Goal: Task Accomplishment & Management: Complete application form

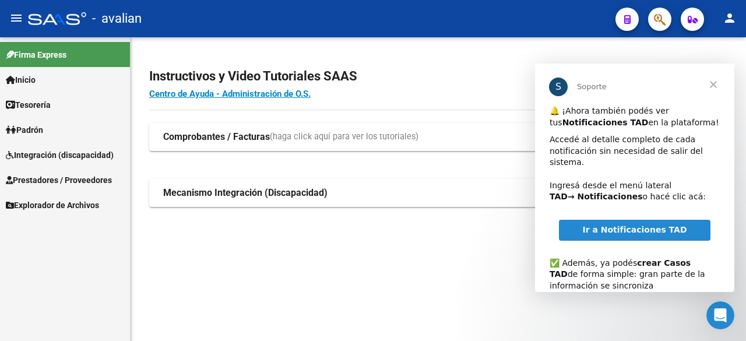
click at [525, 84] on span "Cerrar" at bounding box center [713, 85] width 42 height 42
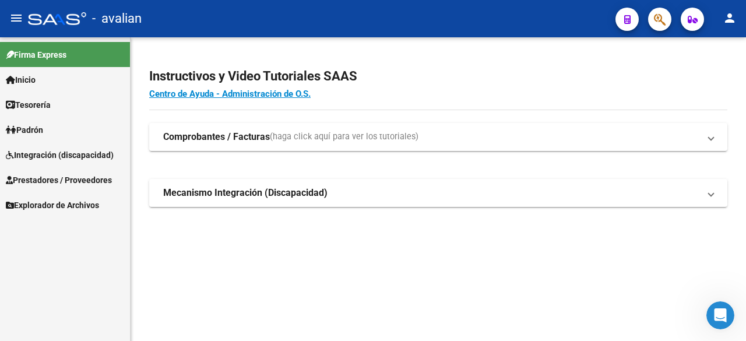
click at [54, 151] on span "Integración (discapacidad)" at bounding box center [60, 155] width 108 height 13
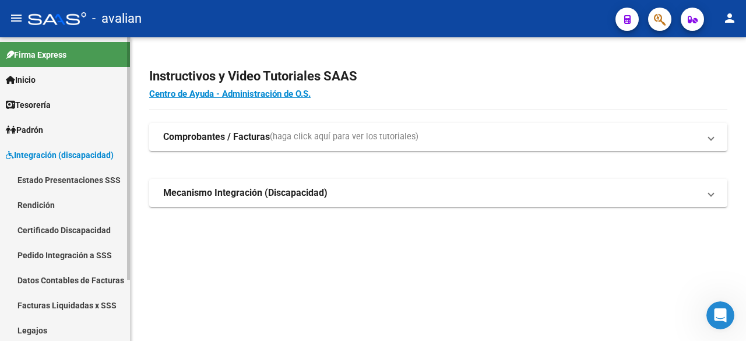
scroll to position [77, 0]
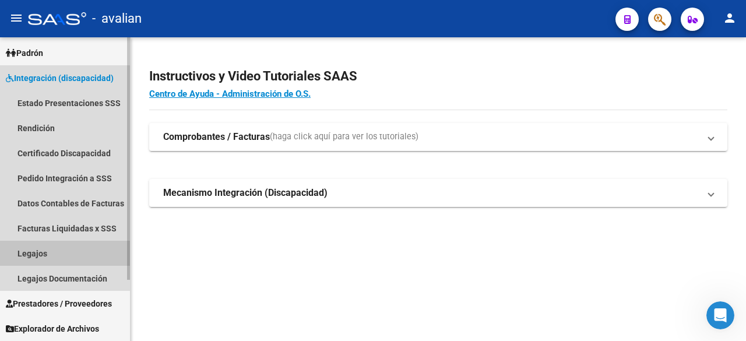
click at [40, 255] on link "Legajos" at bounding box center [65, 253] width 130 height 25
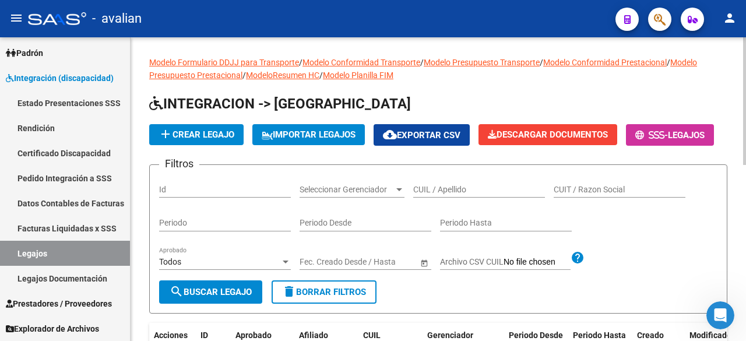
click at [448, 198] on div "CUIL / Apellido" at bounding box center [479, 185] width 132 height 23
paste input "27553113666"
type input "27553113666"
click at [219, 304] on button "search Buscar Legajo" at bounding box center [210, 291] width 103 height 23
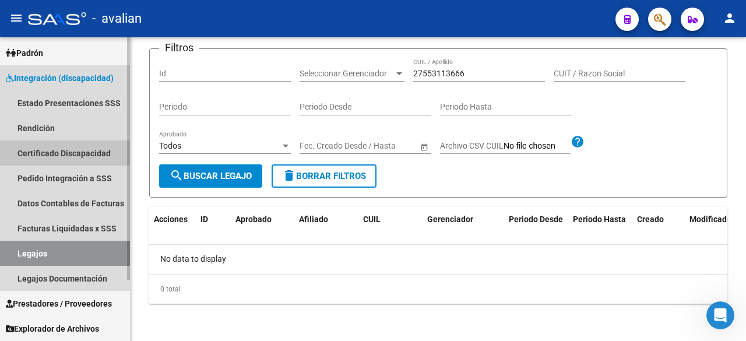
click at [64, 151] on link "Certificado Discapacidad" at bounding box center [65, 152] width 130 height 25
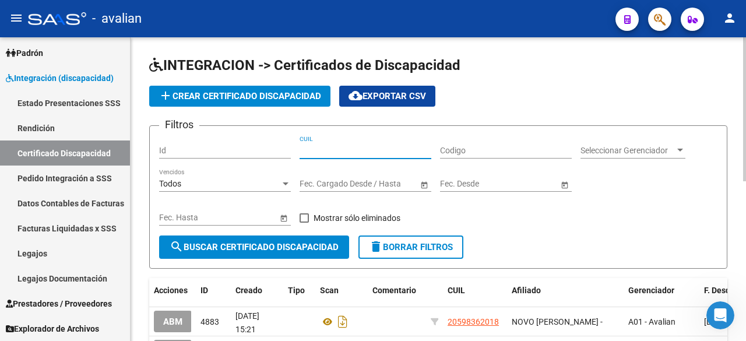
paste input "27-55311366-6"
type input "27-55311366-6"
click at [282, 247] on span "search Buscar Certificado Discapacidad" at bounding box center [254, 247] width 169 height 10
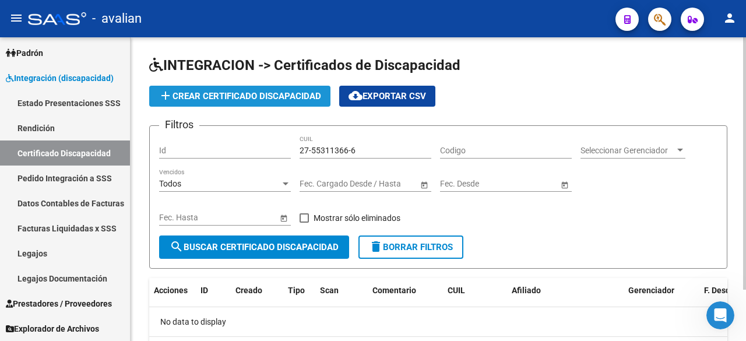
click at [254, 89] on button "add Crear Certificado Discapacidad" at bounding box center [239, 96] width 181 height 21
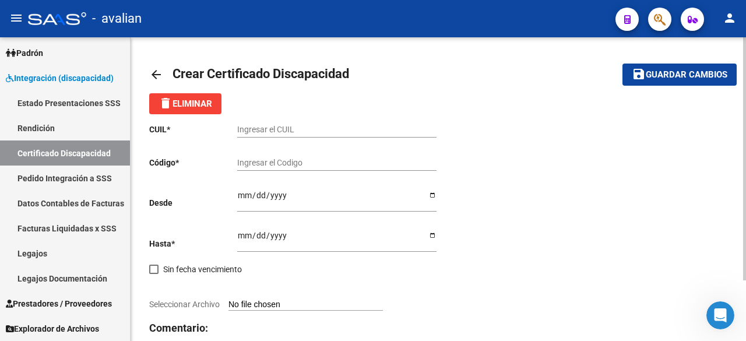
click at [315, 132] on input "Ingresar el CUIL" at bounding box center [336, 130] width 199 height 10
paste input "27-55311366-6"
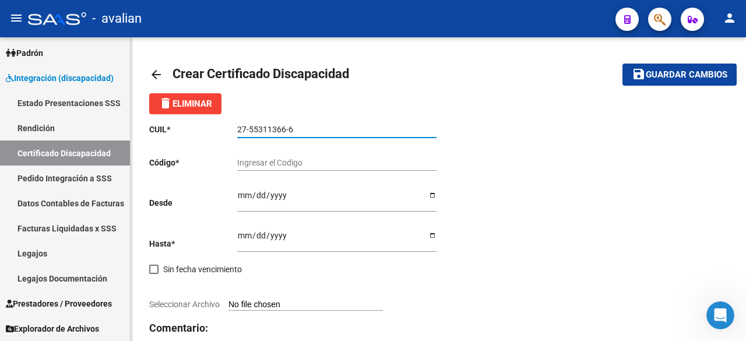
type input "27-55311366-6"
click at [256, 165] on input "Ingresar el Codigo" at bounding box center [336, 163] width 199 height 10
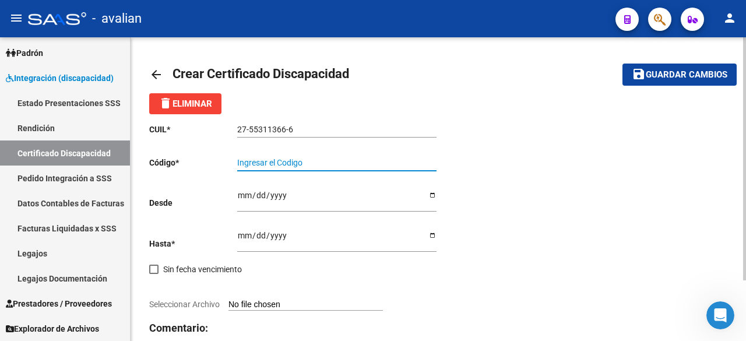
paste input "ARG-01-00055311366-20250729-20300729-SFE-215"
click at [413, 160] on input "ARG-01-00055311366-20250729-20300729-SFE-215" at bounding box center [336, 163] width 199 height 10
click at [399, 159] on input "ARG-01-00055311366-20250729-20300729-SFE215" at bounding box center [336, 163] width 199 height 10
click at [359, 161] on input "ARG-01-00055311366-20250729-20300729SFE215" at bounding box center [336, 163] width 199 height 10
click at [319, 161] on input "ARG-01-00055311366-2025072920300729SFE215" at bounding box center [336, 163] width 199 height 10
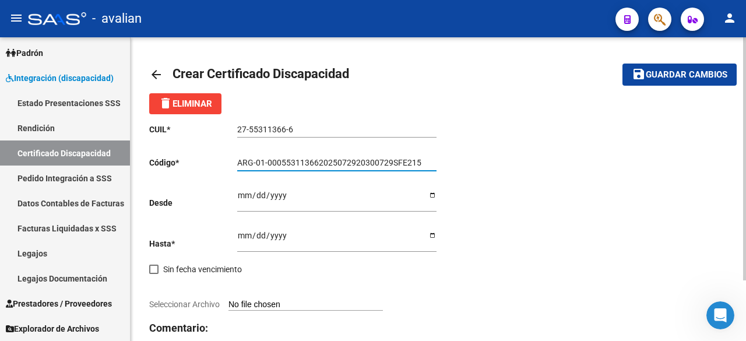
click at [266, 161] on input "ARG-01-000553113662025072920300729SFE215" at bounding box center [336, 163] width 199 height 10
click at [260, 163] on input "ARG-01000553113662025072920300729SFE215" at bounding box center [336, 163] width 199 height 10
click at [256, 165] on input "ARG-01000553113662025072920300729SFE215" at bounding box center [336, 163] width 199 height 10
type input "ARG01000553113662025072920300729SFE215"
click at [240, 194] on input "Ingresar fec. Desde" at bounding box center [336, 199] width 199 height 17
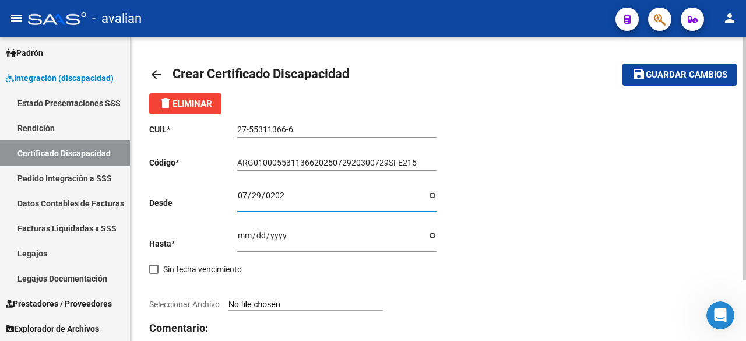
type input "[DATE]"
click at [243, 236] on input "Ingresar fec. Hasta" at bounding box center [336, 239] width 199 height 17
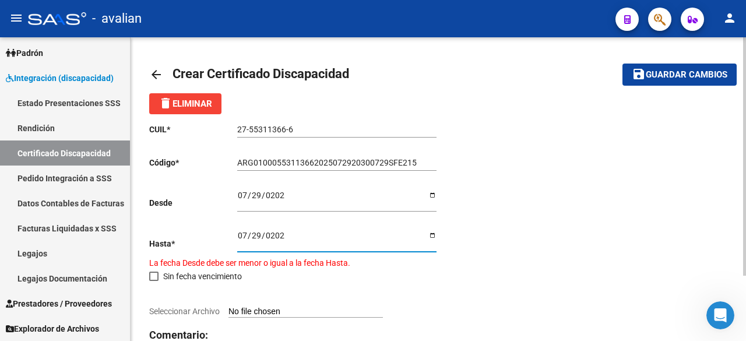
type input "[DATE]"
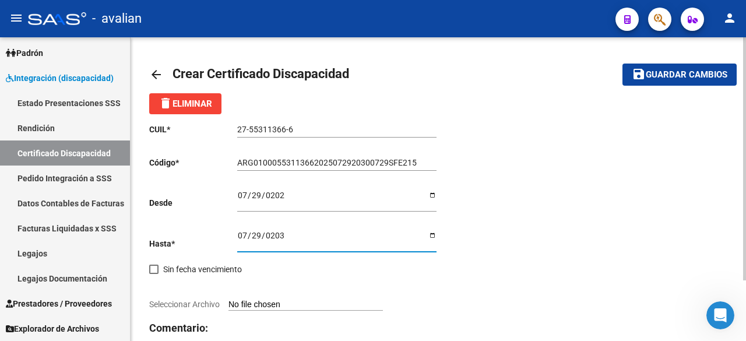
scroll to position [76, 0]
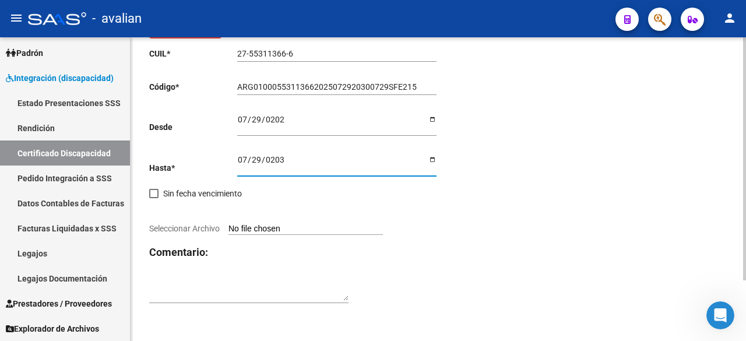
click at [290, 229] on input "Seleccionar Archivo" at bounding box center [305, 229] width 154 height 11
type input "C:\fakepath\CUD [PERSON_NAME].pdf"
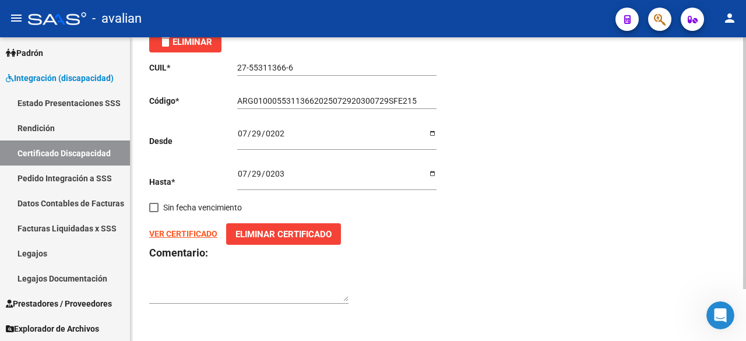
scroll to position [0, 0]
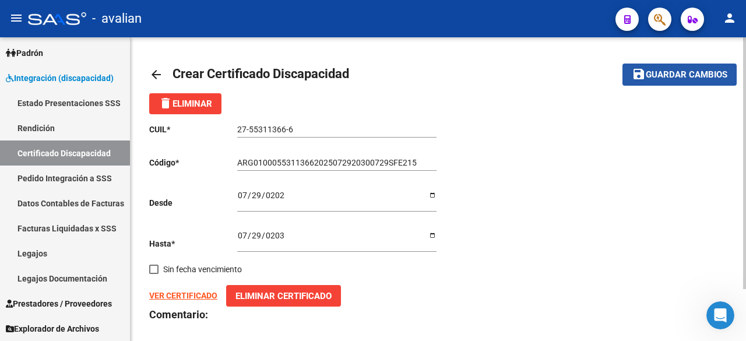
click at [525, 75] on span "Guardar cambios" at bounding box center [687, 75] width 82 height 10
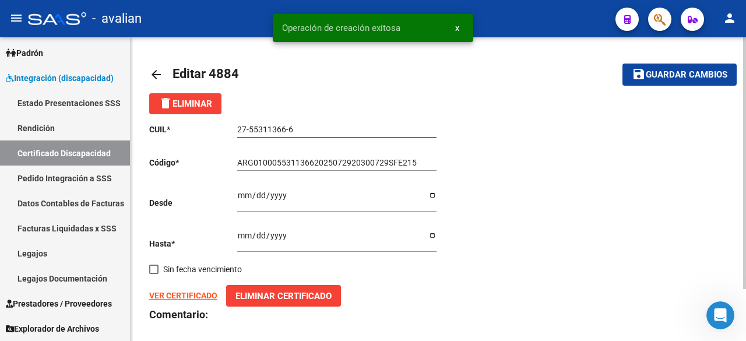
drag, startPoint x: 295, startPoint y: 131, endPoint x: 226, endPoint y: 123, distance: 69.8
click at [226, 125] on app-form-text-field "CUIL * 27-55311366-6 Ingresar el CUIL" at bounding box center [292, 129] width 287 height 9
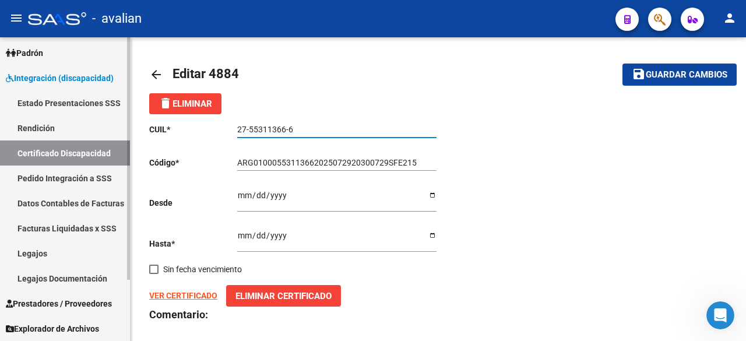
click at [48, 248] on link "Legajos" at bounding box center [65, 253] width 130 height 25
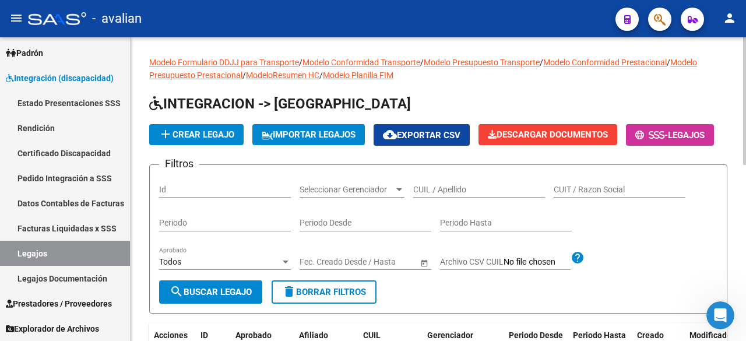
click at [473, 195] on input "CUIL / Apellido" at bounding box center [479, 190] width 132 height 10
paste input "27-55311366-6"
click at [463, 195] on input "27-55311366-6" at bounding box center [479, 190] width 132 height 10
click at [424, 195] on input "27-553113666" at bounding box center [479, 190] width 132 height 10
type input "27553113666"
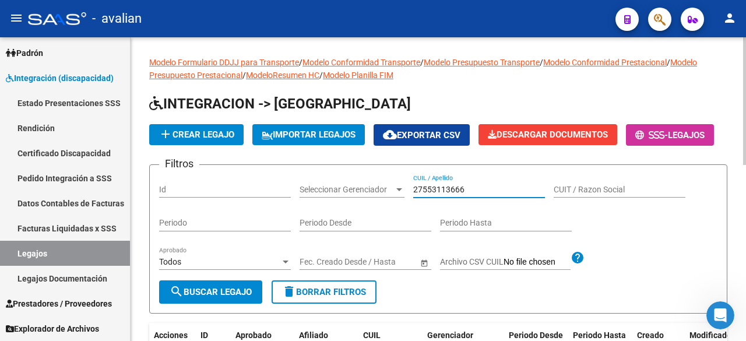
click at [235, 297] on span "search Buscar Legajo" at bounding box center [211, 292] width 82 height 10
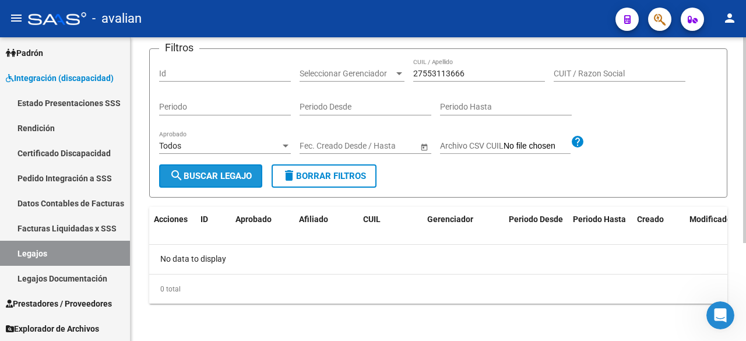
click at [219, 174] on span "search Buscar Legajo" at bounding box center [211, 176] width 82 height 10
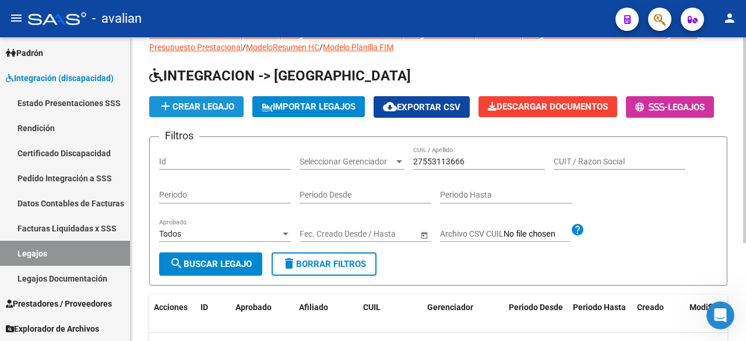
click at [225, 110] on span "add Crear Legajo" at bounding box center [197, 106] width 76 height 10
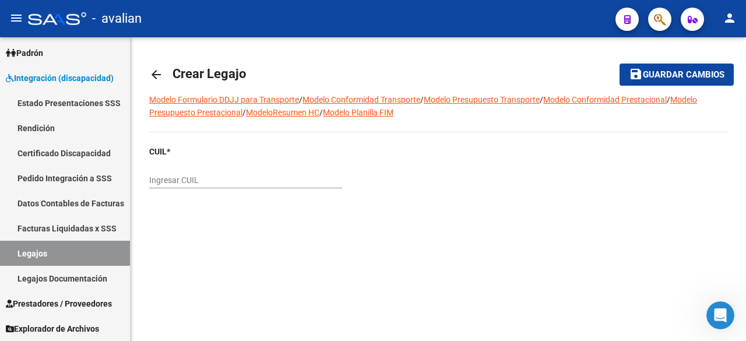
click at [216, 181] on input "Ingresar CUIL" at bounding box center [245, 180] width 193 height 10
paste input "27-55311366-6"
type input "27-55311366-6"
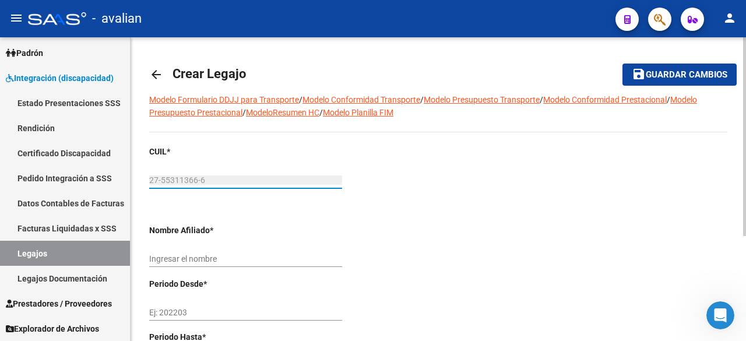
type input "[PERSON_NAME]"
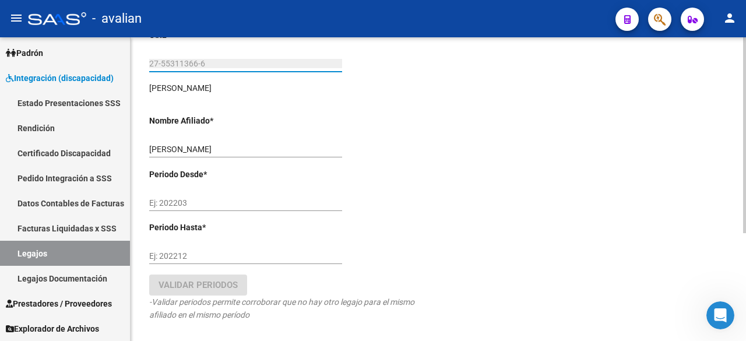
scroll to position [166, 0]
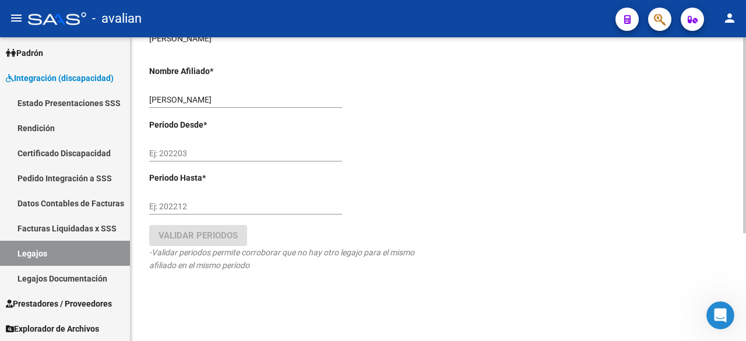
type input "27-55311366-6"
click at [182, 153] on input "Ej: 202203" at bounding box center [245, 154] width 193 height 10
type input "202508"
click at [182, 202] on input "Ej: 202212" at bounding box center [245, 207] width 193 height 10
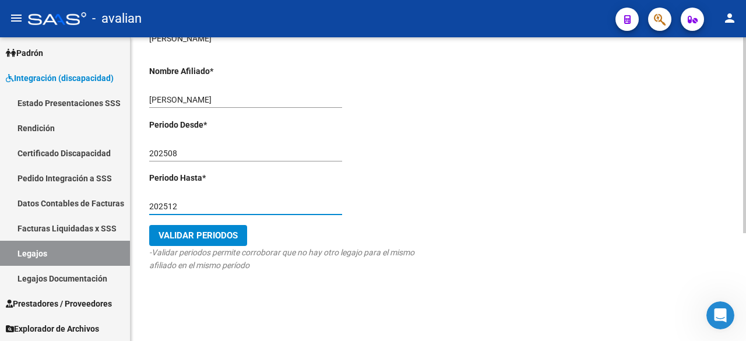
type input "202512"
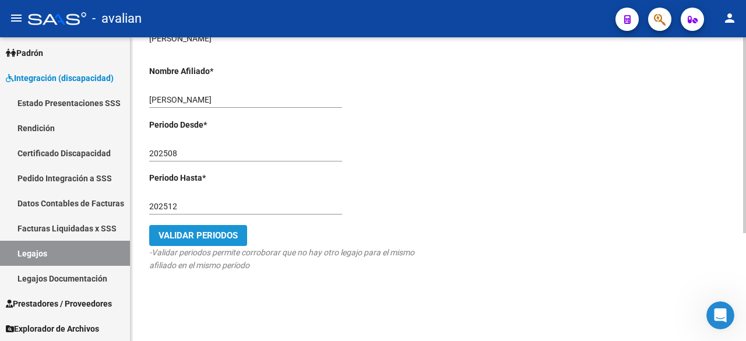
click at [206, 234] on span "Validar Periodos" at bounding box center [198, 235] width 79 height 10
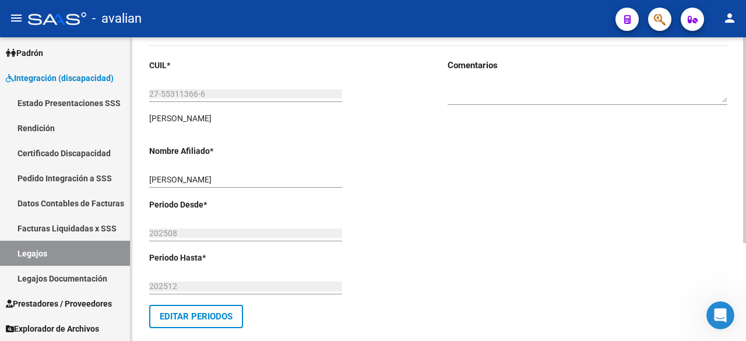
scroll to position [0, 0]
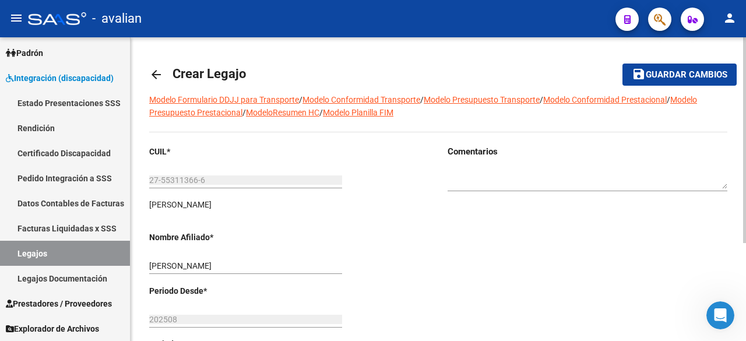
click at [525, 72] on span "Guardar cambios" at bounding box center [687, 75] width 82 height 10
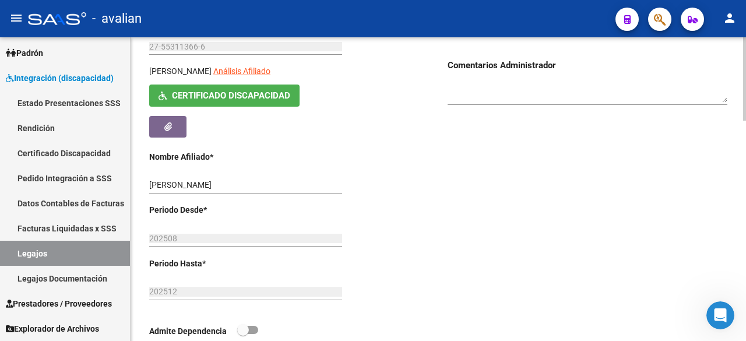
scroll to position [466, 0]
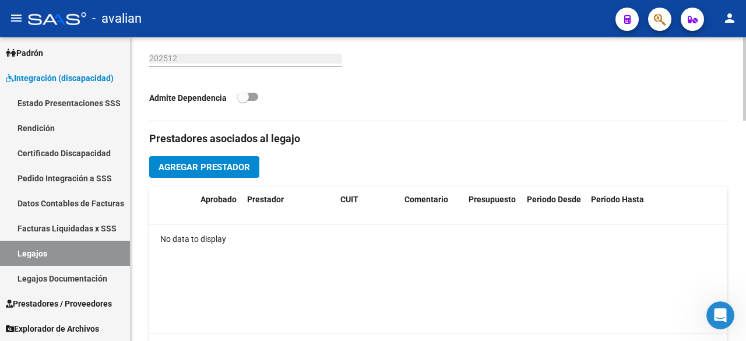
click at [228, 169] on span "Agregar Prestador" at bounding box center [205, 167] width 92 height 10
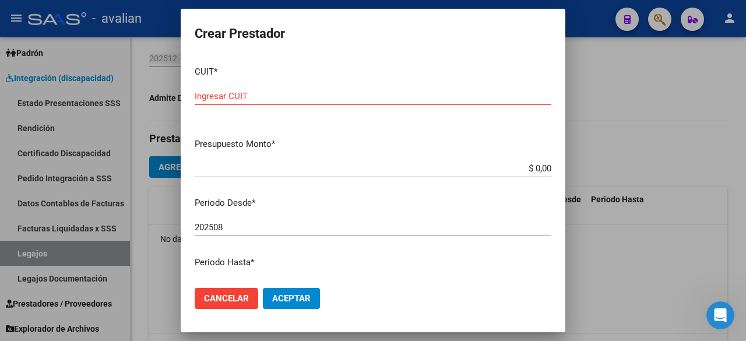
drag, startPoint x: 233, startPoint y: 88, endPoint x: 214, endPoint y: 97, distance: 20.9
paste input "20-22283338-9"
type input "20-22283338-9"
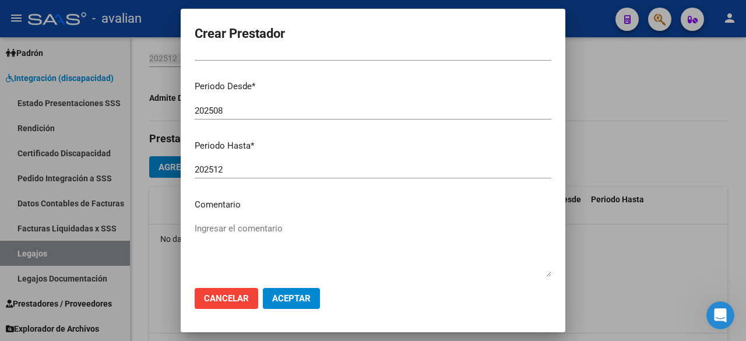
scroll to position [175, 0]
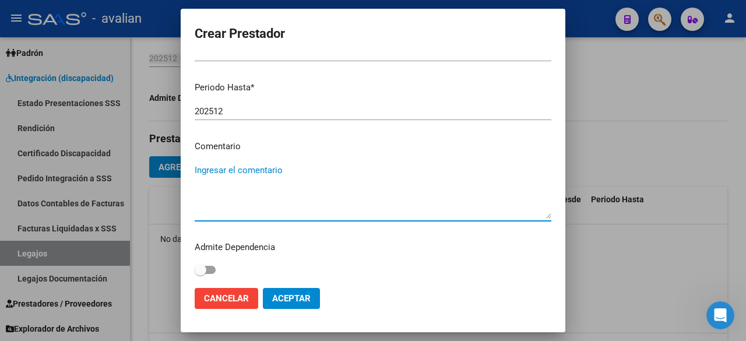
paste textarea "- Psicología: 2 ss semanales - [PERSON_NAME] (821946) - Valor resol. vigente."
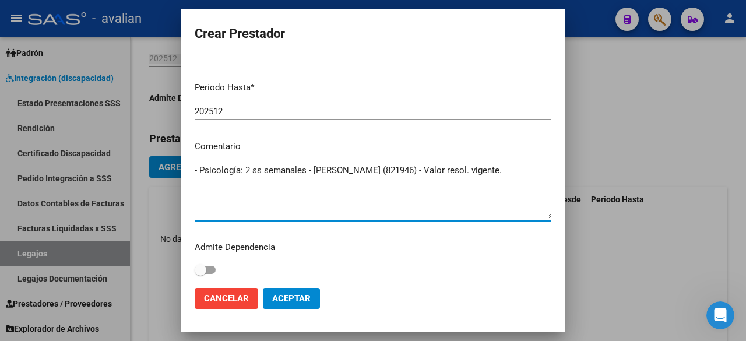
drag, startPoint x: 412, startPoint y: 173, endPoint x: 375, endPoint y: 171, distance: 37.3
click at [375, 171] on textarea "- Psicología: 2 ss semanales - [PERSON_NAME] (821946) - Valor resol. vigente." at bounding box center [373, 191] width 357 height 55
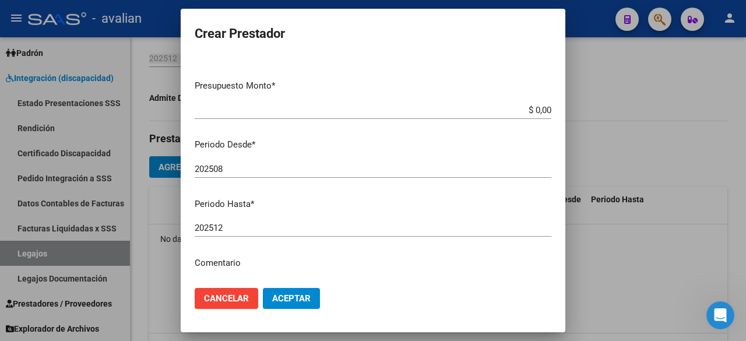
type textarea "- Psicología: 2 ss semanales - [PERSON_NAME] resol. vigente."
click at [525, 110] on input "$ 0,00" at bounding box center [373, 110] width 357 height 10
paste input "98.964,88"
type input "$ 98.964,88"
click at [300, 300] on span "Aceptar" at bounding box center [291, 298] width 38 height 10
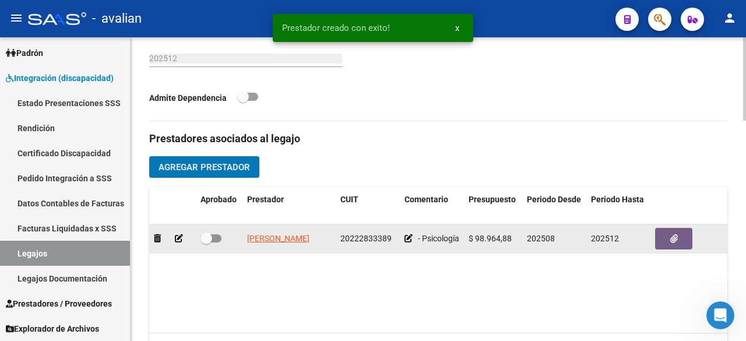
click at [215, 237] on span at bounding box center [211, 238] width 21 height 8
click at [206, 242] on input "checkbox" at bounding box center [206, 242] width 1 height 1
checkbox input "true"
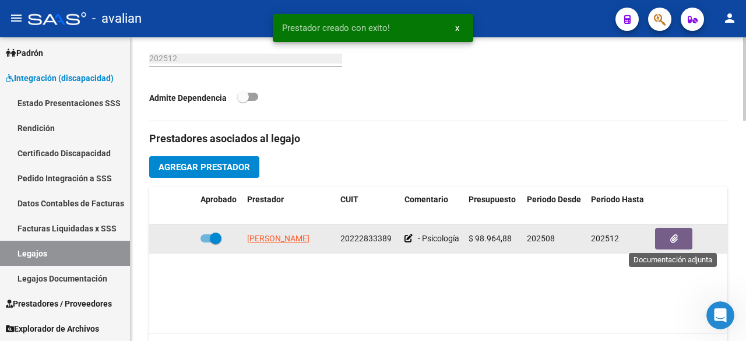
click at [525, 234] on button "button" at bounding box center [673, 239] width 37 height 22
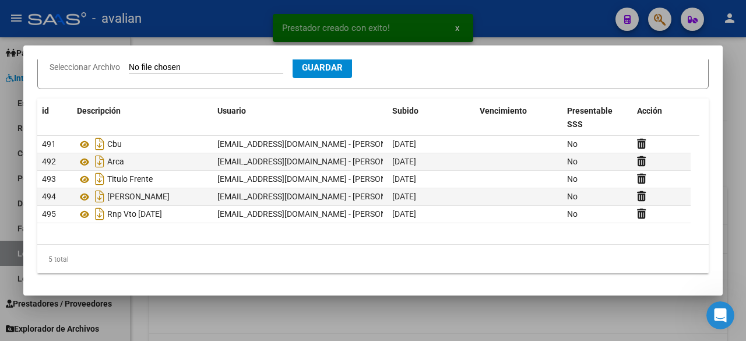
scroll to position [0, 0]
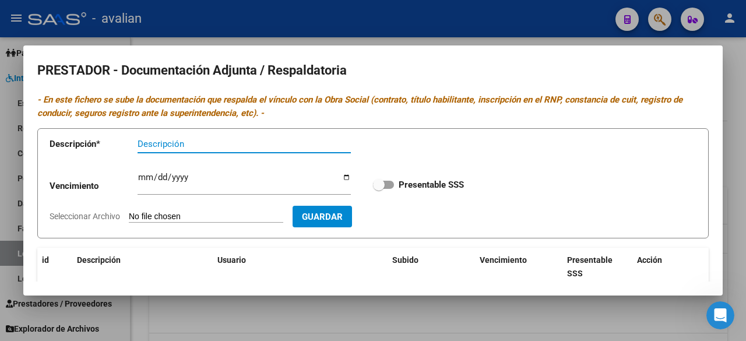
click at [389, 185] on span at bounding box center [383, 185] width 21 height 8
click at [379, 189] on input "Presentable SSS" at bounding box center [378, 189] width 1 height 1
checkbox input "true"
click at [416, 23] on div at bounding box center [373, 170] width 746 height 341
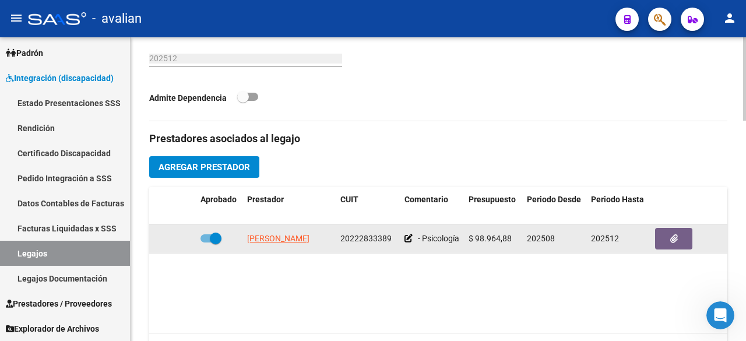
drag, startPoint x: 340, startPoint y: 237, endPoint x: 389, endPoint y: 239, distance: 49.0
click at [389, 239] on span "20222833389" at bounding box center [365, 238] width 51 height 9
copy span "20222833389"
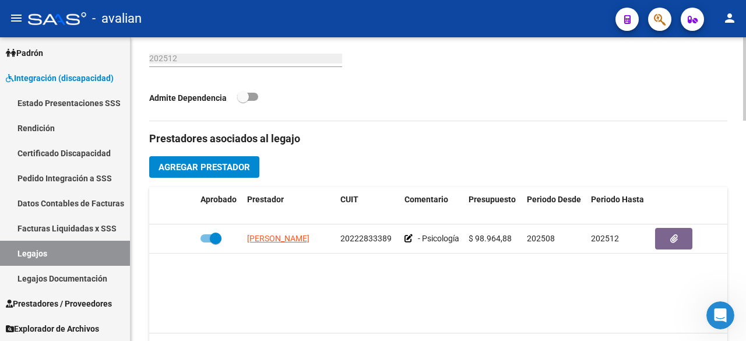
drag, startPoint x: 329, startPoint y: 262, endPoint x: 319, endPoint y: 256, distance: 11.2
click at [328, 261] on datatable-body "[PERSON_NAME] 20222833389 - Psicología: 2 ss semanales - [PERSON_NAME] resol. v…" at bounding box center [438, 278] width 578 height 108
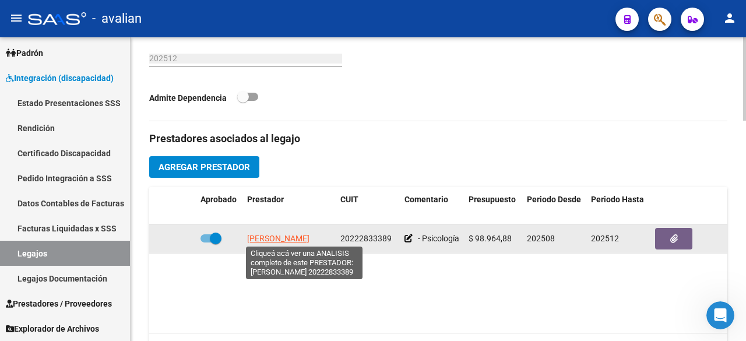
scroll to position [0, 30]
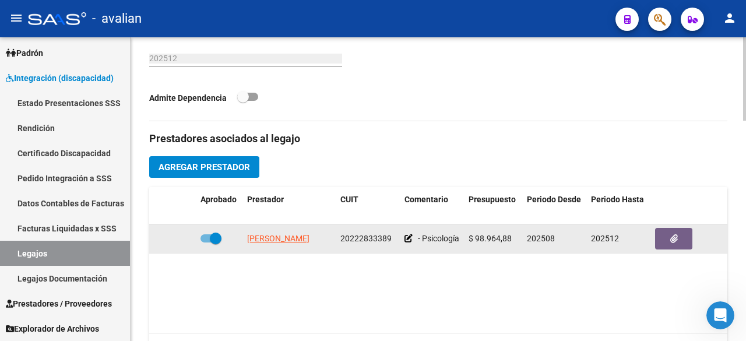
drag, startPoint x: 245, startPoint y: 230, endPoint x: 391, endPoint y: 240, distance: 146.7
click at [391, 240] on div "[PERSON_NAME] 20222833389 - Psicología: 2 ss semanales - [PERSON_NAME] resol. v…" at bounding box center [507, 238] width 717 height 29
copy div "[PERSON_NAME] 20222833389"
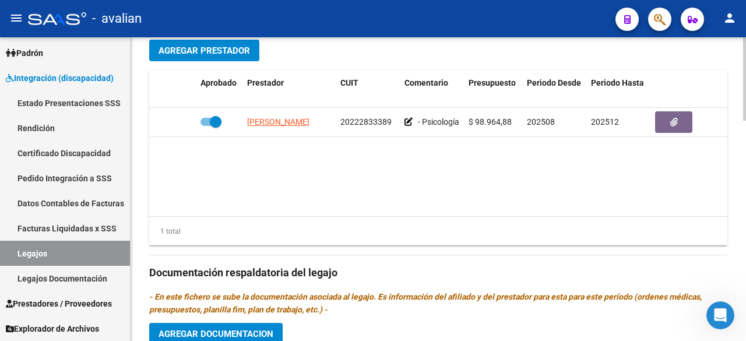
scroll to position [466, 0]
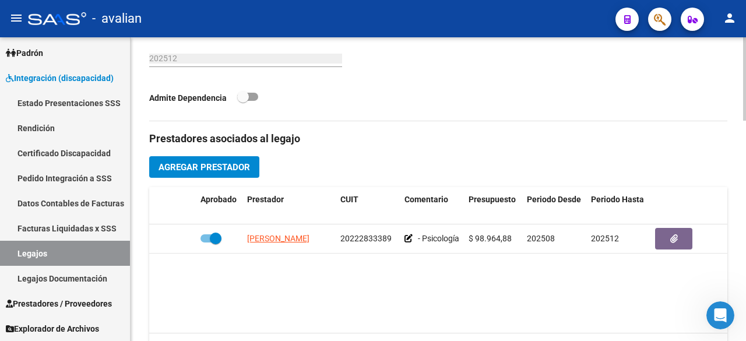
click at [204, 176] on button "Agregar Prestador" at bounding box center [204, 167] width 110 height 22
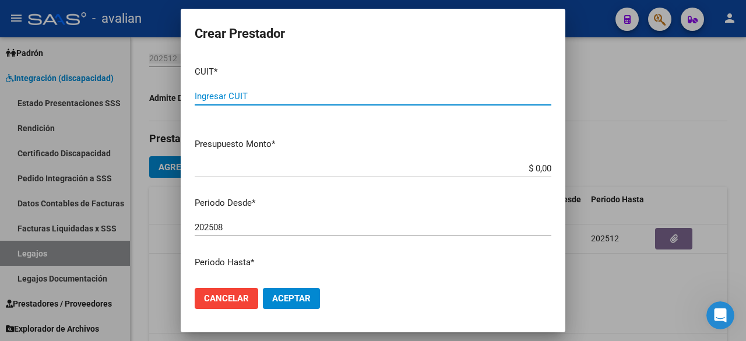
paste input "27-31542178-6"
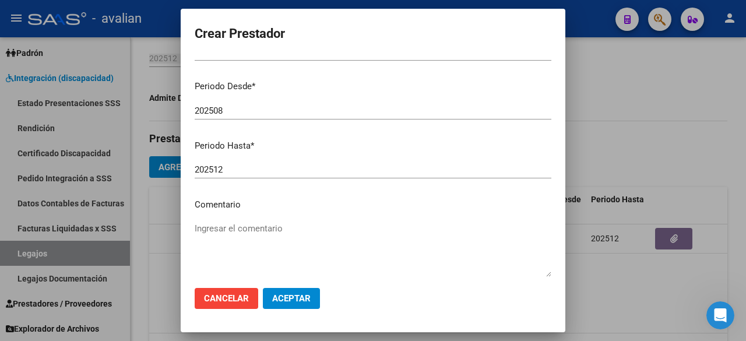
scroll to position [175, 0]
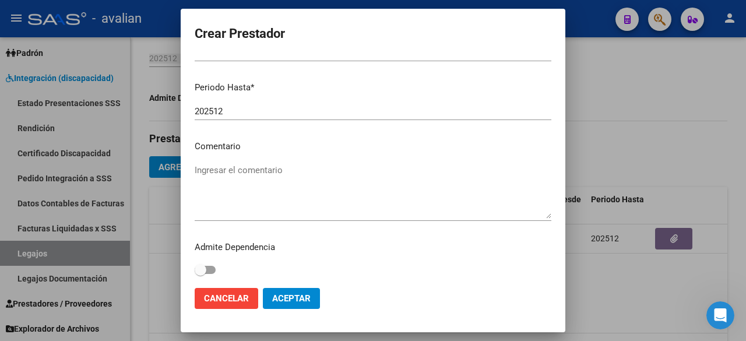
type input "27-31542178-6"
click at [269, 187] on textarea "Ingresar el comentario" at bounding box center [373, 191] width 357 height 55
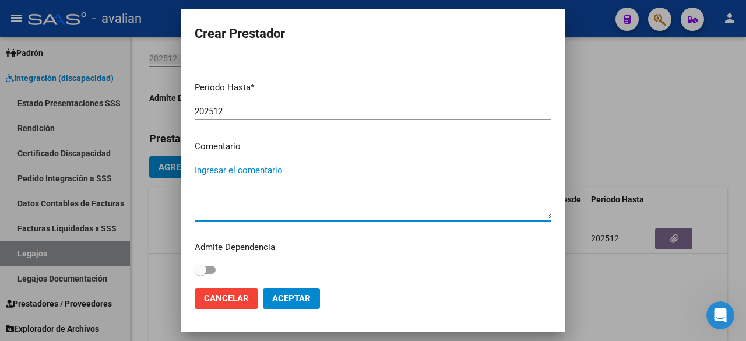
paste textarea "- Terapia Ocupacional: 2 ss semanales - [PERSON_NAME] (590633) - Valor resol. v…"
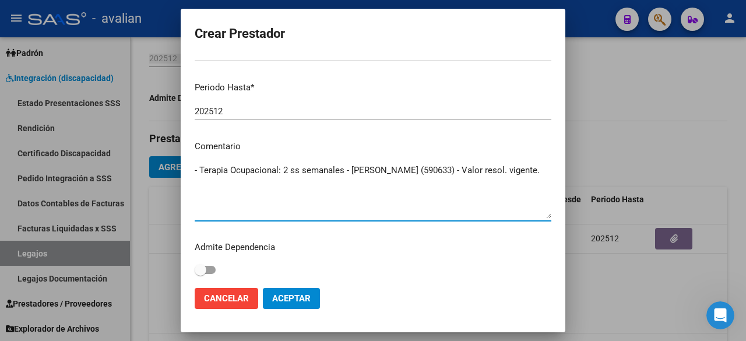
drag, startPoint x: 493, startPoint y: 168, endPoint x: 455, endPoint y: 171, distance: 38.5
click at [455, 171] on textarea "- Terapia Ocupacional: 2 ss semanales - [PERSON_NAME] (590633) - Valor resol. v…" at bounding box center [373, 191] width 357 height 55
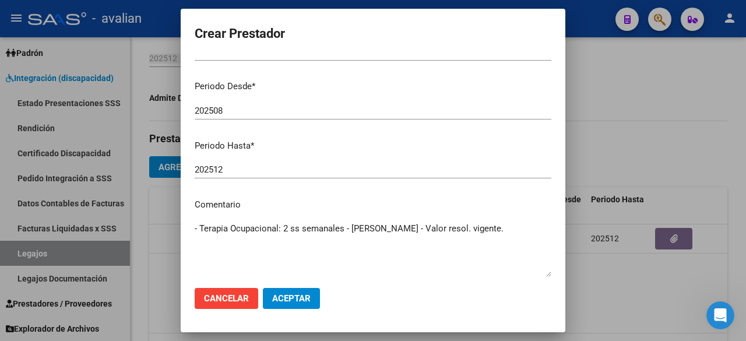
scroll to position [58, 0]
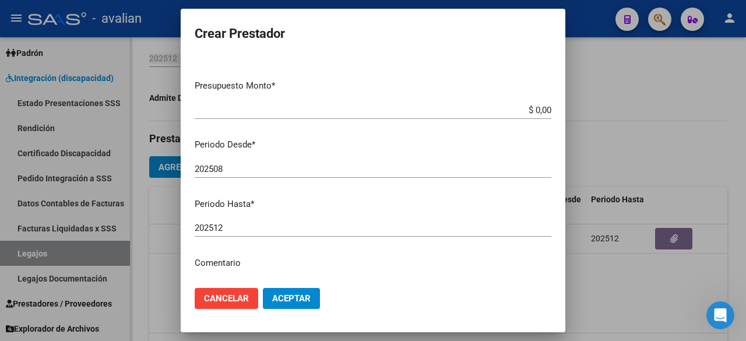
type textarea "- Terapia Ocupacional: 2 ss semanales - [PERSON_NAME] - Valor resol. vigente."
click at [525, 108] on input "$ 0,00" at bounding box center [373, 110] width 357 height 10
paste input "98.964,88"
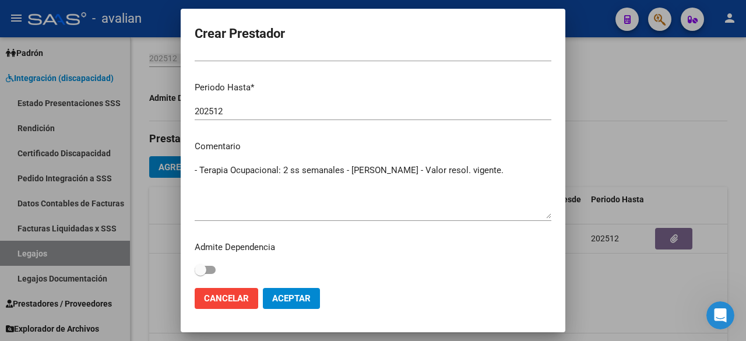
scroll to position [177, 0]
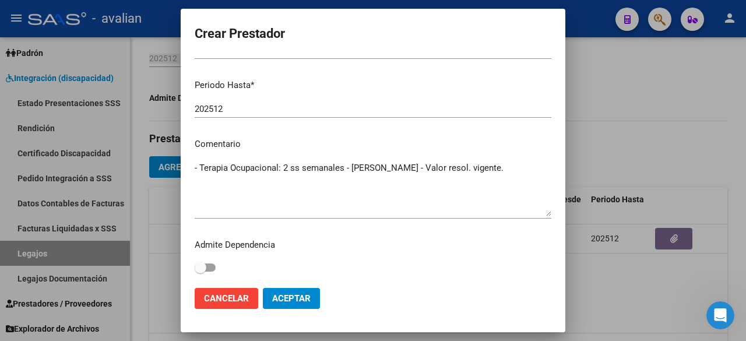
type input "$ 98.964,88"
click at [294, 307] on button "Aceptar" at bounding box center [291, 298] width 57 height 21
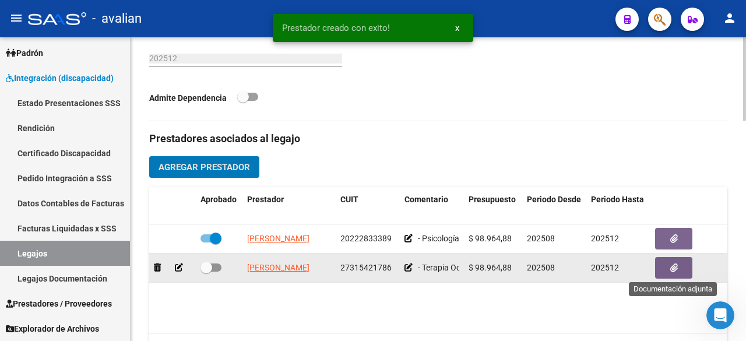
click at [525, 268] on icon "button" at bounding box center [674, 267] width 8 height 9
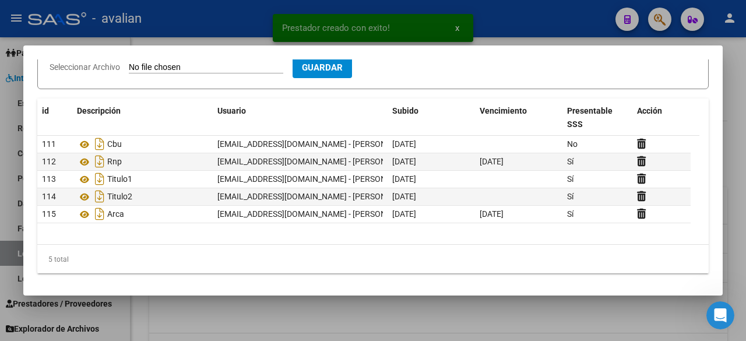
scroll to position [0, 0]
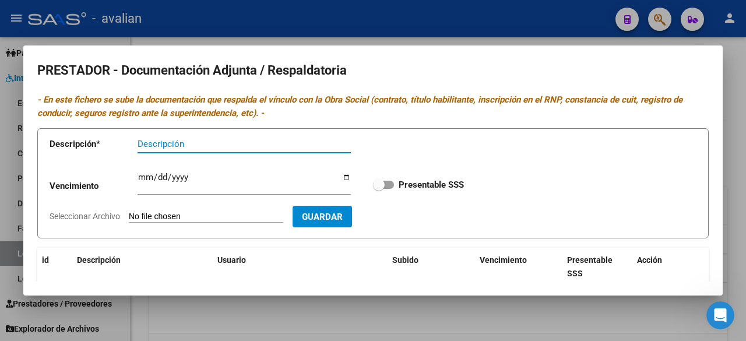
click at [388, 186] on span at bounding box center [383, 185] width 21 height 8
click at [379, 189] on input "Presentable SSS" at bounding box center [378, 189] width 1 height 1
checkbox input "true"
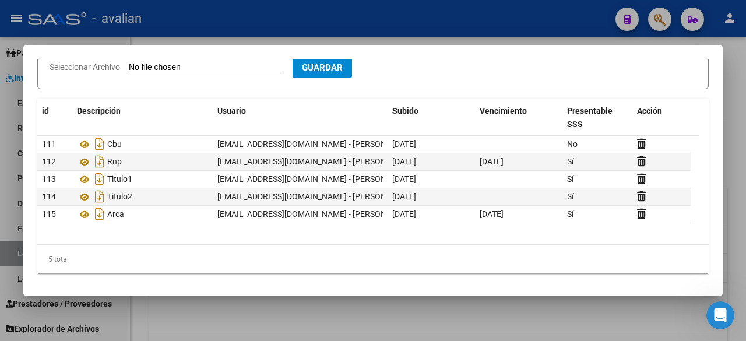
scroll to position [33, 0]
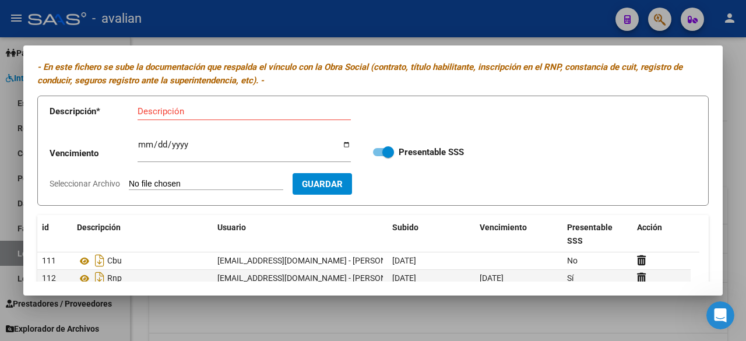
click at [446, 24] on div at bounding box center [373, 170] width 746 height 341
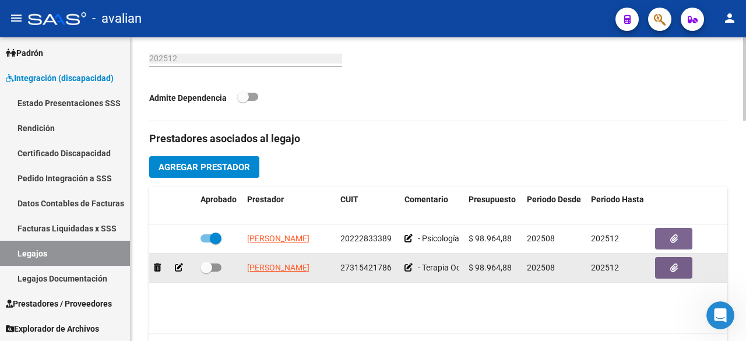
click at [221, 268] on div at bounding box center [219, 268] width 37 height 15
click at [220, 266] on span at bounding box center [211, 267] width 21 height 8
click at [206, 272] on input "checkbox" at bounding box center [206, 272] width 1 height 1
checkbox input "true"
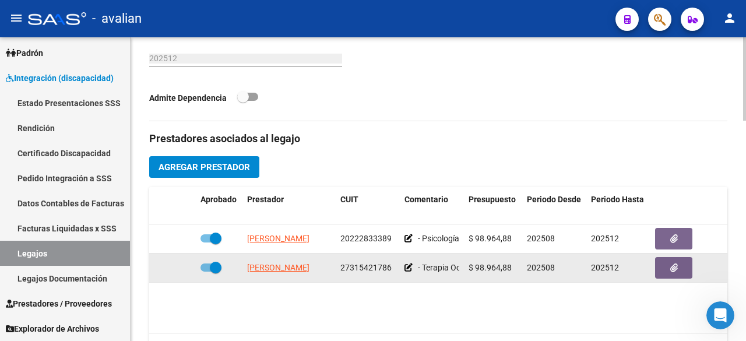
drag, startPoint x: 246, startPoint y: 266, endPoint x: 392, endPoint y: 262, distance: 145.8
click at [392, 262] on div "[PERSON_NAME] 27315421786 - Terapia Ocupacional: 2 ss semanales - [PERSON_NAME]…" at bounding box center [507, 268] width 717 height 29
copy div "[PERSON_NAME] 27315421786"
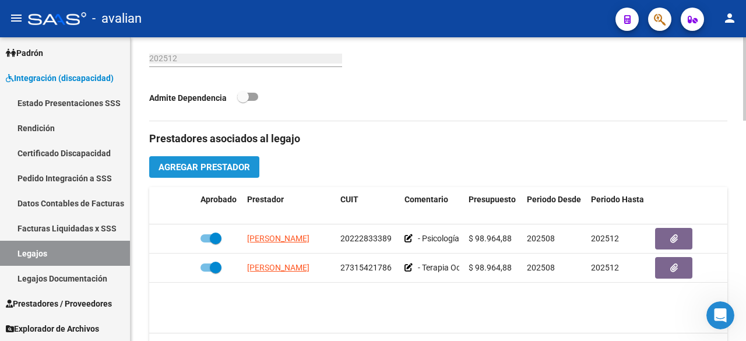
click at [213, 166] on span "Agregar Prestador" at bounding box center [205, 167] width 92 height 10
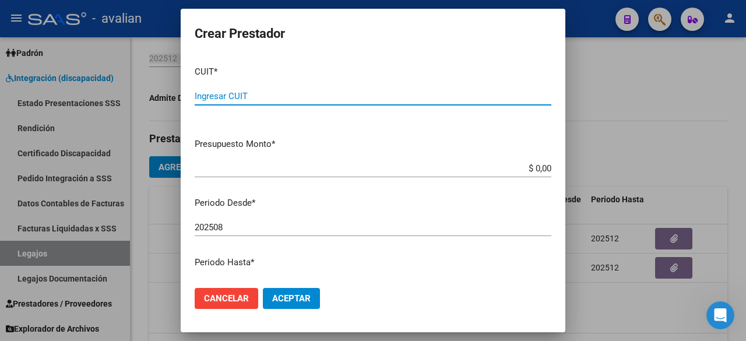
click at [226, 104] on div "Ingresar CUIT" at bounding box center [373, 95] width 357 height 17
click at [221, 92] on input "Ingresar CUIT" at bounding box center [373, 96] width 357 height 10
paste input "27-18244565-2"
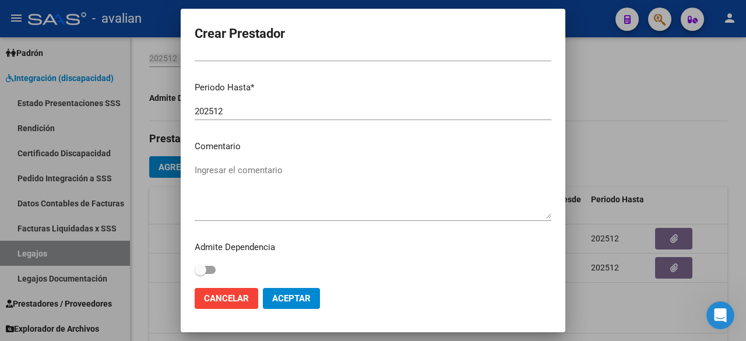
type input "27-18244565-2"
click at [277, 187] on textarea "Ingresar el comentario" at bounding box center [373, 191] width 357 height 55
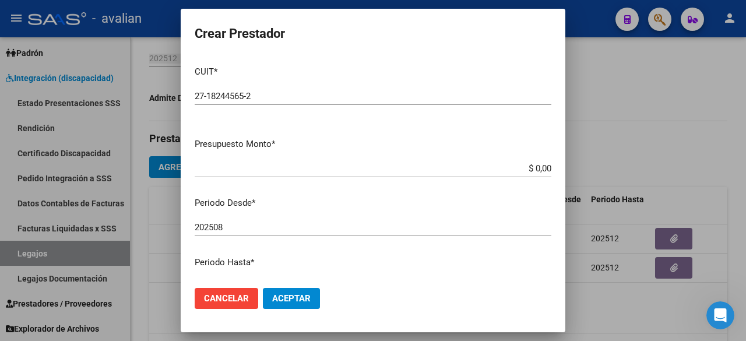
scroll to position [117, 0]
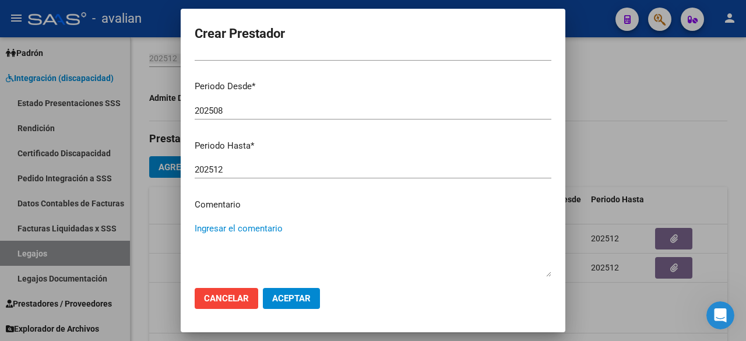
click at [247, 227] on textarea "Ingresar el comentario" at bounding box center [373, 249] width 357 height 55
paste textarea "- Fonoaudiología: 2 ss semanales - Lic. [PERSON_NAME] (818435) - Valor resol. v…"
drag, startPoint x: 452, startPoint y: 229, endPoint x: 410, endPoint y: 229, distance: 41.4
click at [410, 229] on textarea "- Fonoaudiología: 2 ss semanales - Lic. [PERSON_NAME] (818435) - Valor resol. v…" at bounding box center [373, 249] width 357 height 55
type textarea "- Fonoaudiología: 2 ss semanales - Lic. [PERSON_NAME] - Valor resol. vigente."
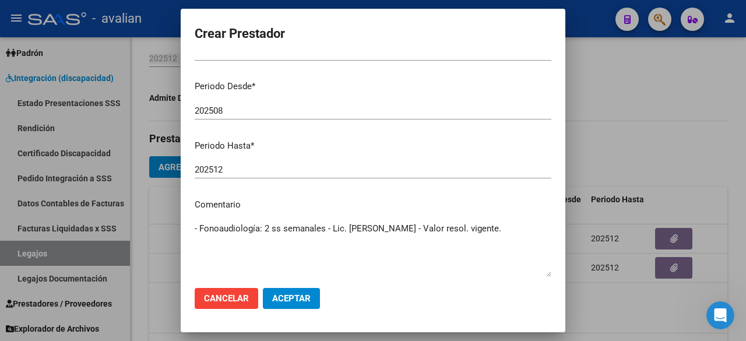
click at [293, 307] on button "Aceptar" at bounding box center [291, 298] width 57 height 21
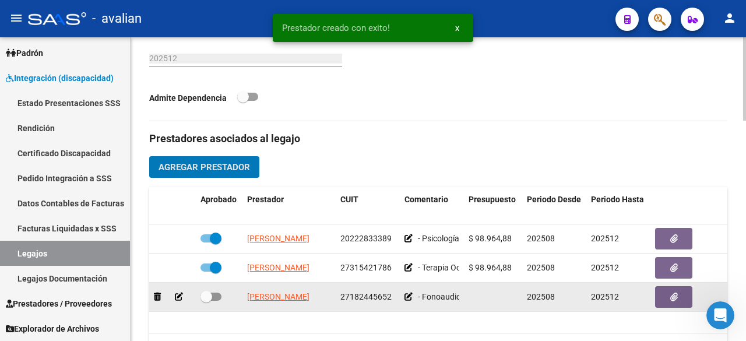
click at [219, 293] on span at bounding box center [211, 297] width 21 height 8
click at [206, 301] on input "checkbox" at bounding box center [206, 301] width 1 height 1
checkbox input "true"
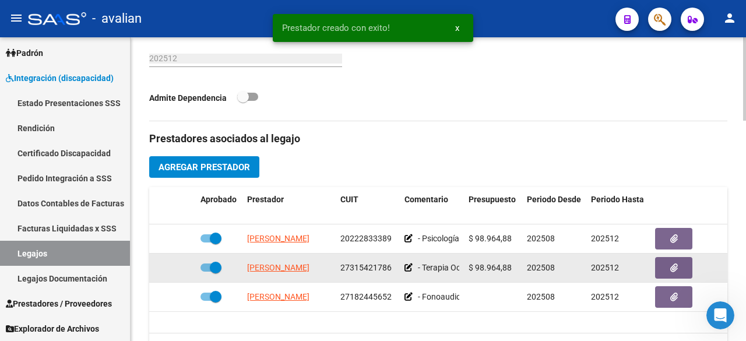
scroll to position [525, 0]
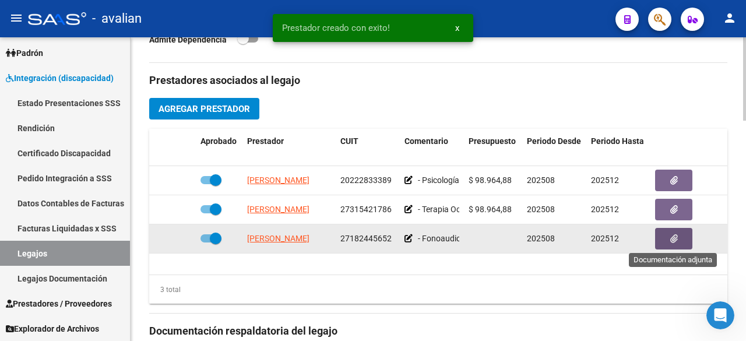
click at [525, 242] on button "button" at bounding box center [673, 239] width 37 height 22
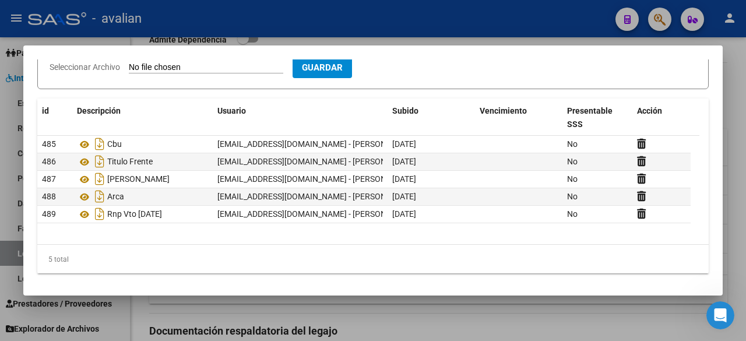
scroll to position [0, 0]
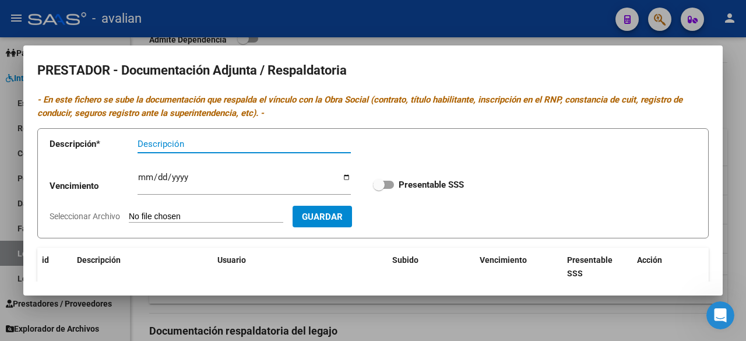
click at [384, 188] on span at bounding box center [383, 185] width 21 height 8
click at [379, 189] on input "Presentable SSS" at bounding box center [378, 189] width 1 height 1
checkbox input "true"
click at [386, 34] on div at bounding box center [373, 170] width 746 height 341
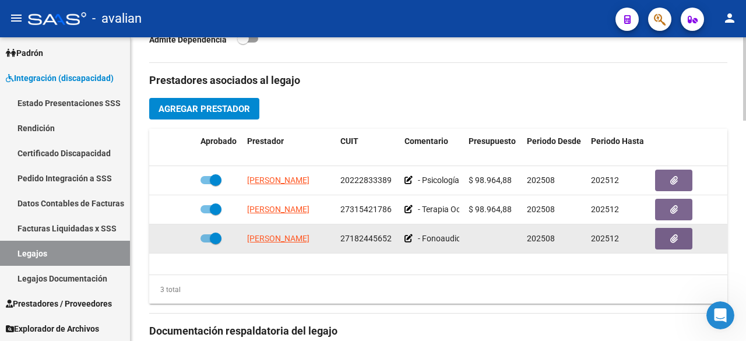
drag, startPoint x: 243, startPoint y: 238, endPoint x: 392, endPoint y: 244, distance: 148.7
click at [392, 244] on div "[PERSON_NAME] 27182445652 - Fonoaudiología: 2 ss semanales - Lic. [PERSON_NAME]…" at bounding box center [507, 238] width 717 height 29
copy div "[PERSON_NAME] 27182445652"
click at [205, 238] on span at bounding box center [211, 238] width 21 height 8
click at [206, 242] on input "checkbox" at bounding box center [206, 242] width 1 height 1
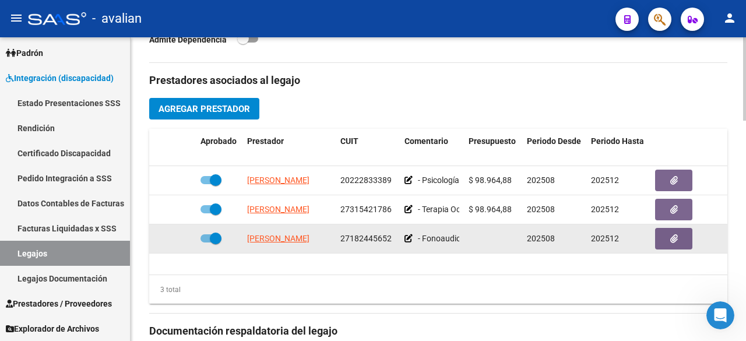
checkbox input "false"
click at [178, 236] on icon at bounding box center [179, 238] width 8 height 8
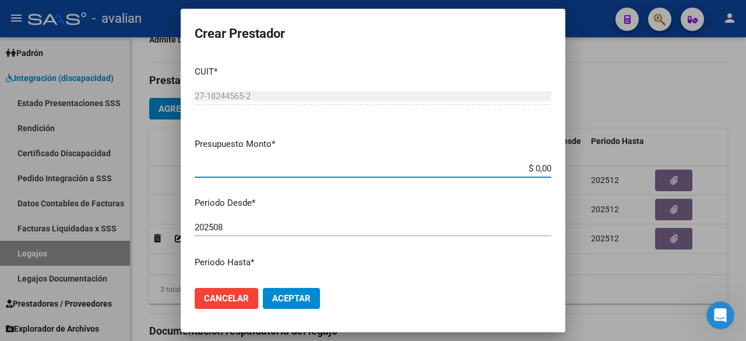
scroll to position [175, 0]
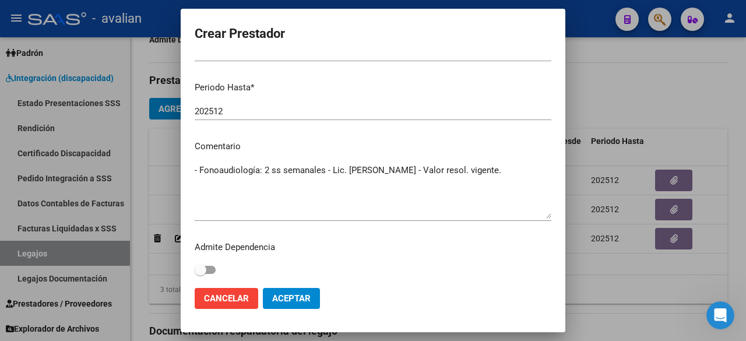
click at [476, 182] on textarea "- Fonoaudiología: 2 ss semanales - Lic. [PERSON_NAME] - Valor resol. vigente." at bounding box center [373, 191] width 357 height 55
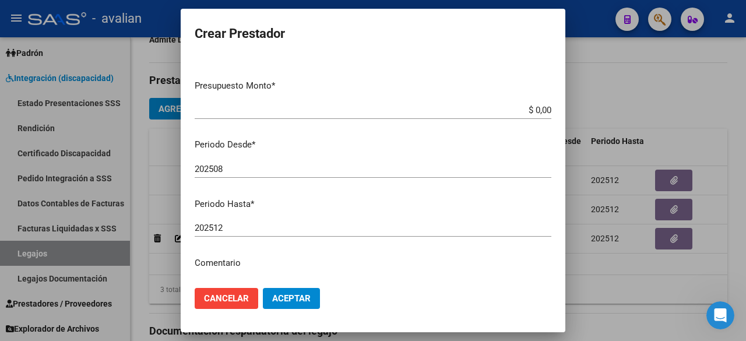
click at [525, 110] on input "$ 0,00" at bounding box center [373, 110] width 357 height 10
click at [525, 112] on input "$ 0,00" at bounding box center [373, 110] width 357 height 10
paste input "98.964,88"
type input "$ 98.964,88"
click at [303, 289] on button "Aceptar" at bounding box center [291, 298] width 57 height 21
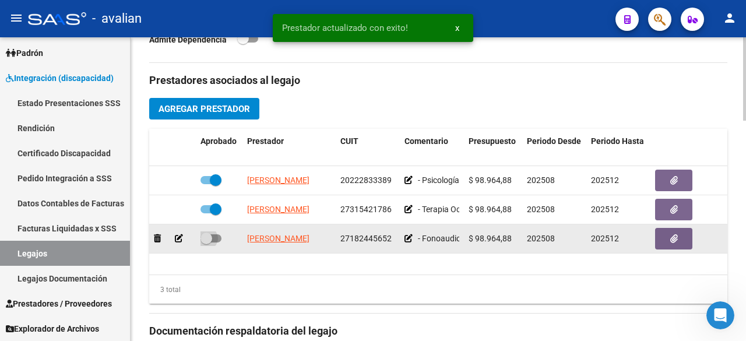
click at [216, 237] on span at bounding box center [211, 238] width 21 height 8
click at [206, 242] on input "checkbox" at bounding box center [206, 242] width 1 height 1
checkbox input "true"
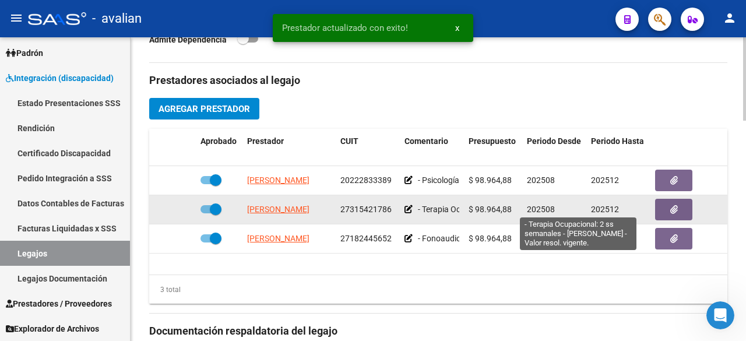
scroll to position [466, 0]
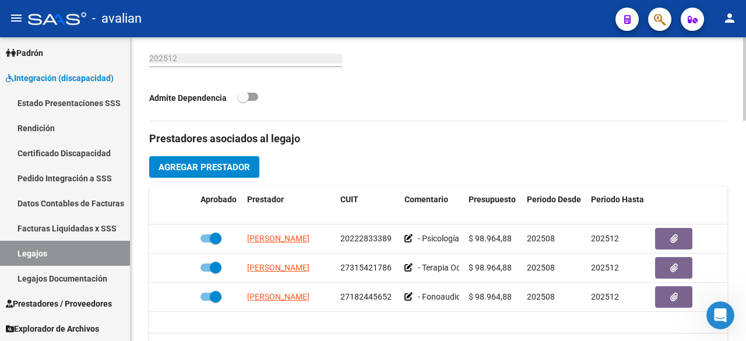
click at [213, 171] on span "Agregar Prestador" at bounding box center [205, 167] width 92 height 10
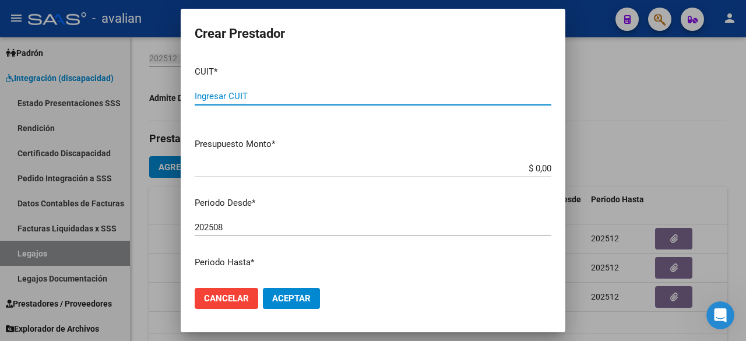
click at [266, 96] on input "Ingresar CUIT" at bounding box center [373, 96] width 357 height 10
paste input "20-30792477-4"
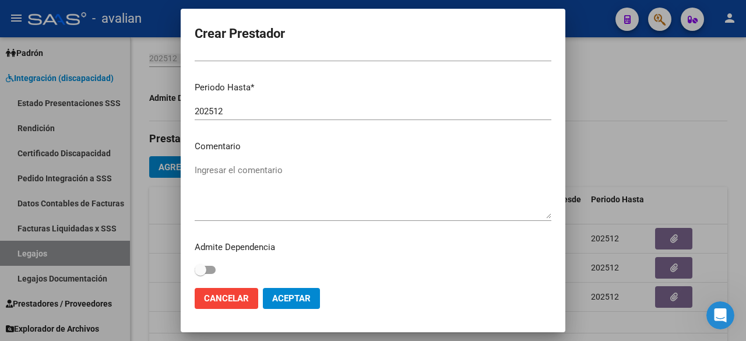
type input "20-30792477-4"
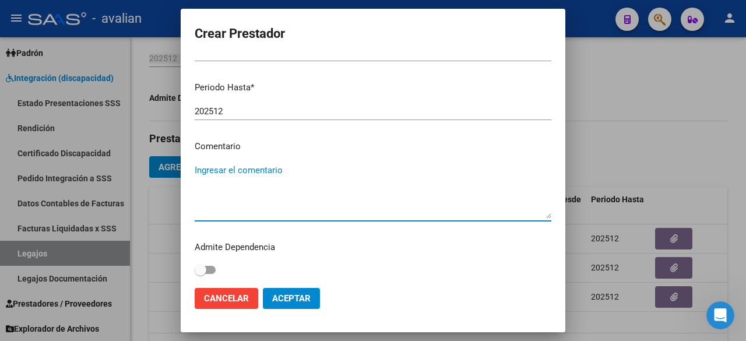
click at [281, 181] on textarea "Ingresar el comentario" at bounding box center [373, 191] width 357 height 55
paste textarea "- Transporte a rehabilitación (no corresponde plus por dependencia): 342 Km men…"
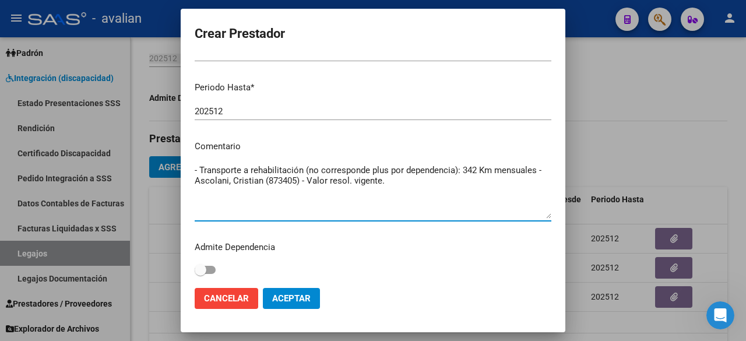
drag, startPoint x: 301, startPoint y: 182, endPoint x: 262, endPoint y: 184, distance: 39.7
click at [262, 184] on textarea "- Transporte a rehabilitación (no corresponde plus por dependencia): 342 Km men…" at bounding box center [373, 191] width 357 height 55
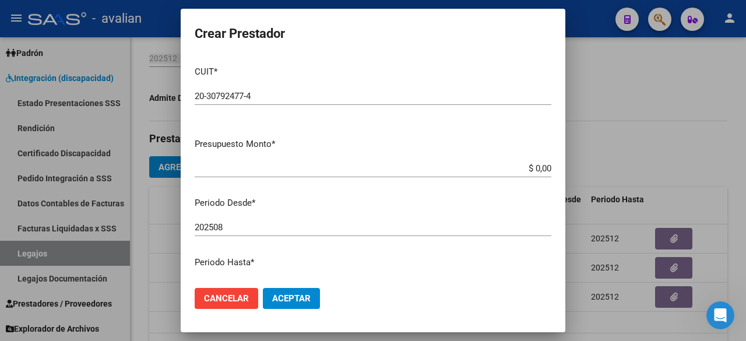
scroll to position [117, 0]
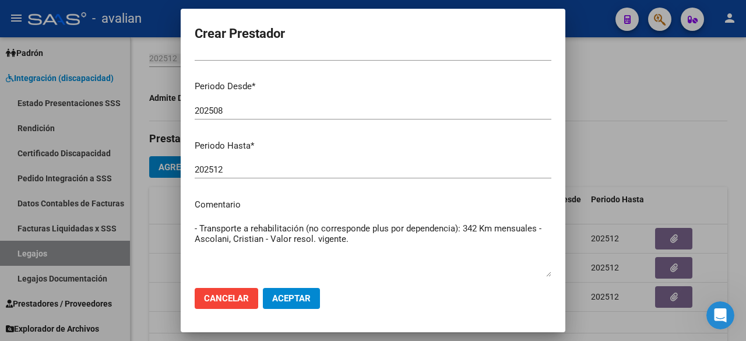
type textarea "- Transporte a rehabilitación (no corresponde plus por dependencia): 342 Km men…"
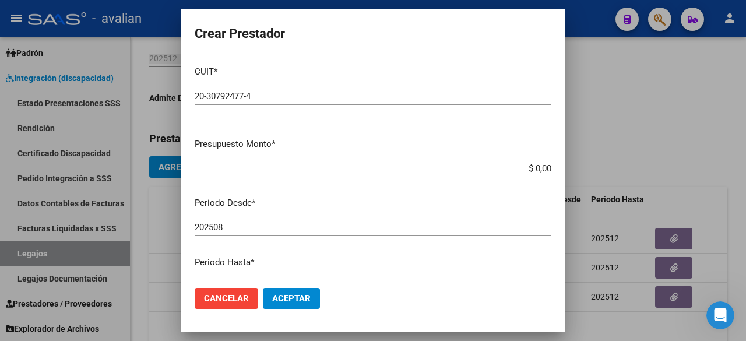
click at [525, 168] on input "$ 0,00" at bounding box center [373, 168] width 357 height 10
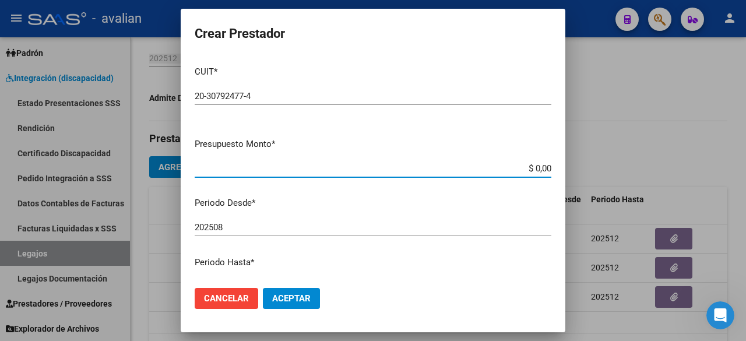
paste input "185.281,92"
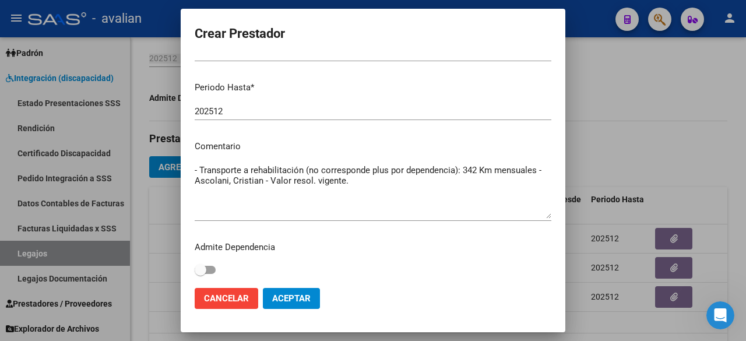
scroll to position [177, 0]
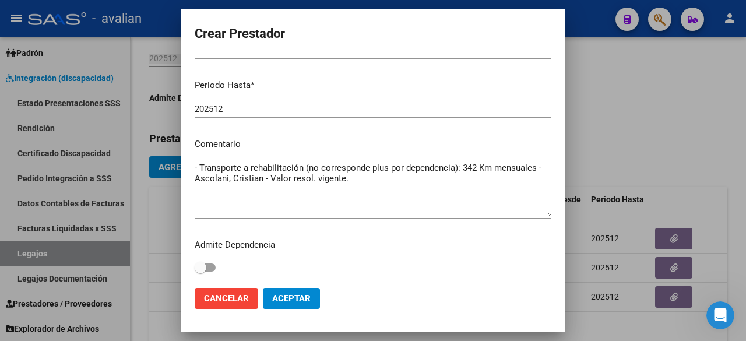
type input "$ 185.281,92"
click at [308, 298] on span "Aceptar" at bounding box center [291, 298] width 38 height 10
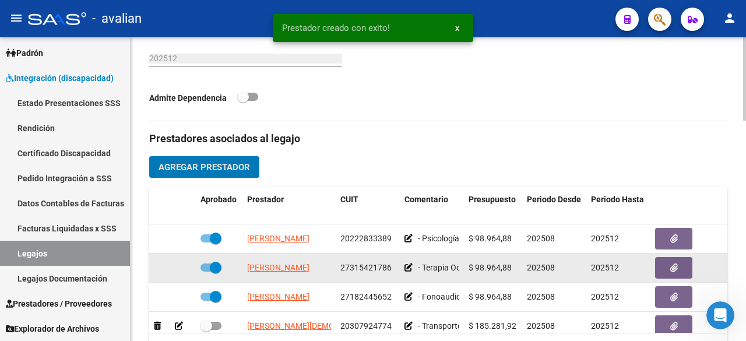
scroll to position [20, 0]
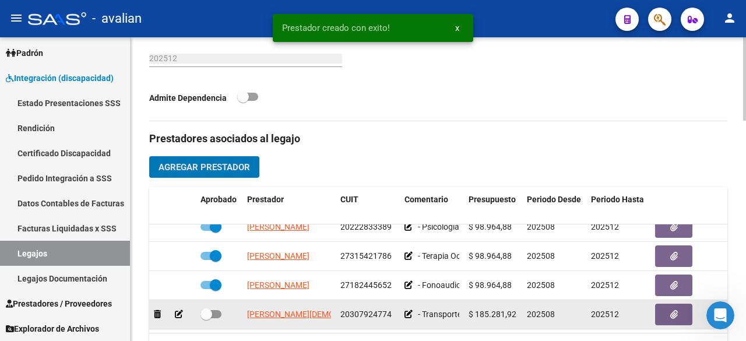
click at [217, 310] on span at bounding box center [211, 314] width 21 height 8
click at [206, 318] on input "checkbox" at bounding box center [206, 318] width 1 height 1
checkbox input "true"
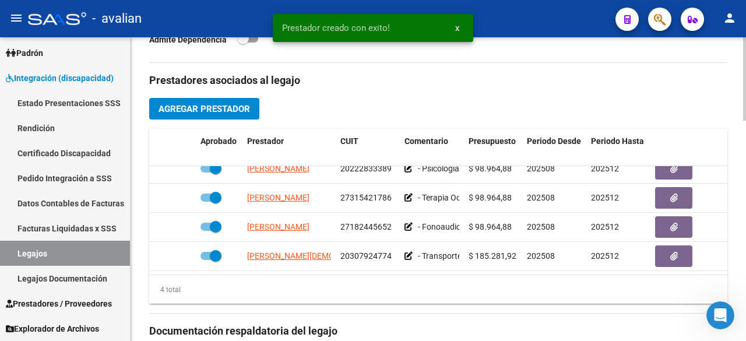
scroll to position [583, 0]
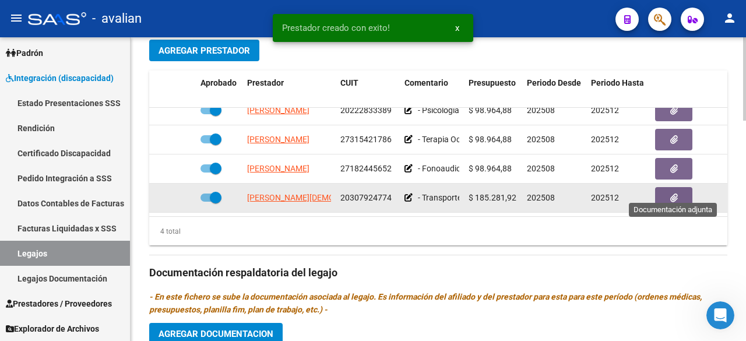
click at [525, 194] on button "button" at bounding box center [673, 198] width 37 height 22
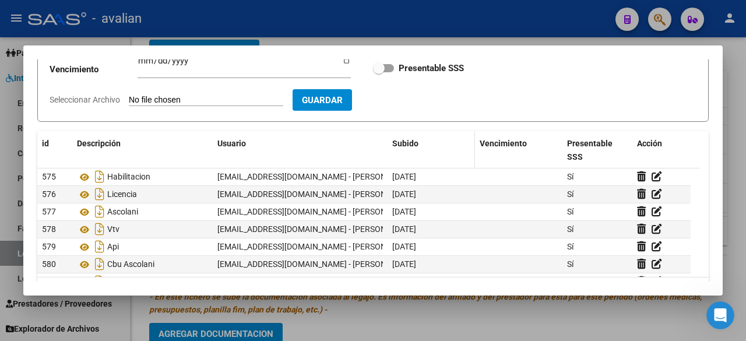
scroll to position [0, 0]
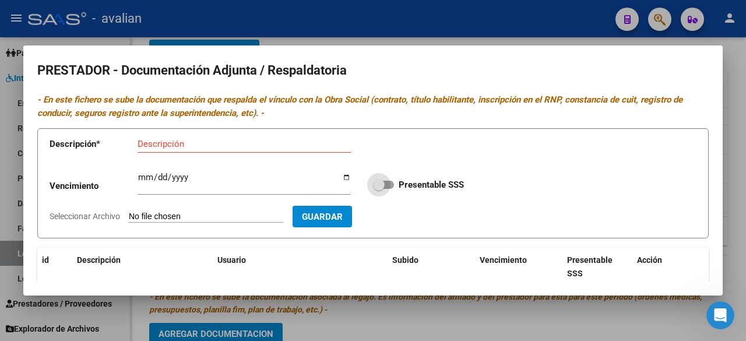
click at [388, 182] on span at bounding box center [383, 185] width 21 height 8
click at [379, 189] on input "Presentable SSS" at bounding box center [378, 189] width 1 height 1
checkbox input "true"
click at [512, 30] on div at bounding box center [373, 170] width 746 height 341
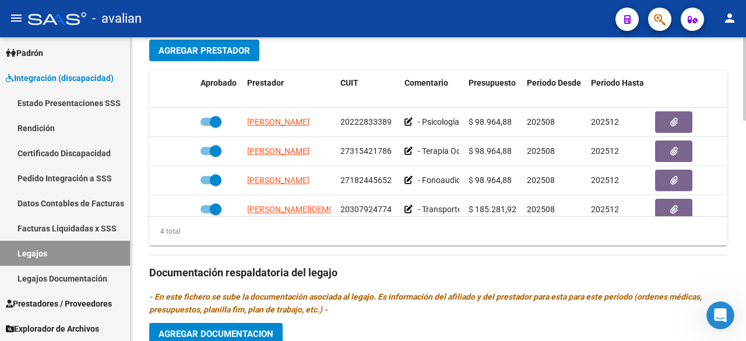
click at [234, 54] on span "Agregar Prestador" at bounding box center [205, 50] width 92 height 10
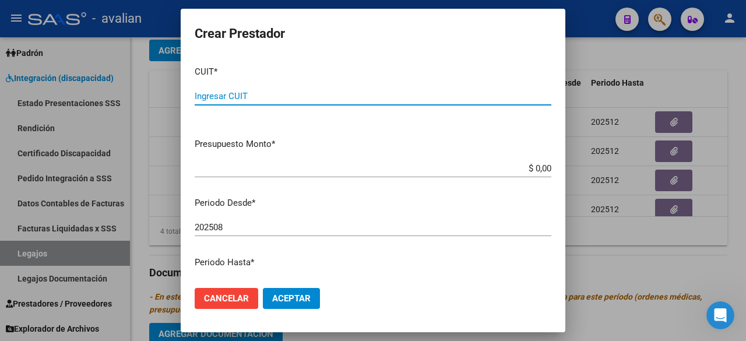
click at [277, 101] on input "Ingresar CUIT" at bounding box center [373, 96] width 357 height 10
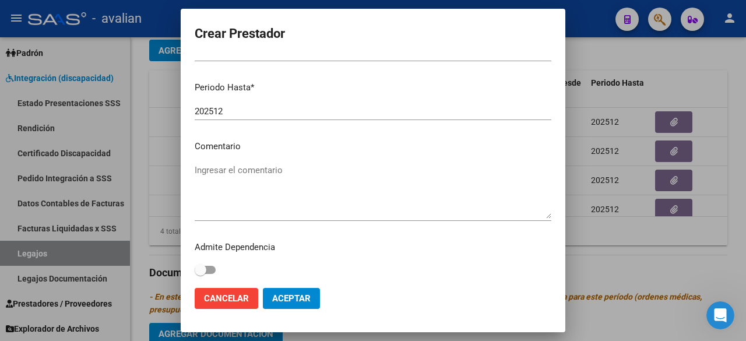
scroll to position [177, 0]
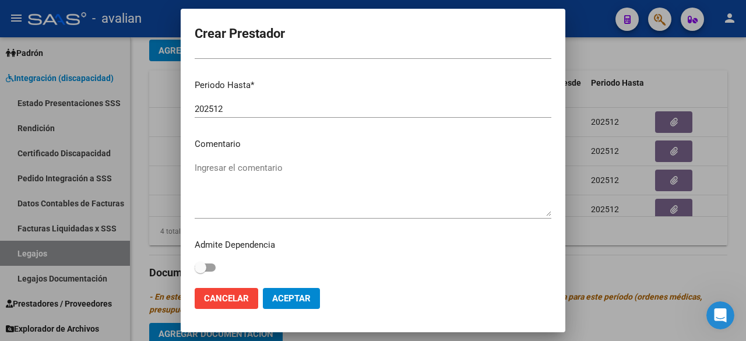
type input "27-36779121-2"
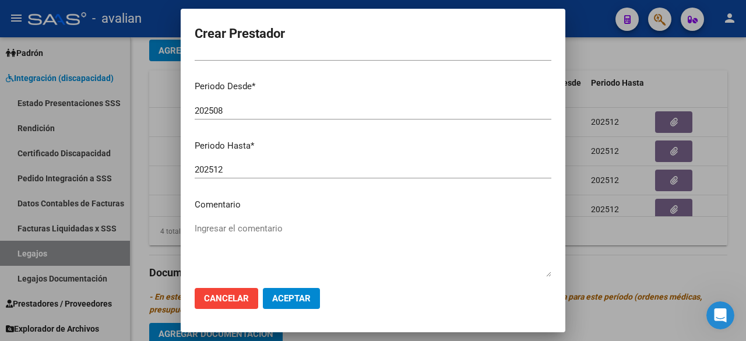
scroll to position [0, 0]
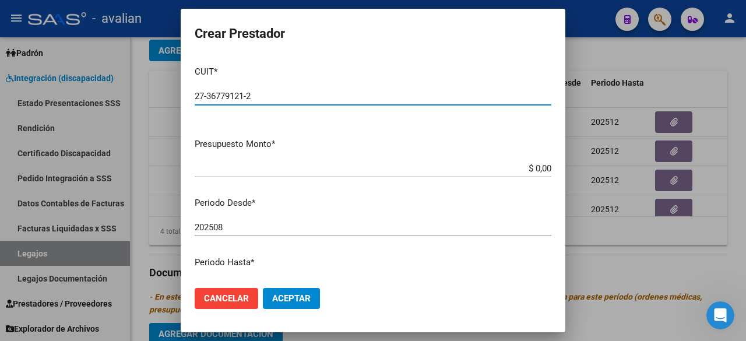
click at [525, 167] on input "$ 0,00" at bounding box center [373, 168] width 357 height 10
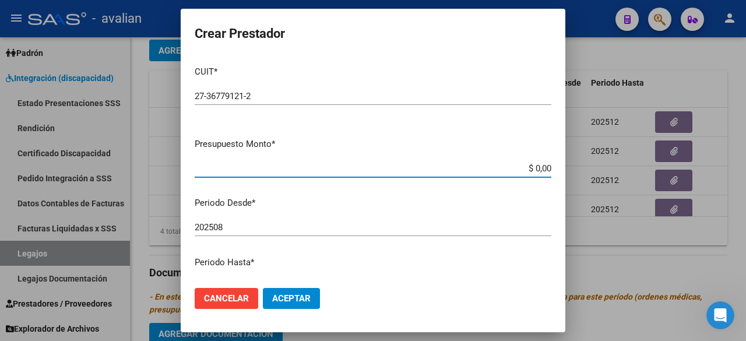
paste input "307.654,34"
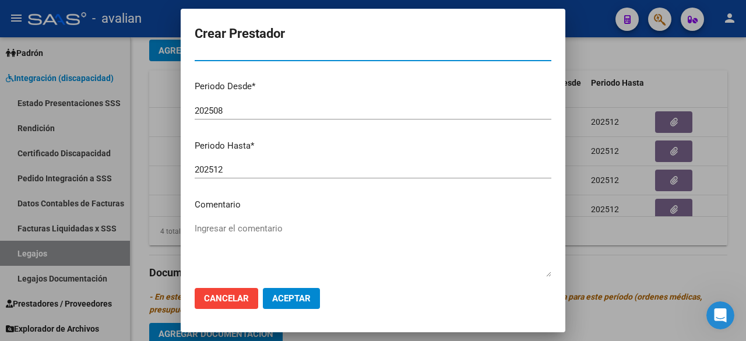
type input "$ 307.654,34"
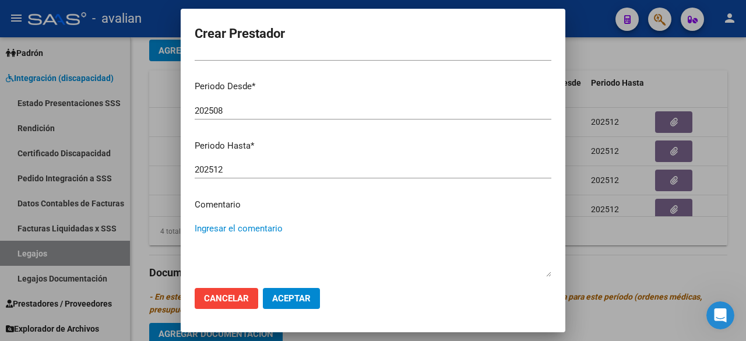
click at [269, 243] on textarea "Ingresar el comentario" at bounding box center [373, 249] width 357 height 55
paste textarea "- Módulo de maestra de apoyo: [PERSON_NAME] resol. vigente."
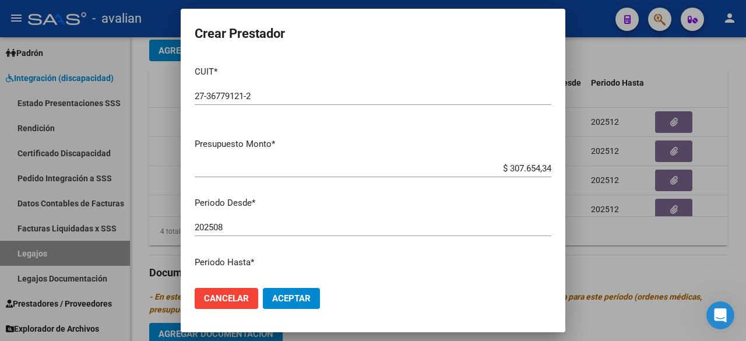
scroll to position [177, 0]
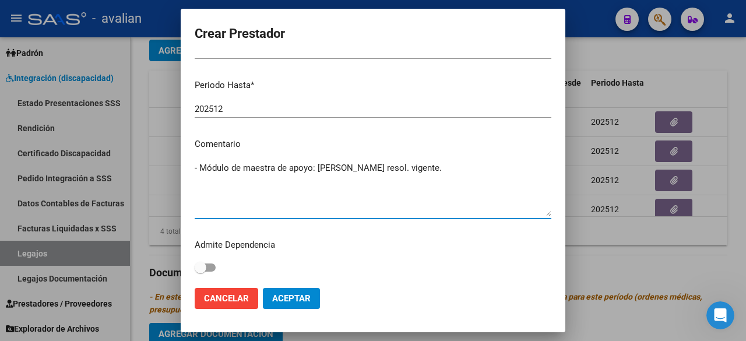
type textarea "- Módulo de maestra de apoyo: [PERSON_NAME] resol. vigente."
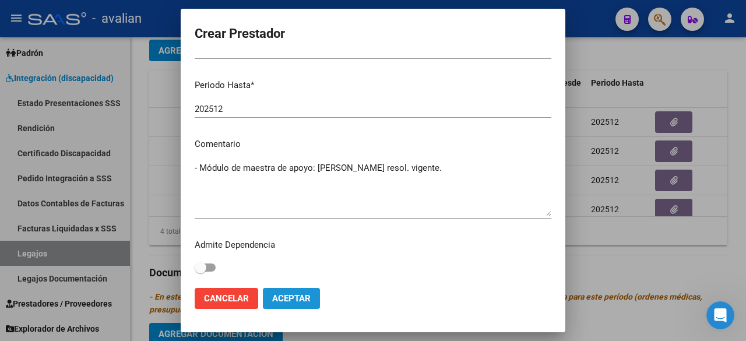
click at [307, 296] on span "Aceptar" at bounding box center [291, 298] width 38 height 10
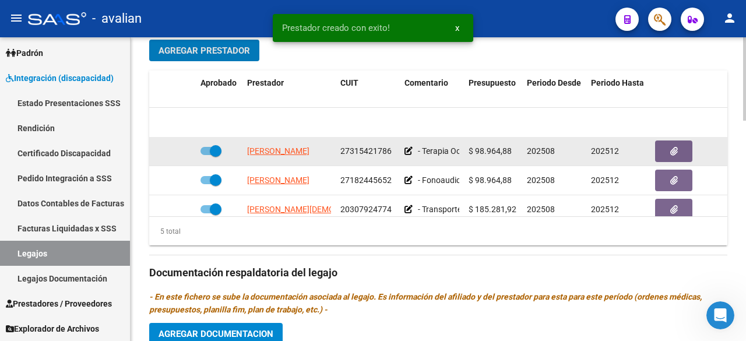
scroll to position [50, 0]
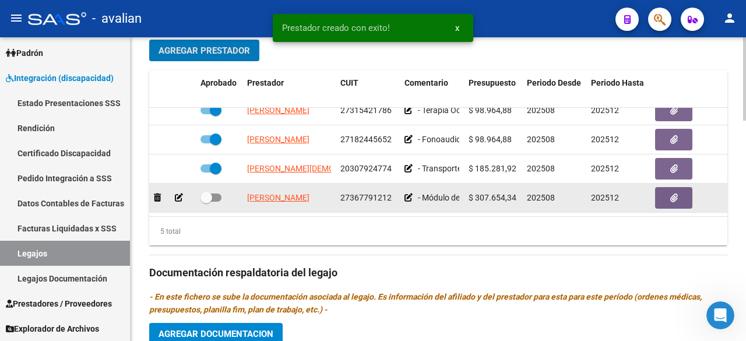
click at [219, 191] on label at bounding box center [211, 198] width 21 height 14
click at [206, 202] on input "checkbox" at bounding box center [206, 202] width 1 height 1
checkbox input "true"
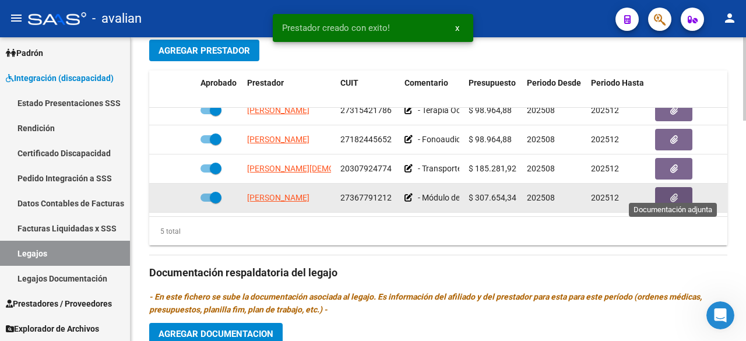
click at [525, 188] on button "button" at bounding box center [673, 198] width 37 height 22
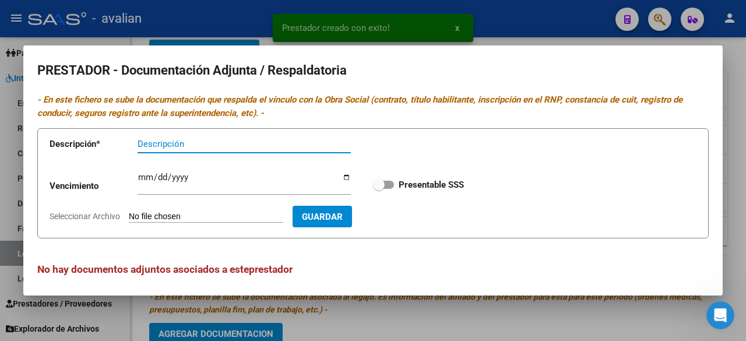
scroll to position [5, 0]
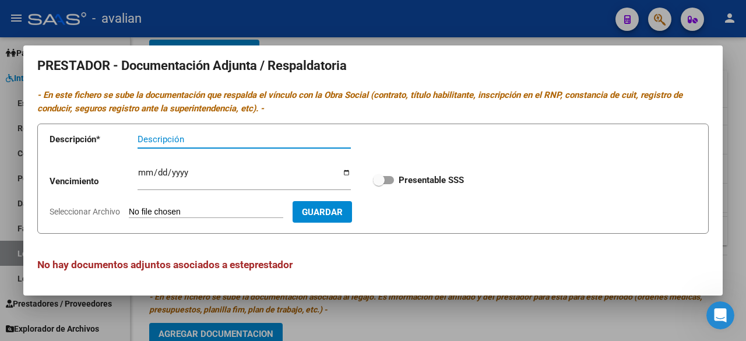
click at [385, 180] on span at bounding box center [383, 180] width 21 height 8
click at [379, 184] on input "Presentable SSS" at bounding box center [378, 184] width 1 height 1
checkbox input "true"
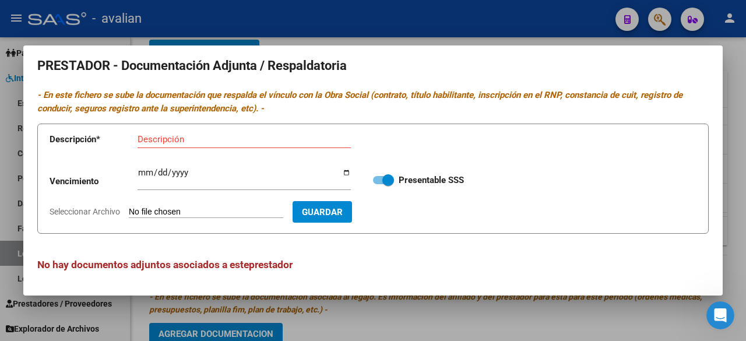
click at [192, 210] on input "Seleccionar Archivo" at bounding box center [206, 212] width 154 height 11
type input "C:\fakepath\CBU OLMEDO.jpg"
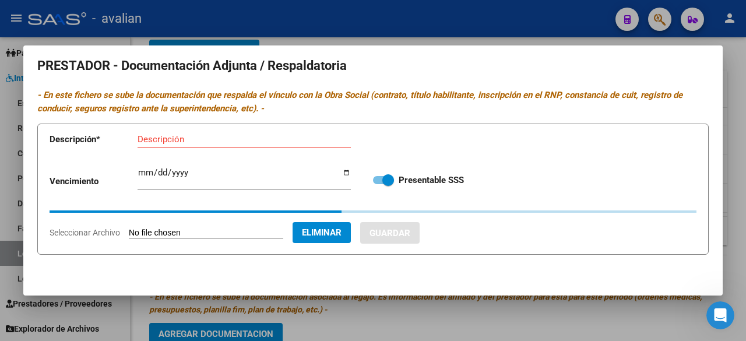
click at [248, 138] on input "Descripción" at bounding box center [244, 139] width 213 height 10
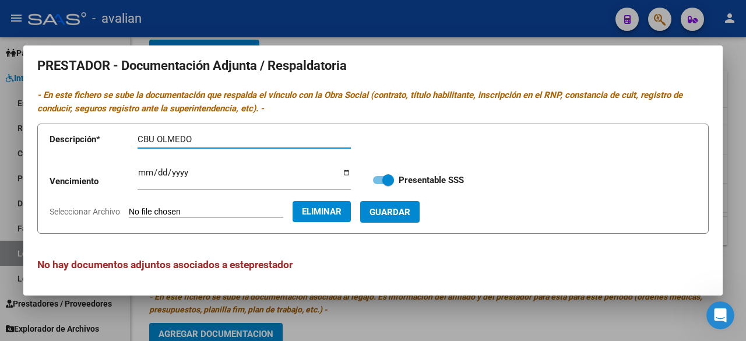
type input "CBU OLMEDO"
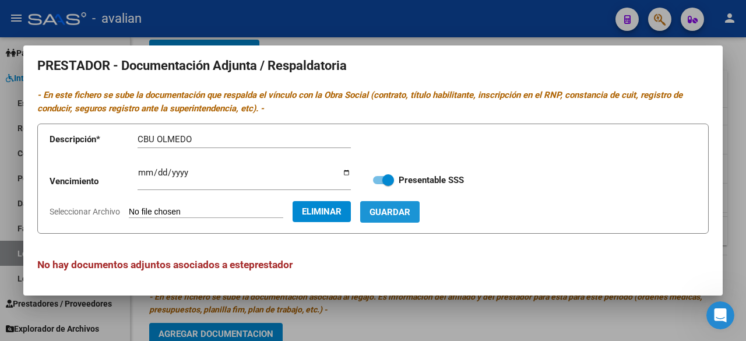
click at [410, 212] on span "Guardar" at bounding box center [390, 212] width 41 height 10
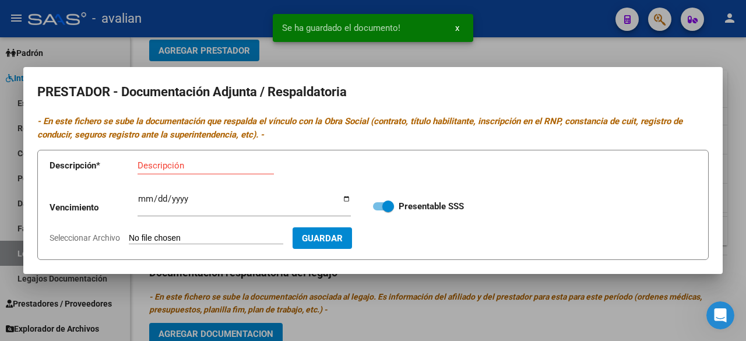
scroll to position [0, 0]
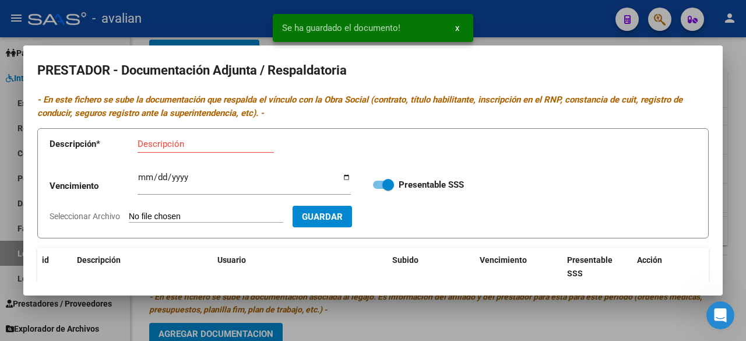
click at [214, 217] on input "Seleccionar Archivo" at bounding box center [206, 217] width 154 height 11
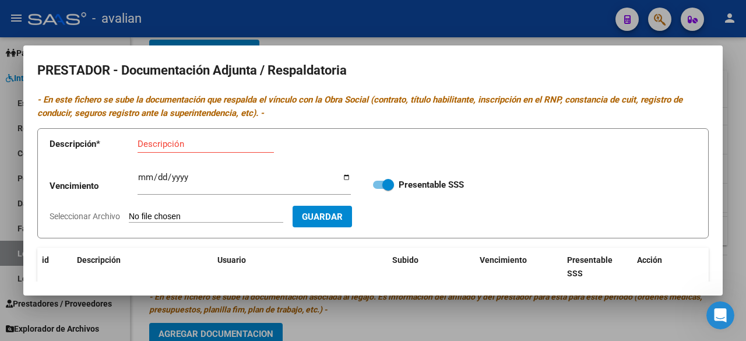
type input "C:\fakepath\ARCA OLMEDO.jpg"
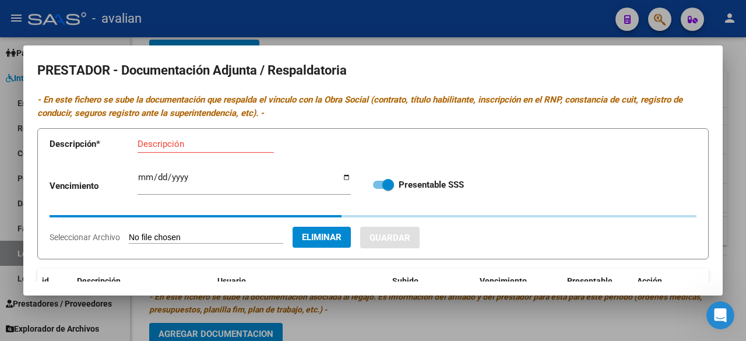
click at [240, 141] on input "Descripción" at bounding box center [206, 144] width 136 height 10
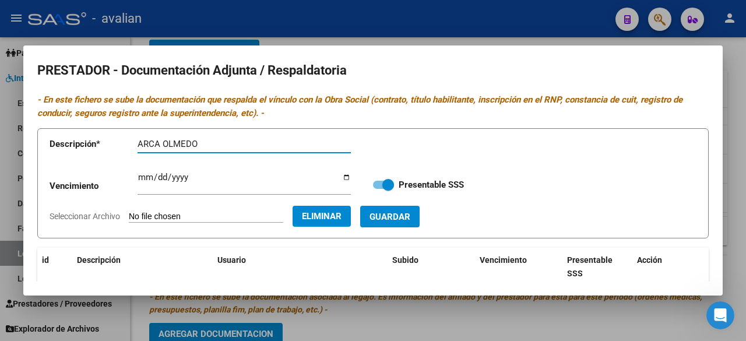
type input "ARCA OLMEDO"
click at [410, 218] on span "Guardar" at bounding box center [390, 217] width 41 height 10
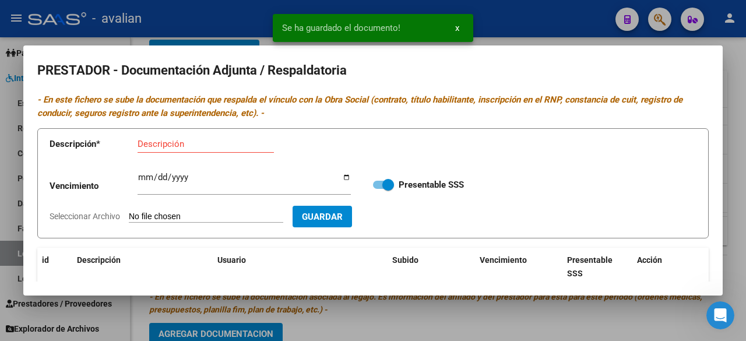
click at [219, 219] on input "Seleccionar Archivo" at bounding box center [206, 217] width 154 height 11
type input "C:\fakepath\POLIZA OLMEDO.jpg"
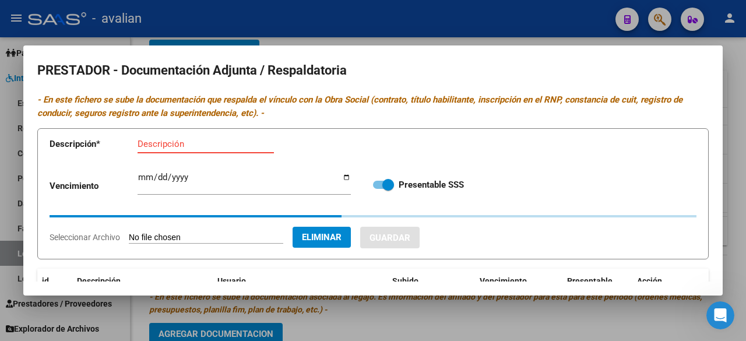
click at [202, 143] on input "Descripción" at bounding box center [206, 144] width 136 height 10
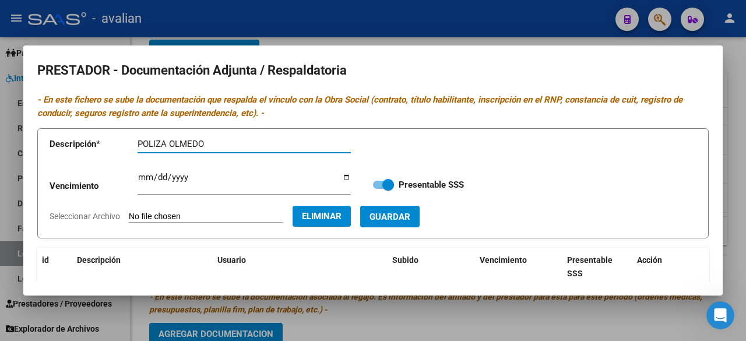
type input "POLIZA OLMEDO"
click at [420, 217] on button "Guardar" at bounding box center [389, 217] width 59 height 22
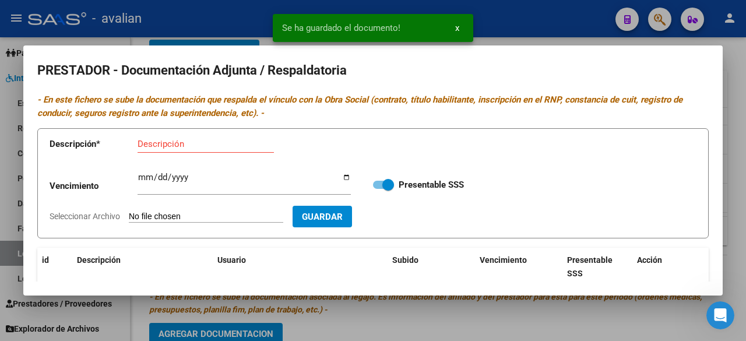
scroll to position [117, 0]
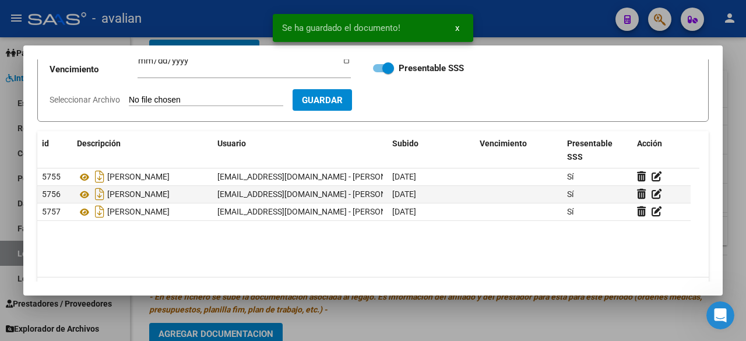
click at [206, 100] on input "Seleccionar Archivo" at bounding box center [206, 100] width 154 height 11
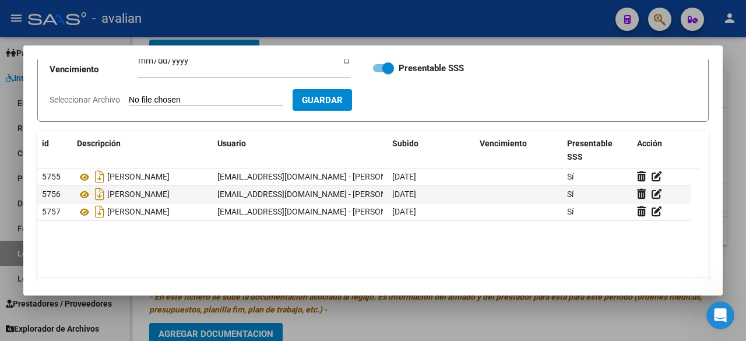
type input "C:\fakepath\RNP [DATE].jpg"
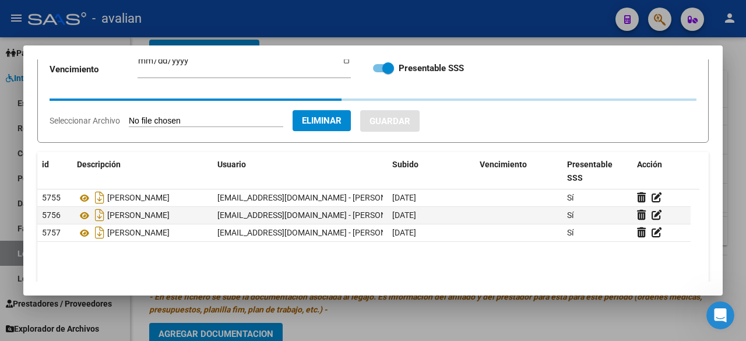
scroll to position [0, 0]
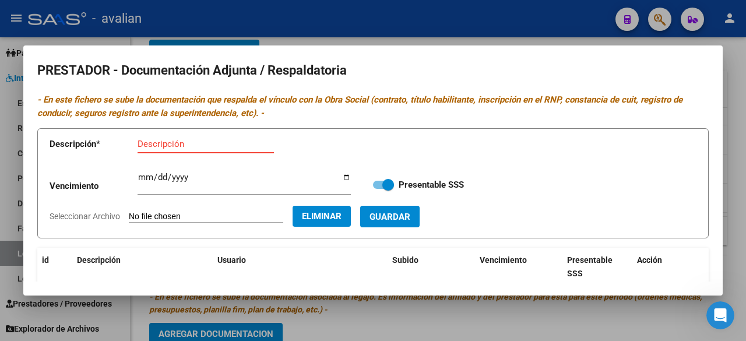
click at [212, 148] on input "Descripción" at bounding box center [206, 144] width 136 height 10
type input "RNP OLMEDO"
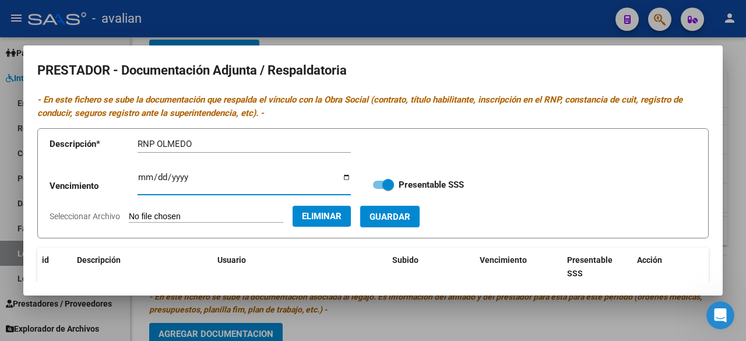
click at [142, 180] on input "Ingresar vencimiento" at bounding box center [244, 182] width 213 height 19
type input "[DATE]"
click at [410, 220] on span "Guardar" at bounding box center [390, 217] width 41 height 10
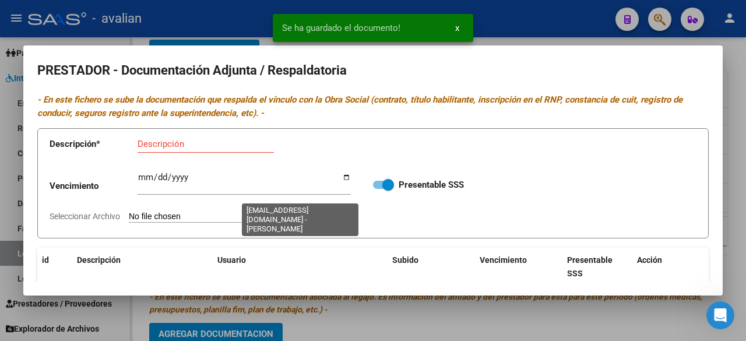
scroll to position [117, 0]
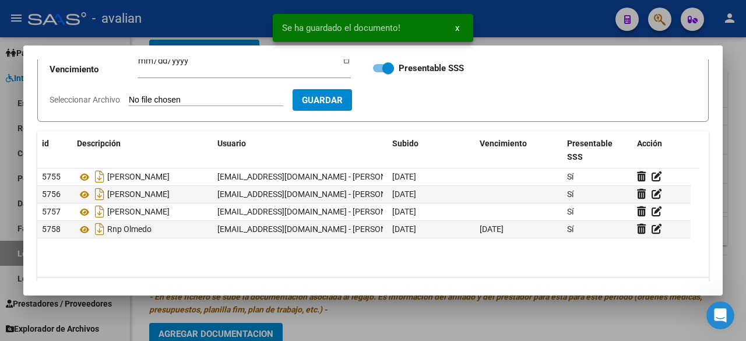
click at [223, 100] on input "Seleccionar Archivo" at bounding box center [206, 100] width 154 height 11
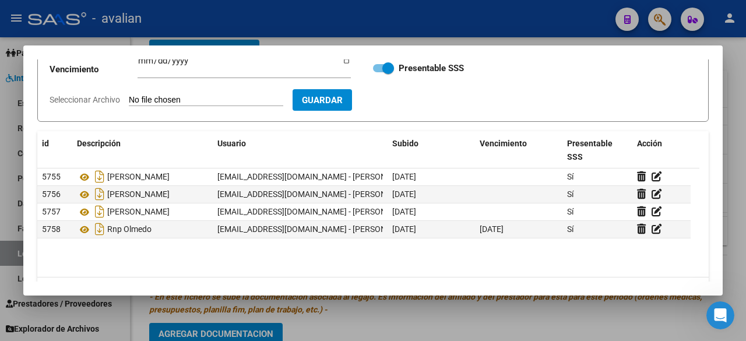
type input "C:\fakepath\ANALITICO DORSO OLMEDO.jpg"
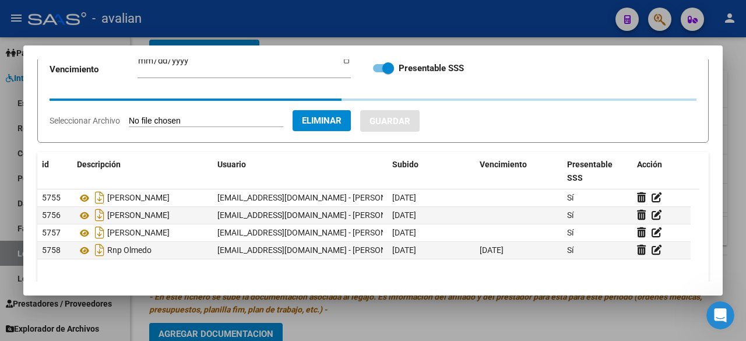
scroll to position [0, 0]
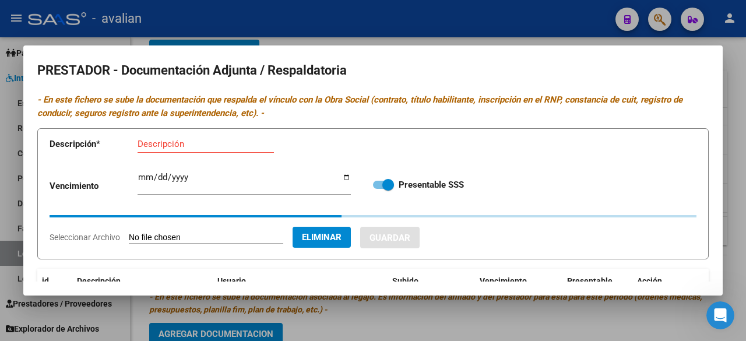
click at [199, 149] on div "Descripción" at bounding box center [206, 143] width 136 height 17
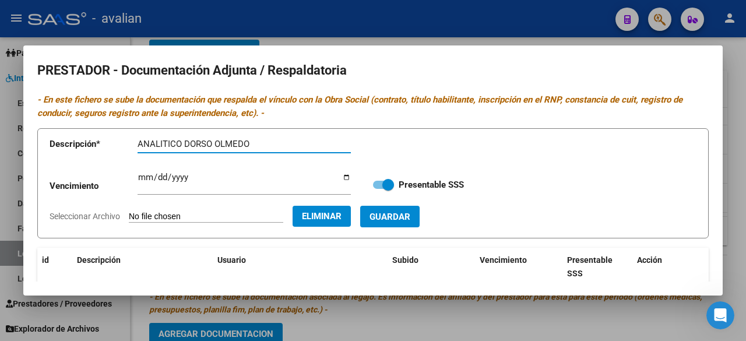
type input "ANALITICO DORSO OLMEDO"
click at [410, 218] on span "Guardar" at bounding box center [390, 217] width 41 height 10
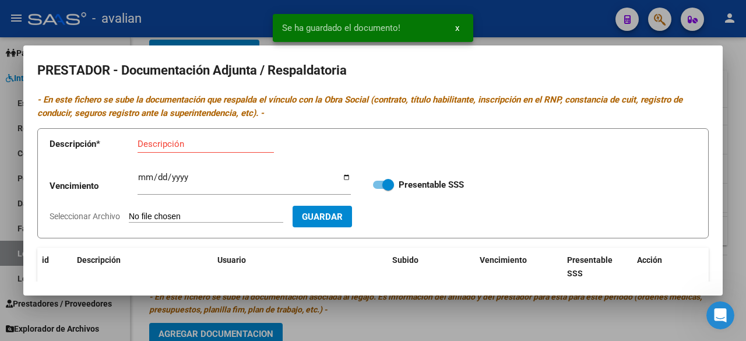
click at [221, 216] on input "Seleccionar Archivo" at bounding box center [206, 217] width 154 height 11
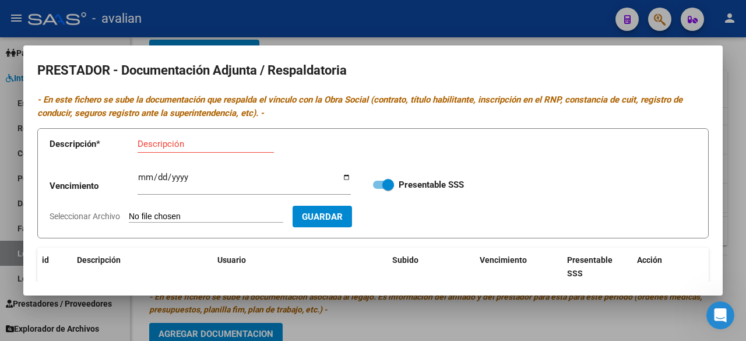
type input "C:\fakepath\ANALITICO FRENTE OLMEDO.jpg"
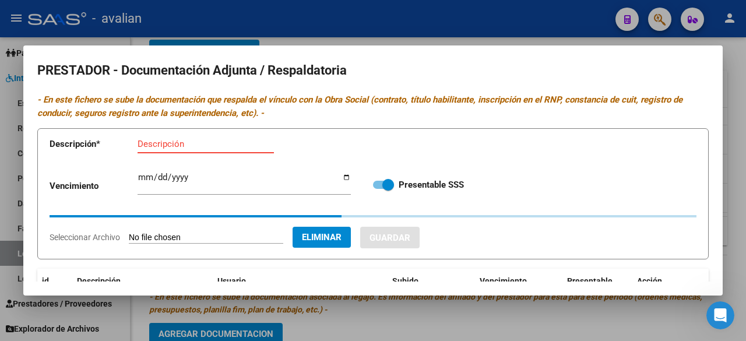
click at [234, 149] on input "Descripción" at bounding box center [206, 144] width 136 height 10
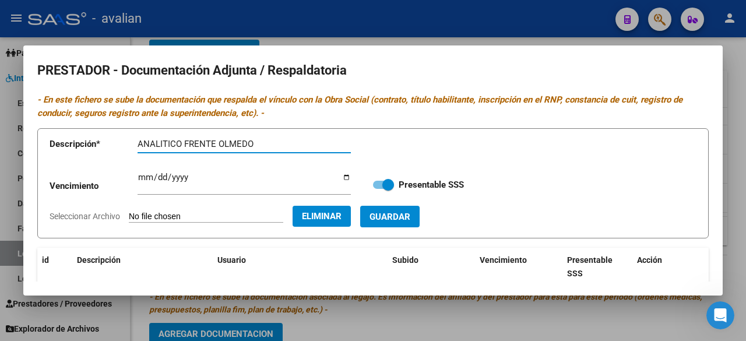
type input "ANALITICO FRENTE OLMEDO"
click at [417, 223] on button "Guardar" at bounding box center [389, 217] width 59 height 22
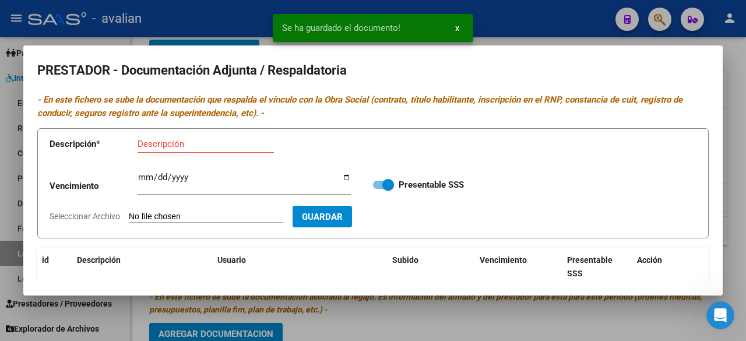
click at [224, 213] on input "Seleccionar Archivo" at bounding box center [206, 217] width 154 height 11
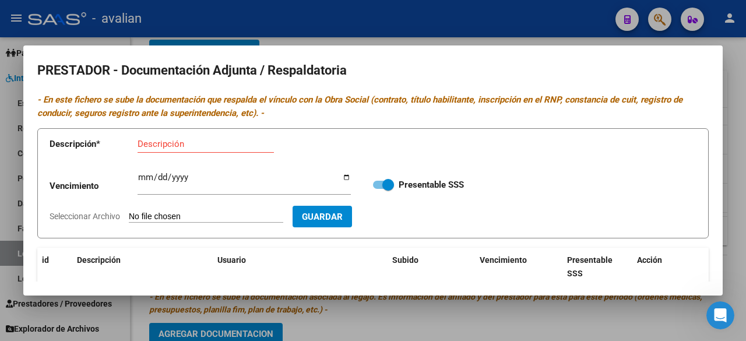
type input "C:\fakepath\TITULO DORSO OLMEDO FLORENCIA.jpg"
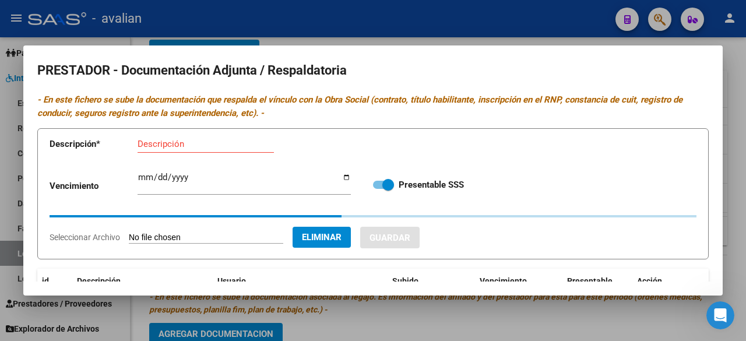
click at [214, 142] on input "Descripción" at bounding box center [206, 144] width 136 height 10
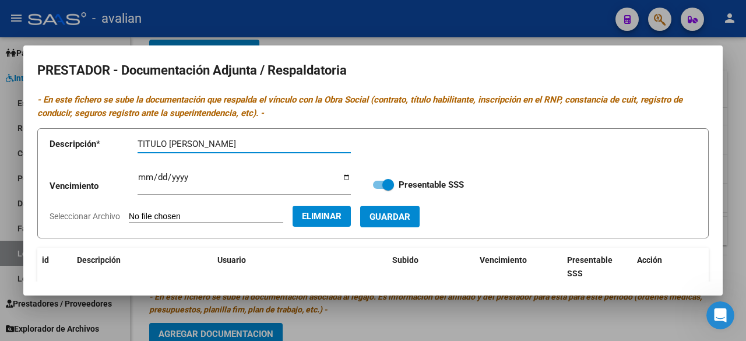
type input "TITULO [PERSON_NAME]"
click at [410, 213] on span "Guardar" at bounding box center [390, 217] width 41 height 10
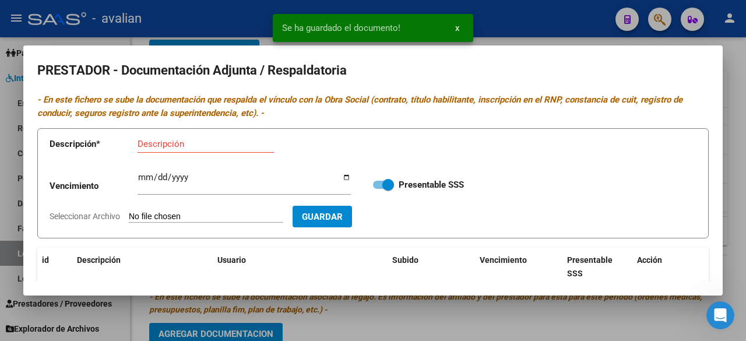
click at [225, 215] on input "Seleccionar Archivo" at bounding box center [206, 217] width 154 height 11
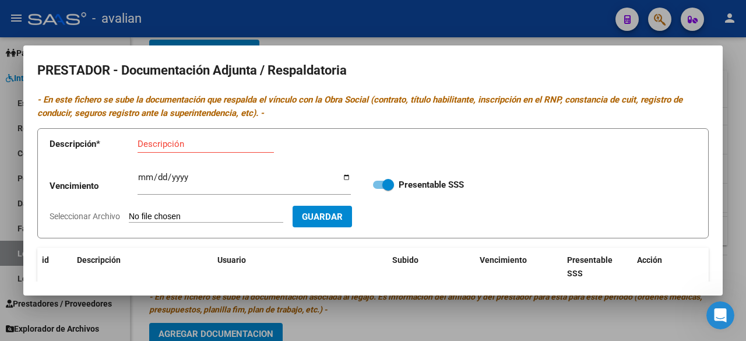
type input "C:\fakepath\TITULO FRENTE OLMEDO FLORENCIA.jpg"
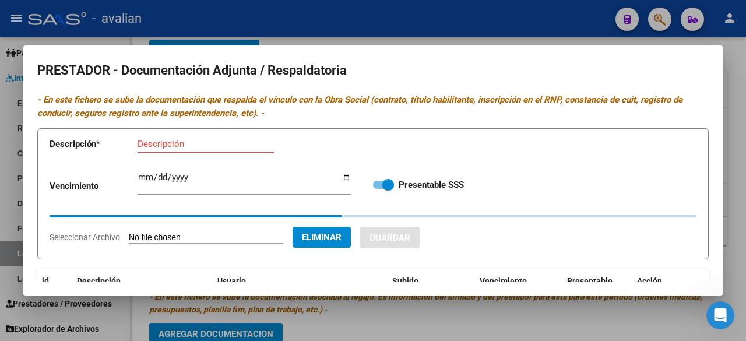
click at [220, 144] on input "Descripción" at bounding box center [206, 144] width 136 height 10
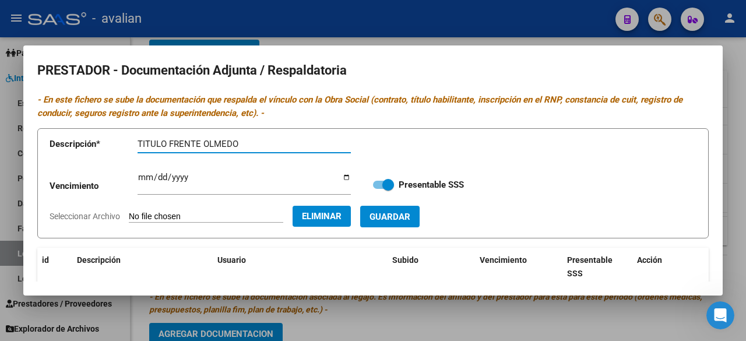
type input "TITULO FRENTE OLMEDO"
click at [420, 223] on button "Guardar" at bounding box center [389, 217] width 59 height 22
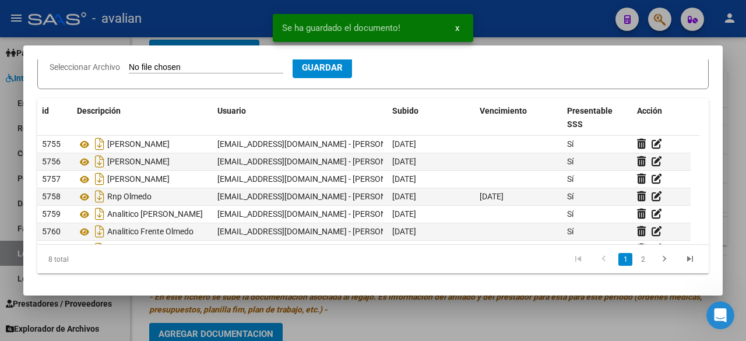
scroll to position [91, 0]
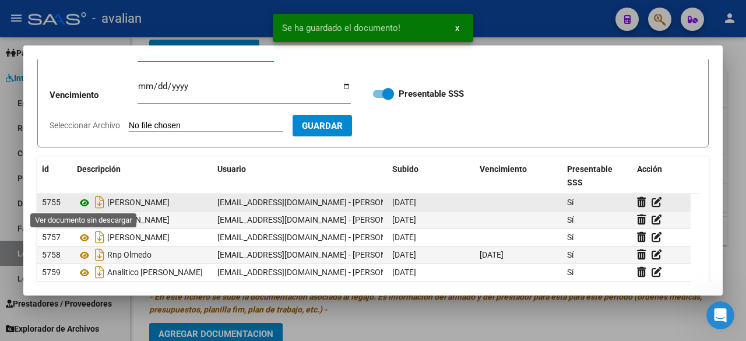
click at [83, 201] on icon at bounding box center [84, 203] width 15 height 14
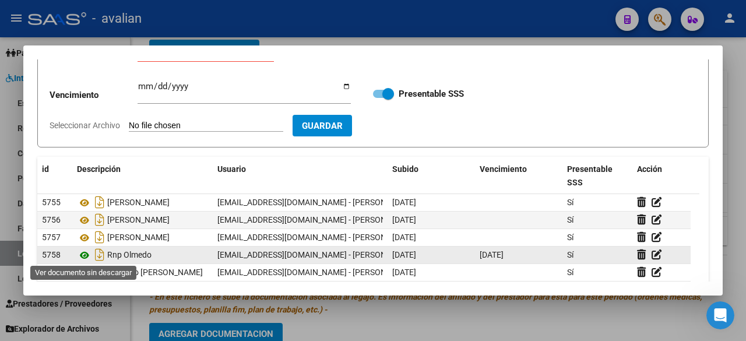
click at [86, 251] on icon at bounding box center [84, 255] width 15 height 14
click at [85, 254] on icon at bounding box center [84, 255] width 15 height 14
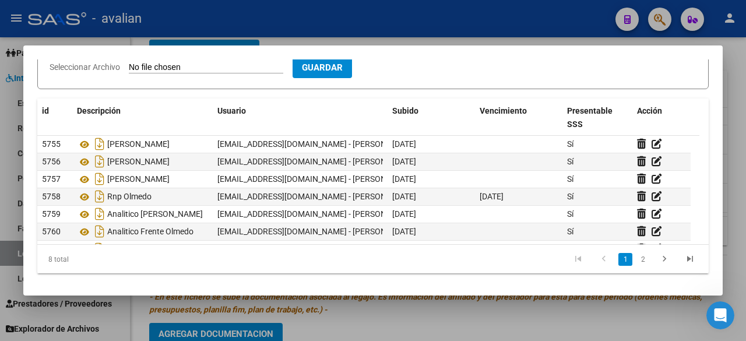
scroll to position [0, 0]
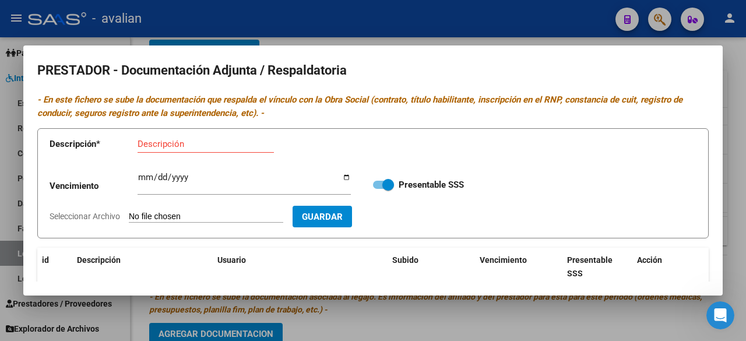
click at [525, 32] on div at bounding box center [373, 170] width 746 height 341
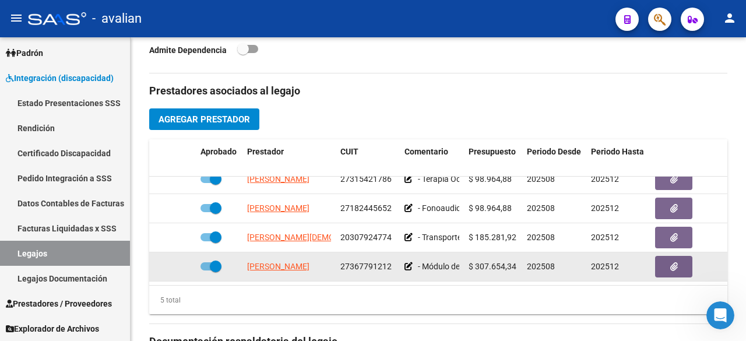
scroll to position [631, 0]
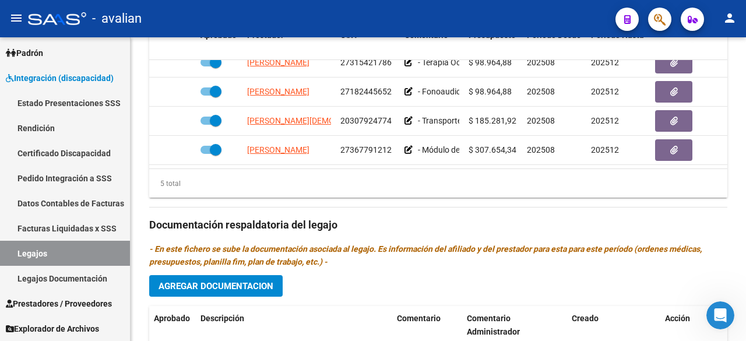
click at [239, 284] on span "Agregar Documentacion" at bounding box center [216, 286] width 115 height 10
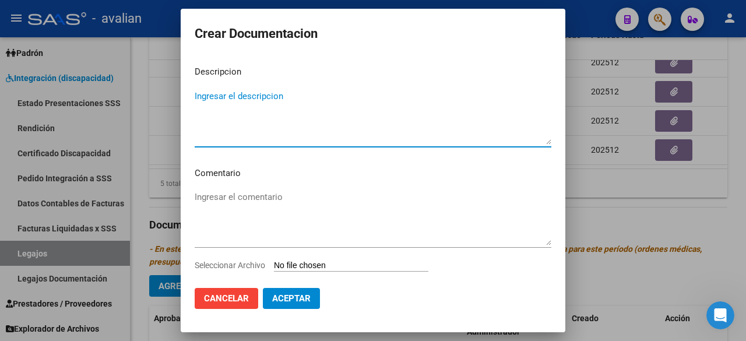
click at [314, 99] on textarea "Ingresar el descripcion" at bounding box center [373, 117] width 357 height 55
click at [283, 107] on textarea "Ingresar el descripcion" at bounding box center [373, 117] width 357 height 55
type textarea "PSICOLOGÍA"
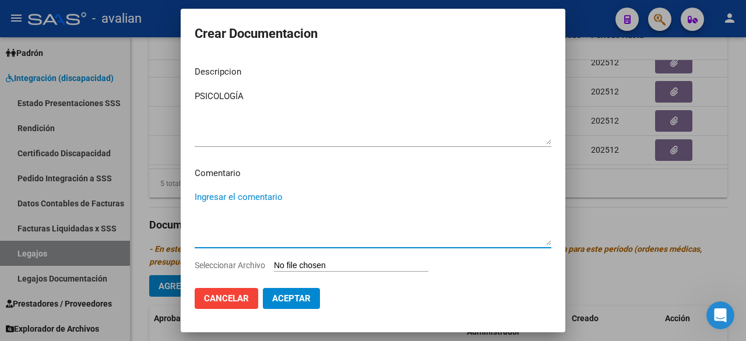
click at [246, 209] on textarea "Ingresar el comentario" at bounding box center [373, 218] width 357 height 55
type textarea "Agosto a diciembre:"
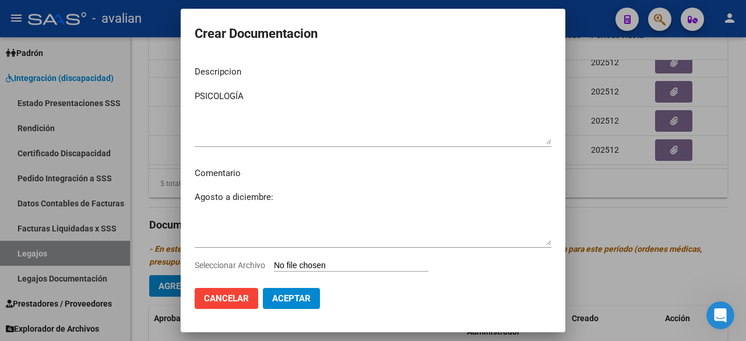
click at [346, 265] on input "Seleccionar Archivo" at bounding box center [351, 266] width 154 height 11
type input "C:\fakepath\PSICOLOGIA [PERSON_NAME].pdf"
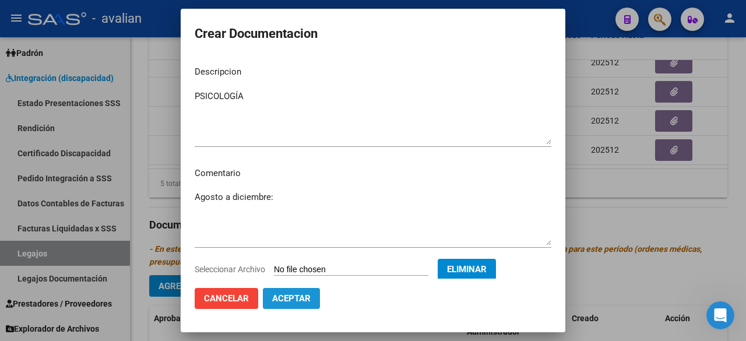
click at [291, 304] on button "Aceptar" at bounding box center [291, 298] width 57 height 21
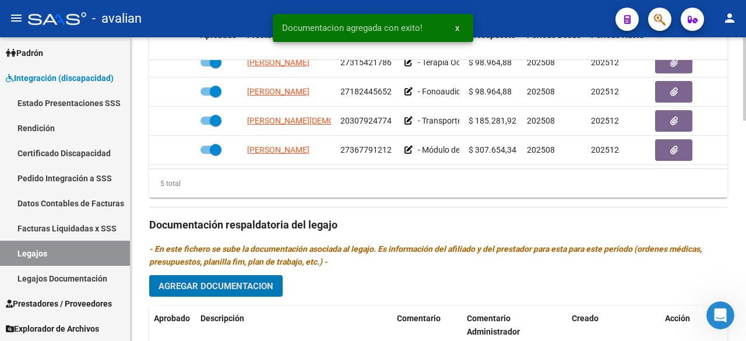
scroll to position [806, 0]
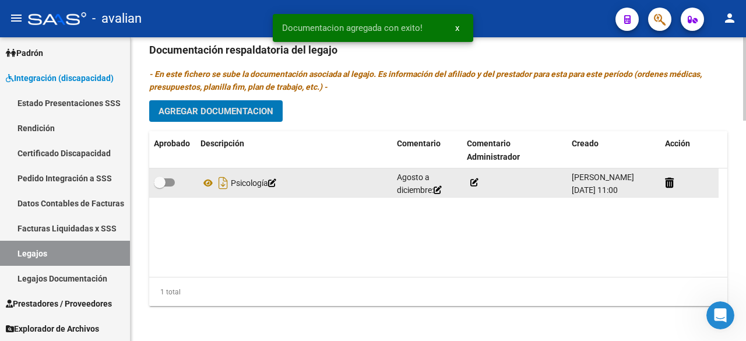
click at [476, 179] on icon at bounding box center [474, 182] width 8 height 8
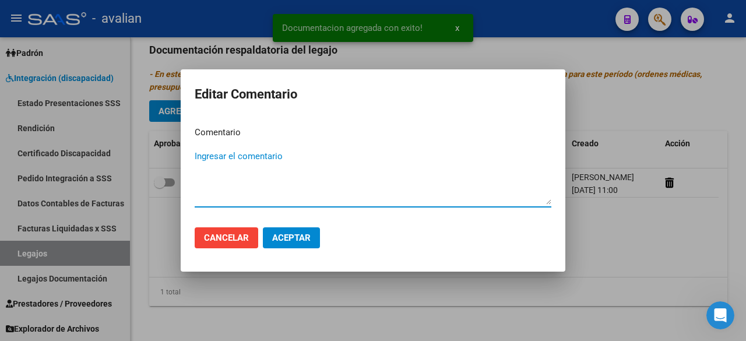
paste textarea "- Psicología: 2 ss semanales - [PERSON_NAME] (821946) - Valor resol. vigente."
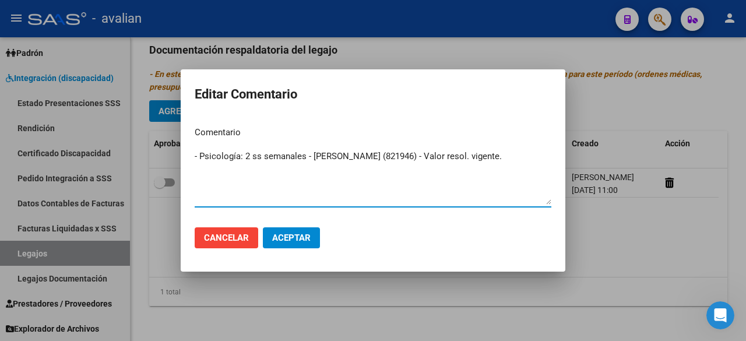
drag, startPoint x: 414, startPoint y: 154, endPoint x: 372, endPoint y: 150, distance: 42.2
click at [372, 150] on textarea "- Psicología: 2 ss semanales - [PERSON_NAME] (821946) - Valor resol. vigente." at bounding box center [373, 177] width 357 height 55
type textarea "- Psicología: 2 ss semanales - [PERSON_NAME] resol. vigente."
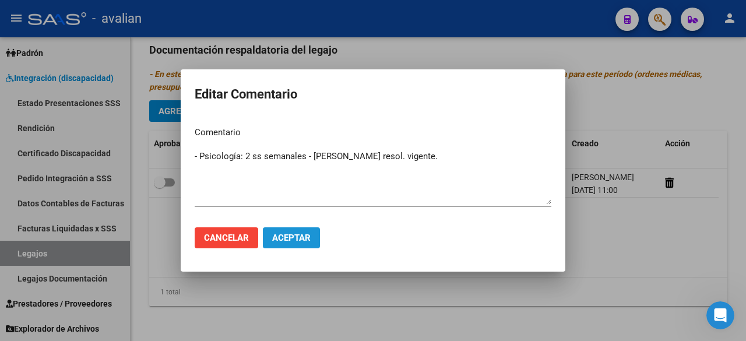
click at [289, 242] on span "Aceptar" at bounding box center [291, 238] width 38 height 10
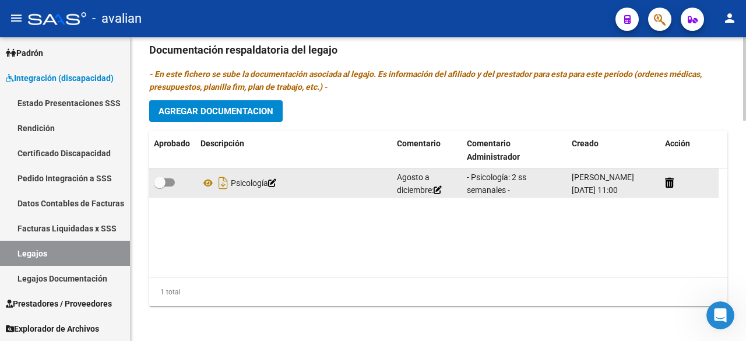
click at [174, 180] on span at bounding box center [164, 182] width 21 height 8
click at [160, 187] on input "checkbox" at bounding box center [159, 187] width 1 height 1
checkbox input "true"
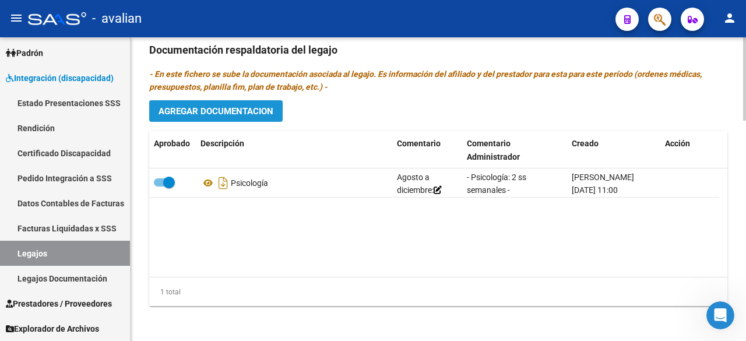
click at [214, 105] on span "Agregar Documentacion" at bounding box center [216, 110] width 115 height 10
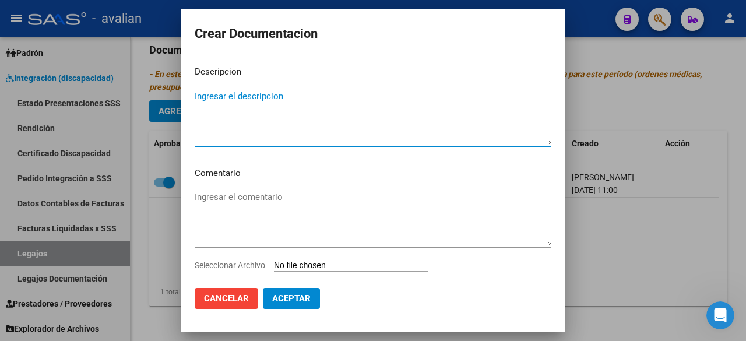
click at [317, 265] on input "Seleccionar Archivo" at bounding box center [351, 266] width 154 height 11
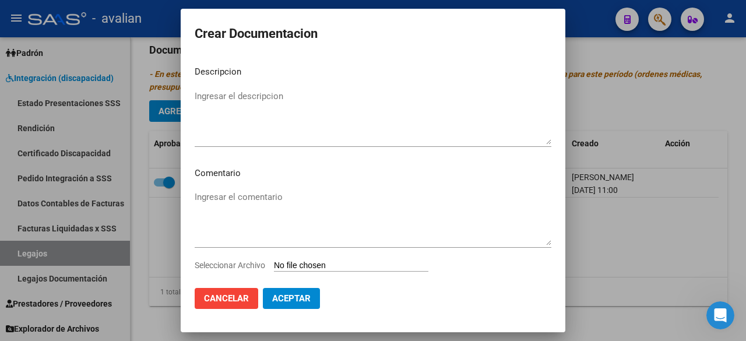
type input "C:\fakepath\TRANSPORTE [PERSON_NAME].pdf"
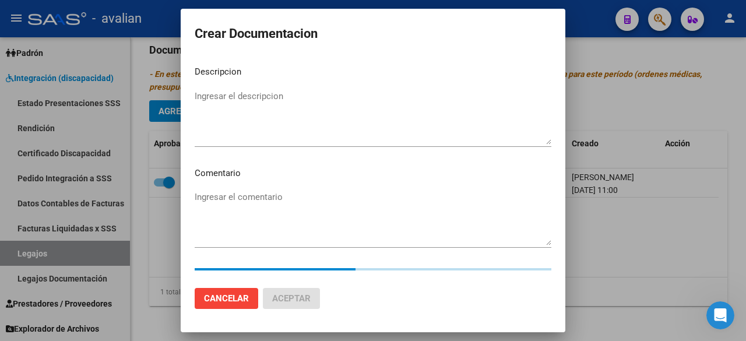
click at [356, 112] on textarea "Ingresar el descripcion" at bounding box center [373, 117] width 357 height 55
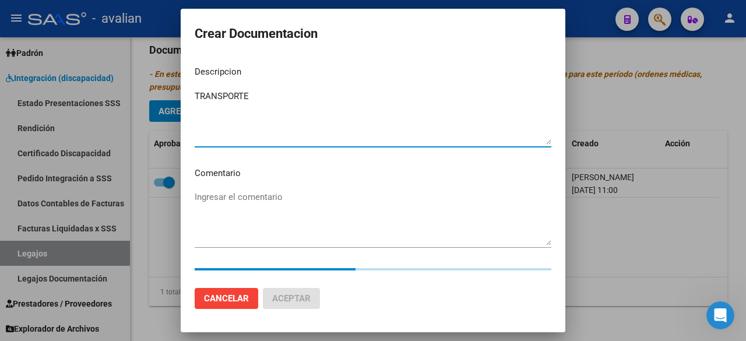
type textarea "TRANSPORTE"
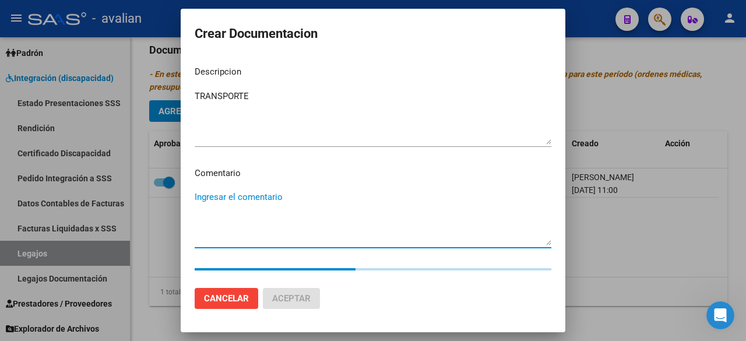
click at [242, 200] on textarea "Ingresar el comentario" at bounding box center [373, 218] width 357 height 55
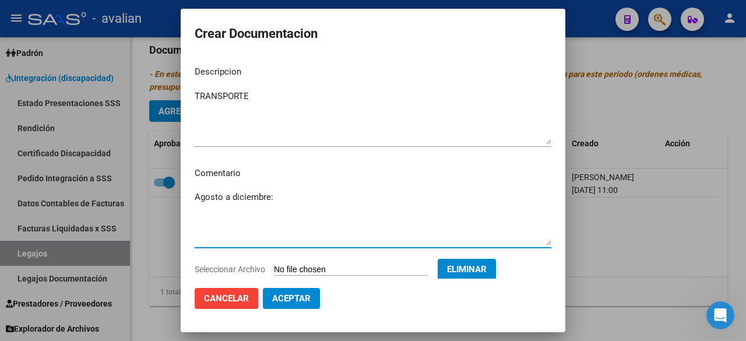
type textarea "Agosto a diciembre:"
click at [284, 301] on span "Aceptar" at bounding box center [291, 298] width 38 height 10
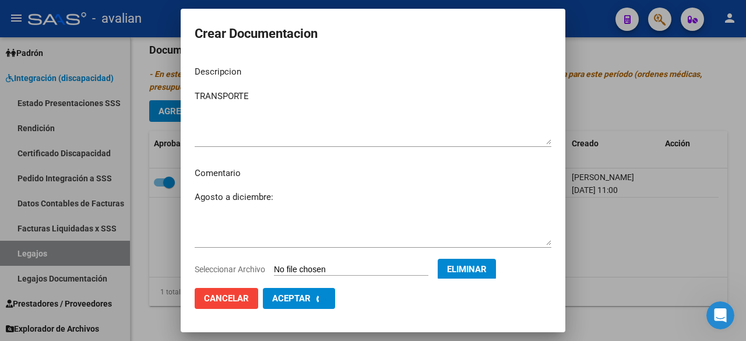
checkbox input "false"
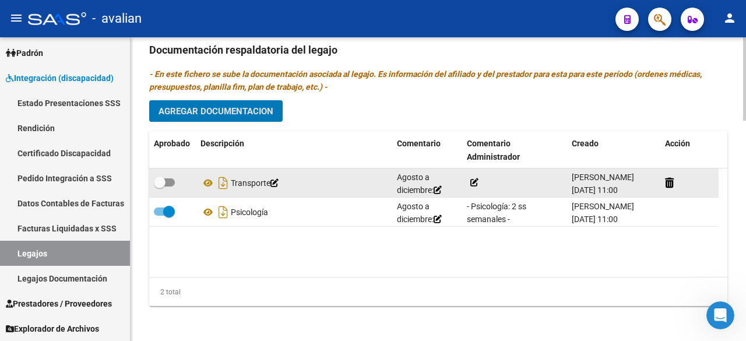
click at [473, 178] on icon at bounding box center [474, 182] width 8 height 8
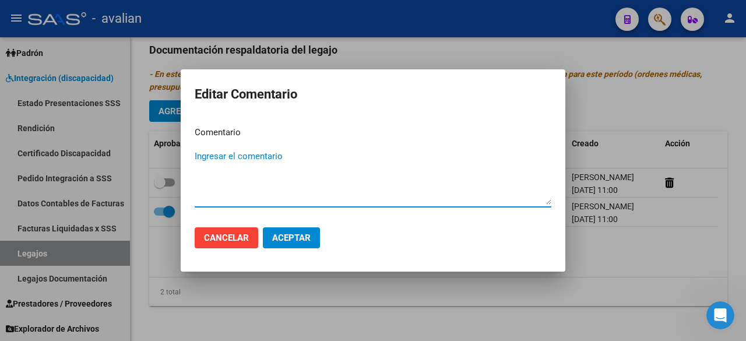
paste textarea "- Transporte a rehabilitación (no corresponde plus por dependencia): 342 Km men…"
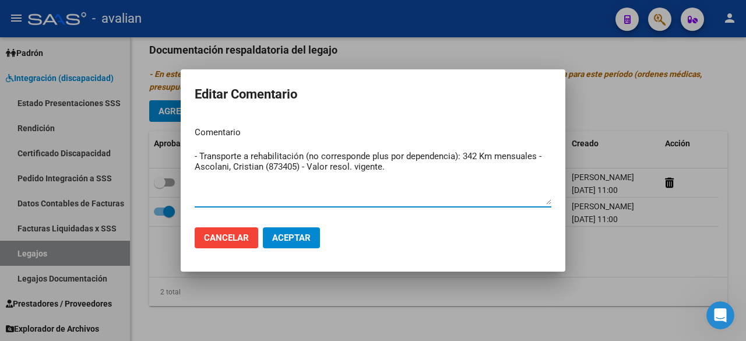
drag, startPoint x: 301, startPoint y: 166, endPoint x: 261, endPoint y: 172, distance: 40.1
click at [261, 172] on textarea "- Transporte a rehabilitación (no corresponde plus por dependencia): 342 Km men…" at bounding box center [373, 177] width 357 height 55
type textarea "- Transporte a rehabilitación (no corresponde plus por dependencia): 342 Km men…"
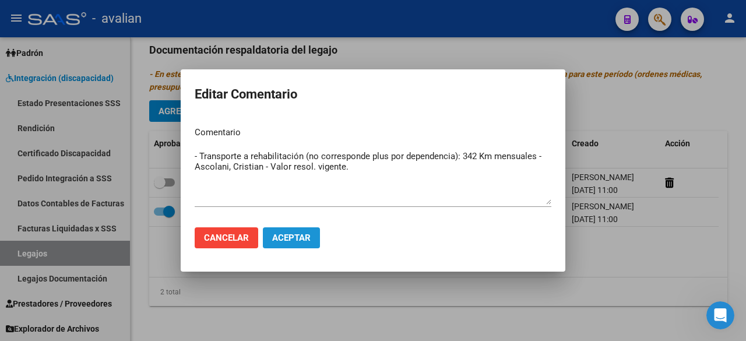
click at [286, 230] on button "Aceptar" at bounding box center [291, 237] width 57 height 21
click at [291, 243] on button "Aceptar" at bounding box center [291, 237] width 57 height 21
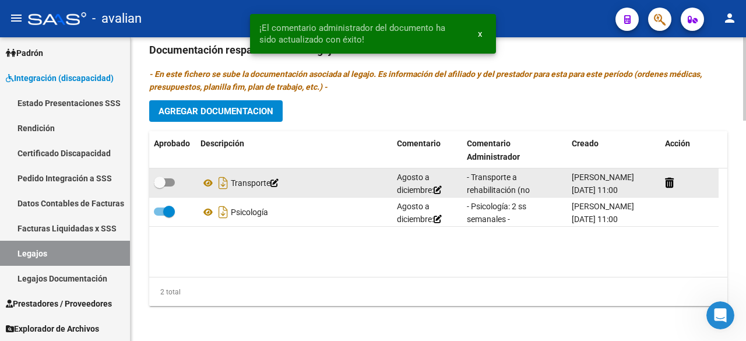
click at [173, 182] on span at bounding box center [164, 182] width 21 height 8
click at [160, 187] on input "checkbox" at bounding box center [159, 187] width 1 height 1
checkbox input "true"
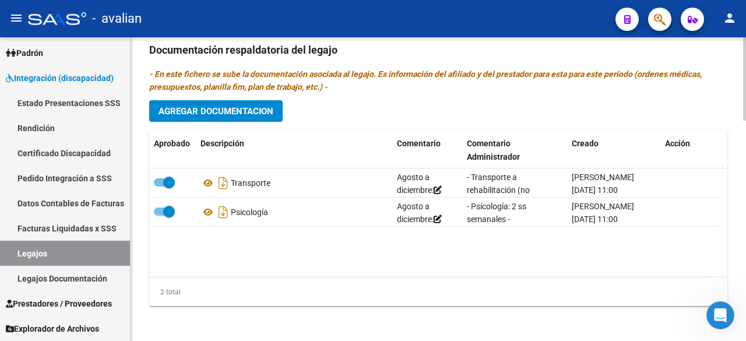
click at [403, 94] on div "Prestadores asociados al legajo Agregar Prestador Aprobado Prestador CUIT Comen…" at bounding box center [438, 48] width 578 height 533
click at [256, 112] on span "Agregar Documentacion" at bounding box center [216, 111] width 115 height 10
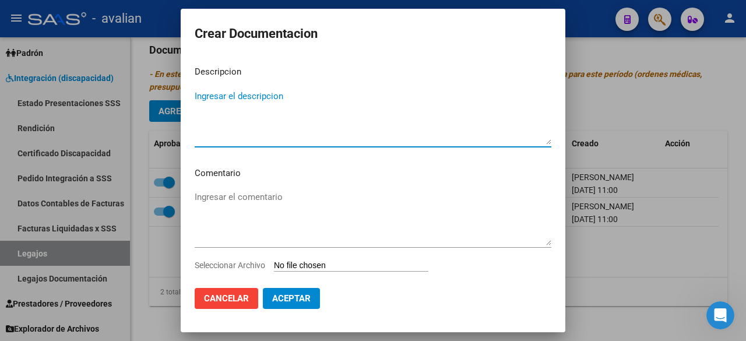
click at [332, 265] on input "Seleccionar Archivo" at bounding box center [351, 266] width 154 height 11
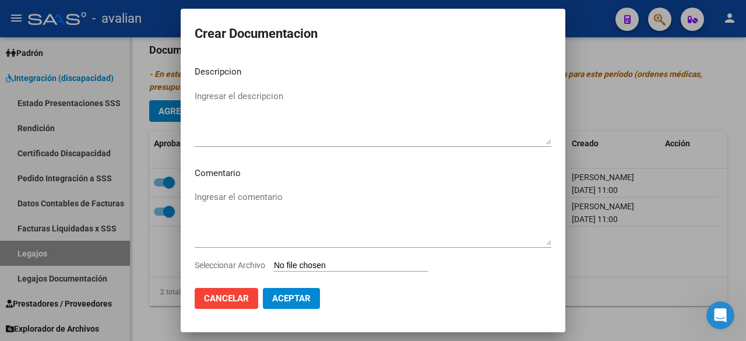
type input "C:\fakepath\DOCU [PERSON_NAME].pdf"
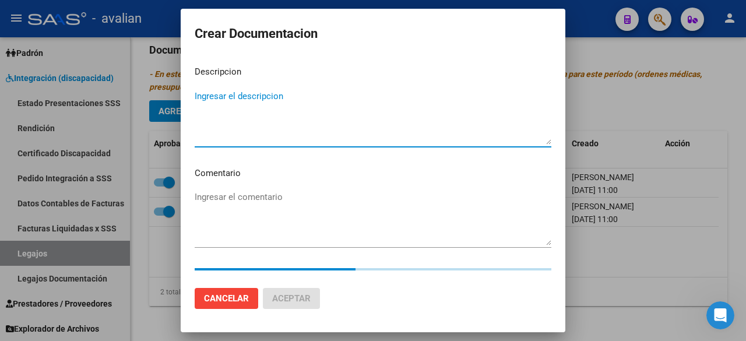
click at [290, 107] on textarea "Ingresar el descripcion" at bounding box center [373, 117] width 357 height 55
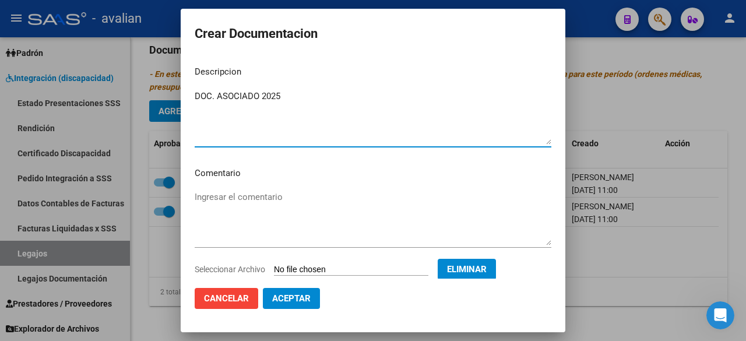
type textarea "DOC. ASOCIADO 2025"
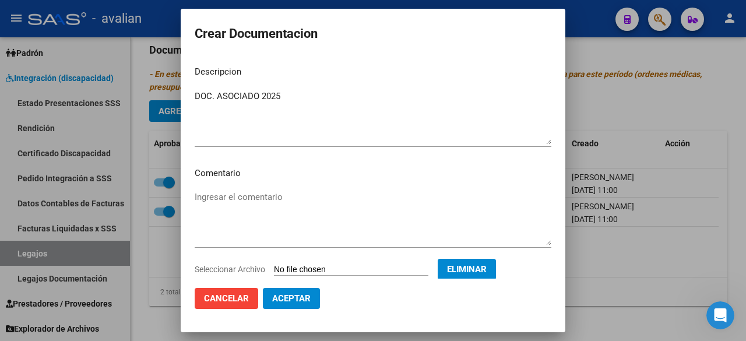
drag, startPoint x: 304, startPoint y: 321, endPoint x: 304, endPoint y: 314, distance: 7.0
click at [304, 319] on mat-dialog-container "Crear Documentacion Descripcion DOC. ASOCIADO 2025 Ingresar el descripcion Come…" at bounding box center [373, 170] width 385 height 323
click at [303, 312] on mat-dialog-actions "Cancelar Aceptar" at bounding box center [373, 299] width 357 height 40
click at [306, 300] on span "Aceptar" at bounding box center [291, 298] width 38 height 10
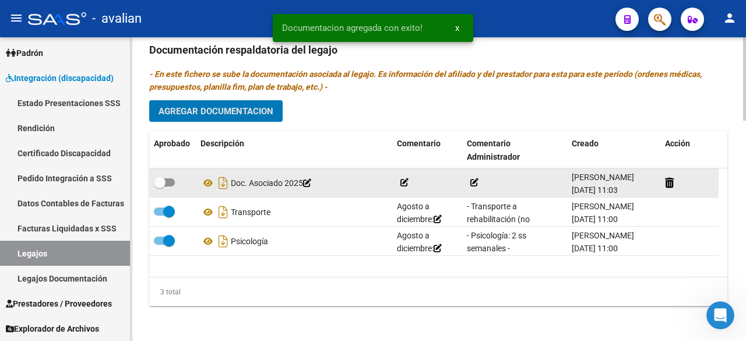
click at [164, 182] on span at bounding box center [160, 183] width 12 height 12
click at [160, 187] on input "checkbox" at bounding box center [159, 187] width 1 height 1
checkbox input "true"
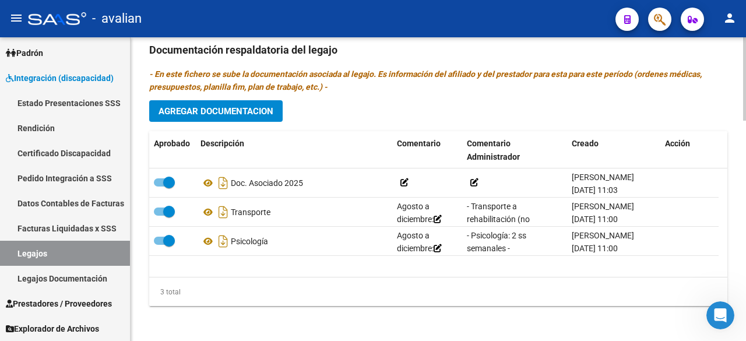
click at [228, 112] on span "Agregar Documentacion" at bounding box center [216, 111] width 115 height 10
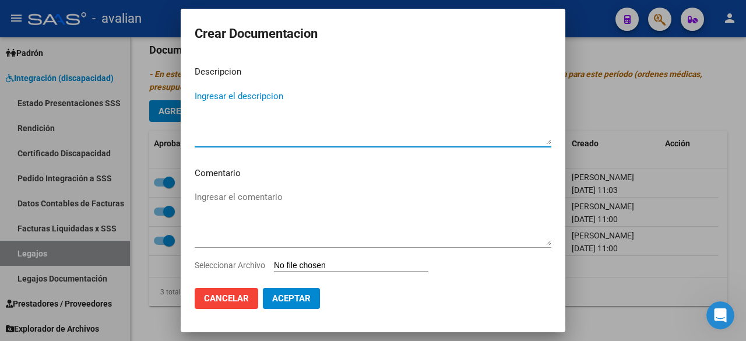
click at [344, 265] on input "Seleccionar Archivo" at bounding box center [351, 266] width 154 height 11
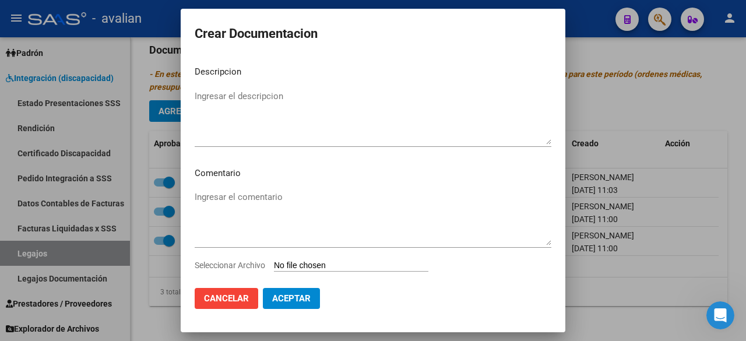
type input "C:\fakepath\FONOAUDIOLOGIA [PERSON_NAME].pdf"
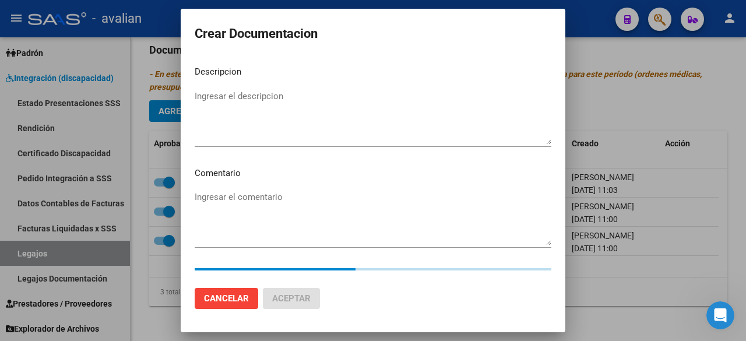
click at [256, 93] on textarea "Ingresar el descripcion" at bounding box center [373, 117] width 357 height 55
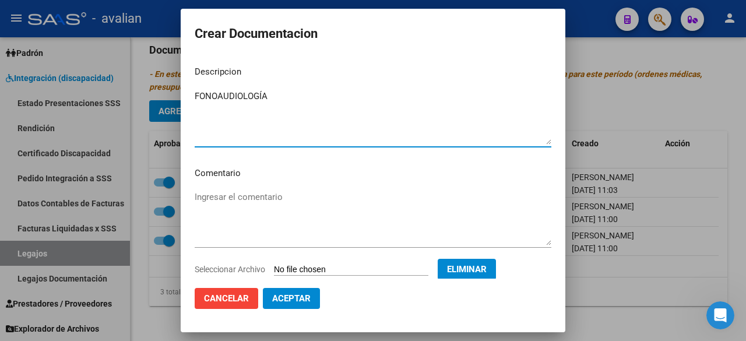
type textarea "FONOAUDIOLOGÍA"
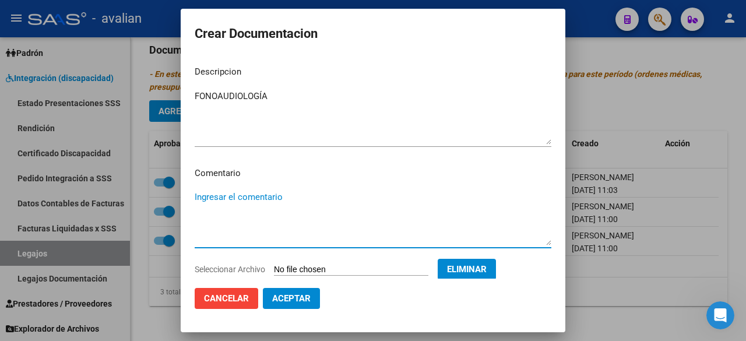
click at [294, 198] on textarea "Ingresar el comentario" at bounding box center [373, 218] width 357 height 55
type textarea "Agosto a diciembre:"
click at [314, 308] on button "Aceptar" at bounding box center [291, 298] width 57 height 21
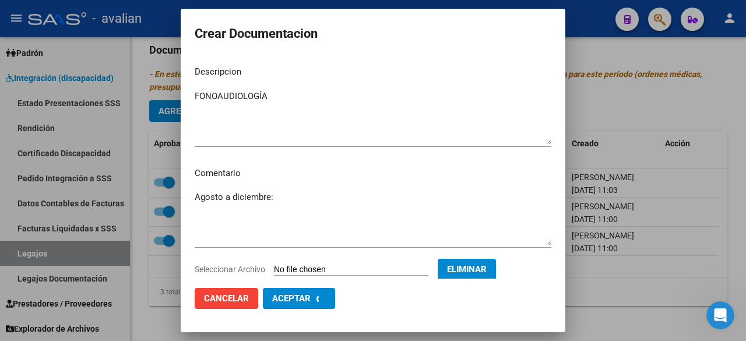
checkbox input "false"
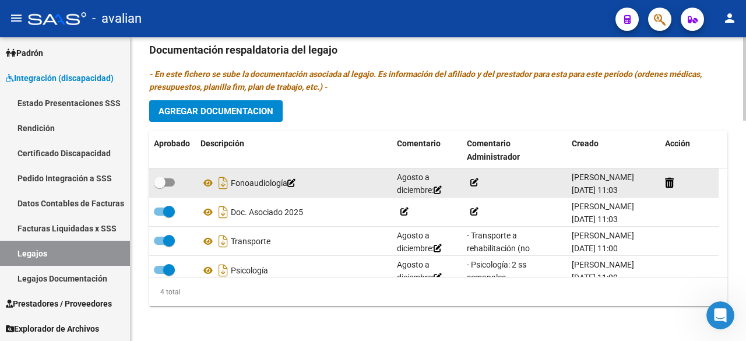
click at [477, 178] on icon at bounding box center [474, 182] width 8 height 8
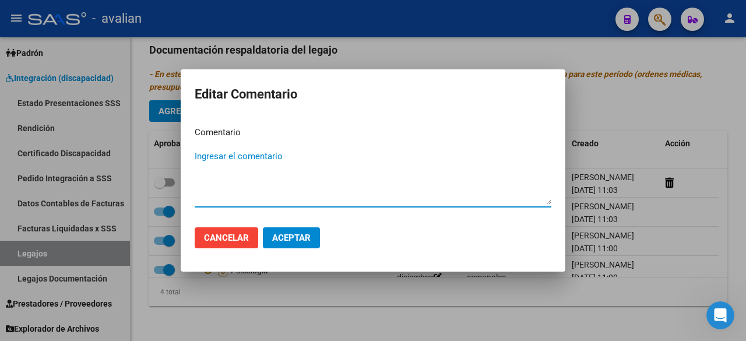
paste textarea "- Fonoaudiología: 2 ss semanales - Lic. [PERSON_NAME] (818435) - Valor resol. v…"
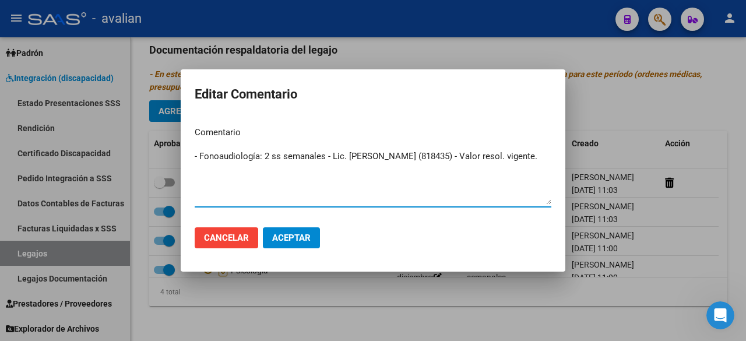
drag, startPoint x: 452, startPoint y: 159, endPoint x: 412, endPoint y: 163, distance: 40.4
click at [412, 163] on textarea "- Fonoaudiología: 2 ss semanales - Lic. [PERSON_NAME] (818435) - Valor resol. v…" at bounding box center [373, 177] width 357 height 55
type textarea "- Fonoaudiología: 2 ss semanales - Lic. [PERSON_NAME] - Valor resol. vigente."
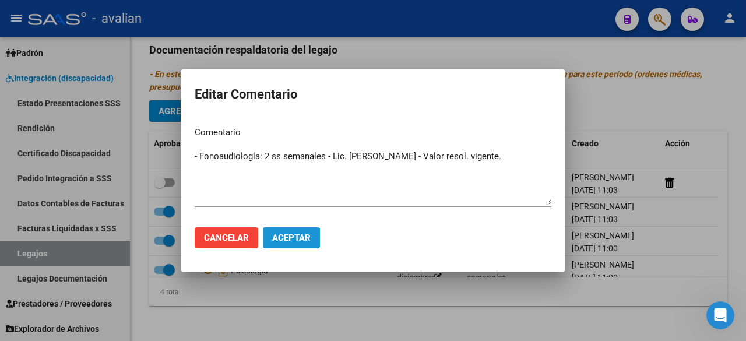
click at [298, 240] on span "Aceptar" at bounding box center [291, 238] width 38 height 10
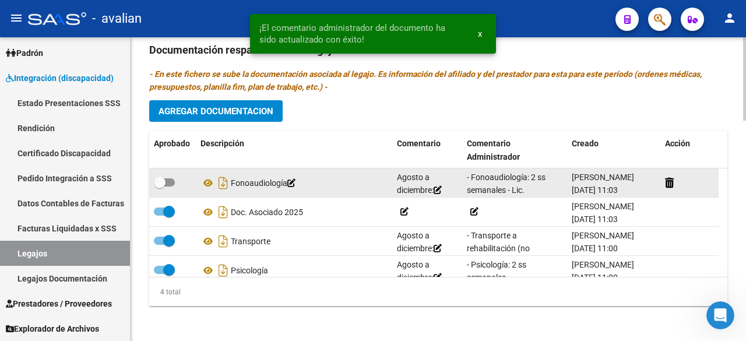
click at [173, 180] on span at bounding box center [164, 182] width 21 height 8
click at [160, 187] on input "checkbox" at bounding box center [159, 187] width 1 height 1
checkbox input "true"
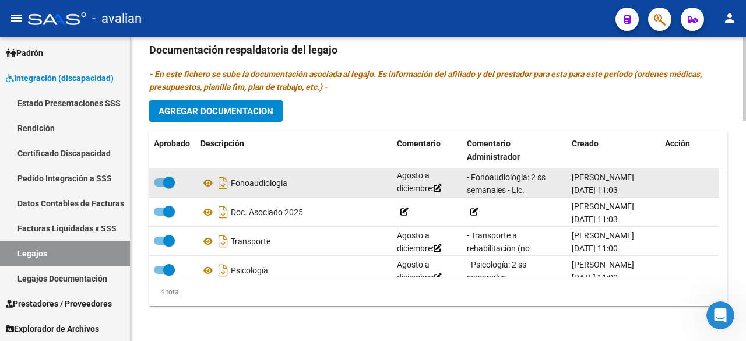
scroll to position [747, 0]
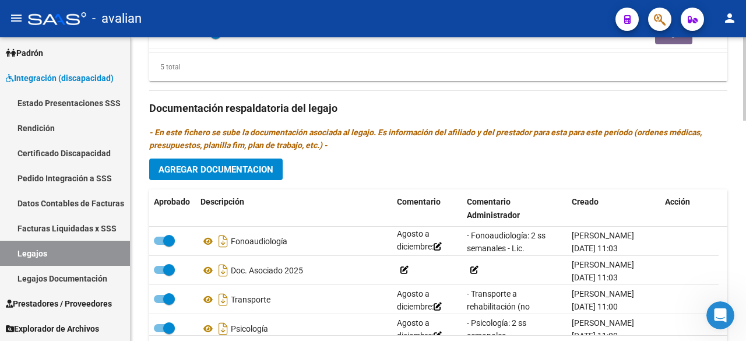
click at [232, 164] on span "Agregar Documentacion" at bounding box center [216, 169] width 115 height 10
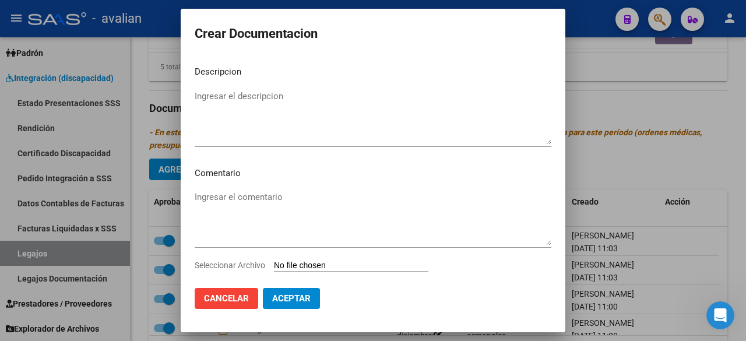
click at [316, 269] on input "Seleccionar Archivo" at bounding box center [351, 266] width 154 height 11
type input "C:\fakepath\MAESTRA DE APOYO [PERSON_NAME].pdf"
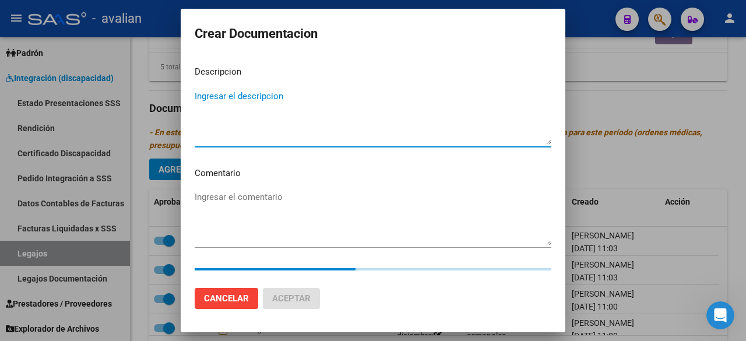
drag, startPoint x: 328, startPoint y: 105, endPoint x: 330, endPoint y: 97, distance: 8.3
click at [328, 104] on textarea "Ingresar el descripcion" at bounding box center [373, 117] width 357 height 55
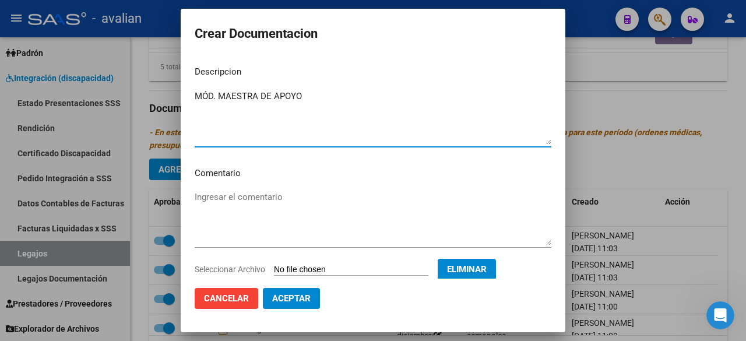
type textarea "MÓD. MAESTRA DE APOYO"
click at [286, 202] on textarea "Ingresar el comentario" at bounding box center [373, 218] width 357 height 55
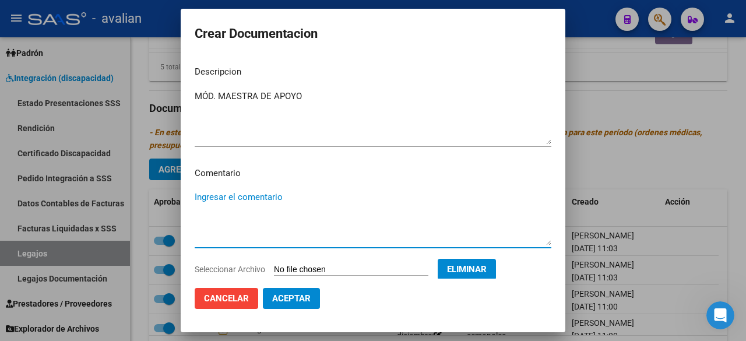
drag, startPoint x: 251, startPoint y: 198, endPoint x: 226, endPoint y: 197, distance: 25.1
click at [226, 197] on textarea "Ingresar el comentario" at bounding box center [373, 218] width 357 height 55
type textarea "Agosto a diciembre:"
click at [305, 296] on span "Aceptar" at bounding box center [291, 298] width 38 height 10
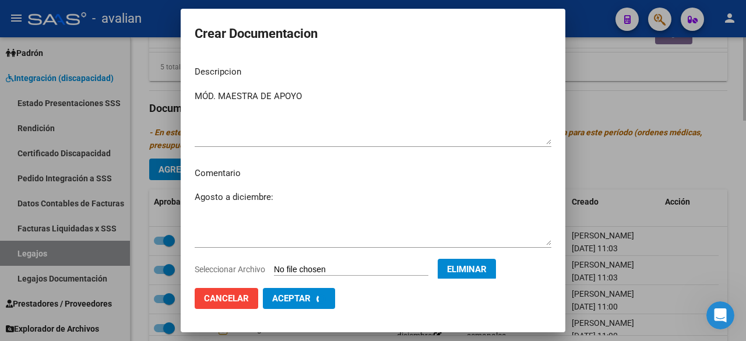
checkbox input "false"
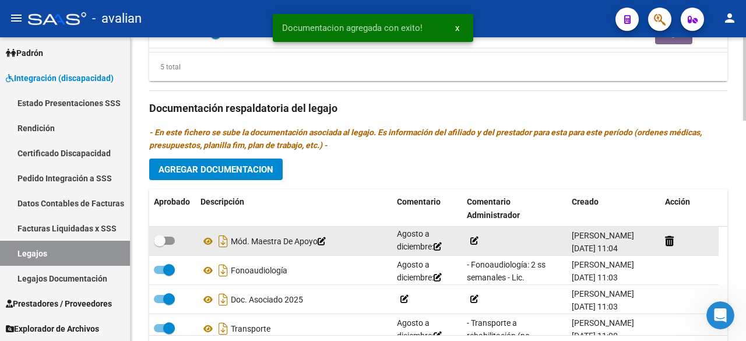
click at [474, 238] on icon at bounding box center [474, 241] width 8 height 8
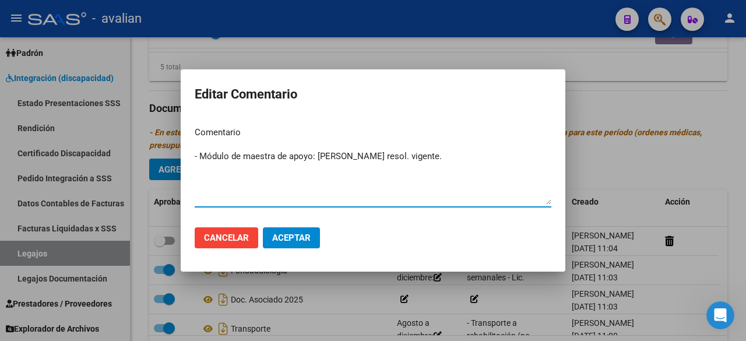
type textarea "- Módulo de maestra de apoyo: [PERSON_NAME] resol. vigente."
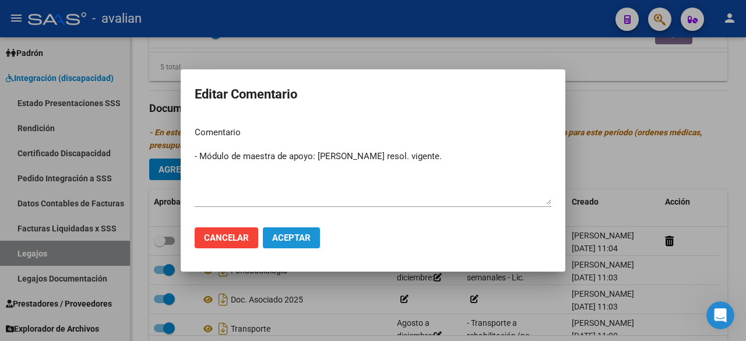
click at [314, 248] on button "Aceptar" at bounding box center [291, 237] width 57 height 21
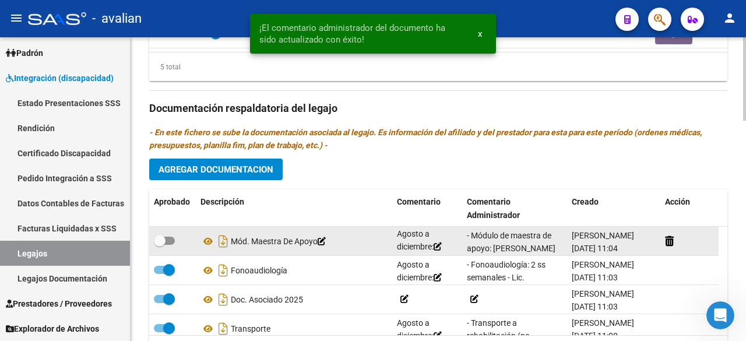
click at [171, 237] on span at bounding box center [164, 241] width 21 height 8
click at [160, 245] on input "checkbox" at bounding box center [159, 245] width 1 height 1
checkbox input "true"
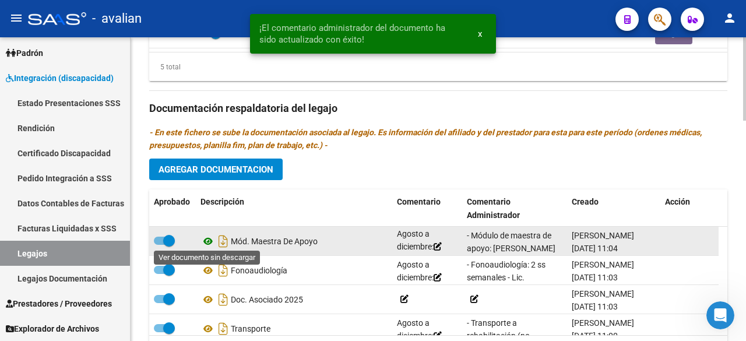
click at [205, 237] on icon at bounding box center [208, 241] width 15 height 14
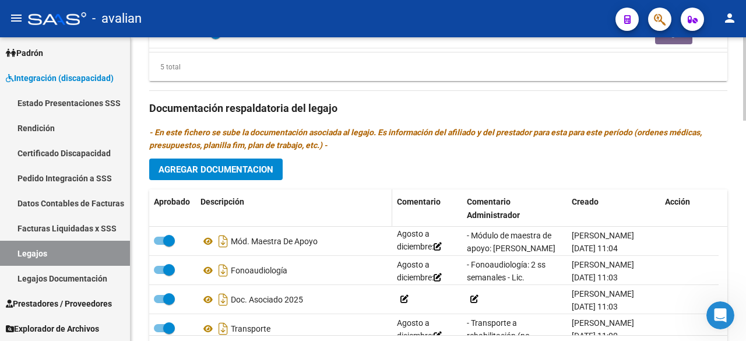
scroll to position [806, 0]
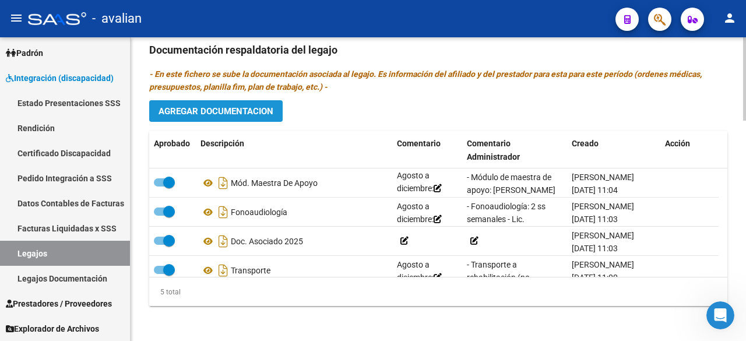
click at [256, 101] on button "Agregar Documentacion" at bounding box center [215, 111] width 133 height 22
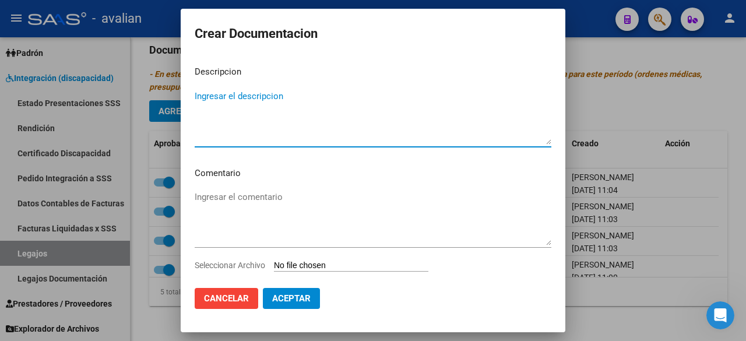
click at [333, 267] on input "Seleccionar Archivo" at bounding box center [351, 266] width 154 height 11
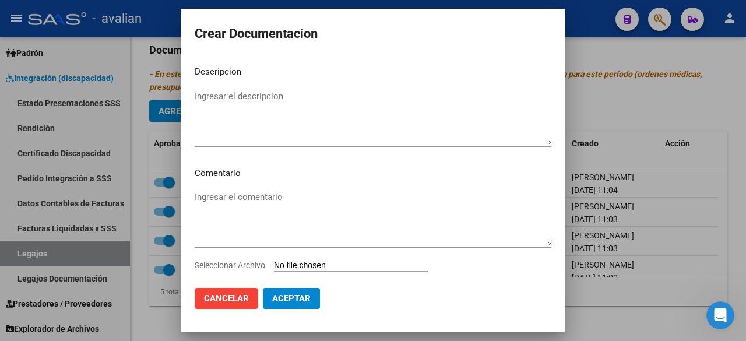
type input "C:\fakepath\TO [PERSON_NAME].pdf"
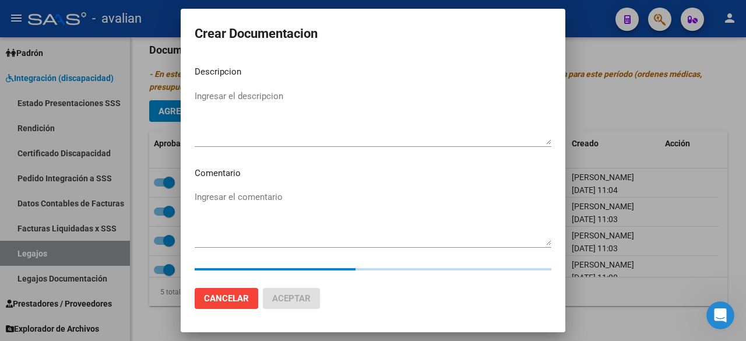
click at [276, 96] on textarea "Ingresar el descripcion" at bounding box center [373, 117] width 357 height 55
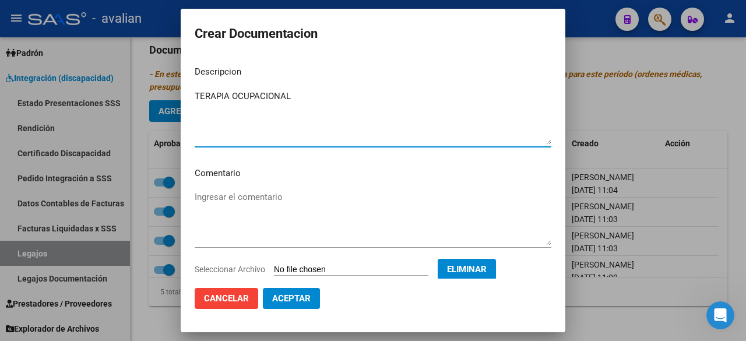
type textarea "TERAPIA OCUPACIONAL"
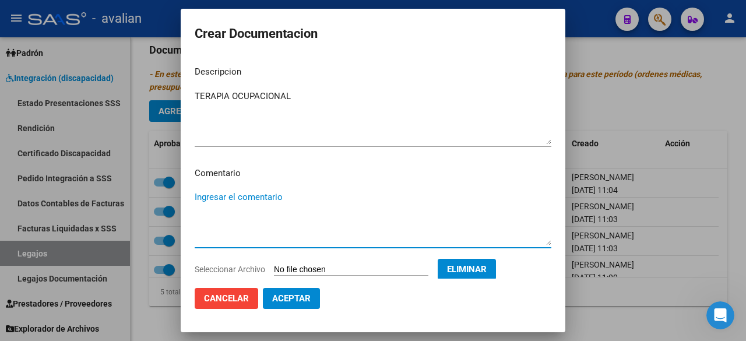
click at [270, 195] on textarea "Ingresar el comentario" at bounding box center [373, 218] width 357 height 55
click at [259, 191] on textarea "Ingresar el comentario" at bounding box center [373, 218] width 357 height 55
drag, startPoint x: 262, startPoint y: 199, endPoint x: 220, endPoint y: 201, distance: 42.0
click at [220, 201] on textarea "Ingresar el comentario" at bounding box center [373, 218] width 357 height 55
type textarea "Agosto a diciembre:"
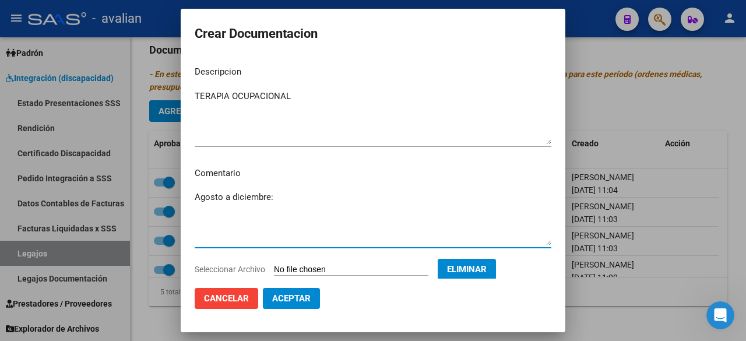
click at [298, 305] on button "Aceptar" at bounding box center [291, 298] width 57 height 21
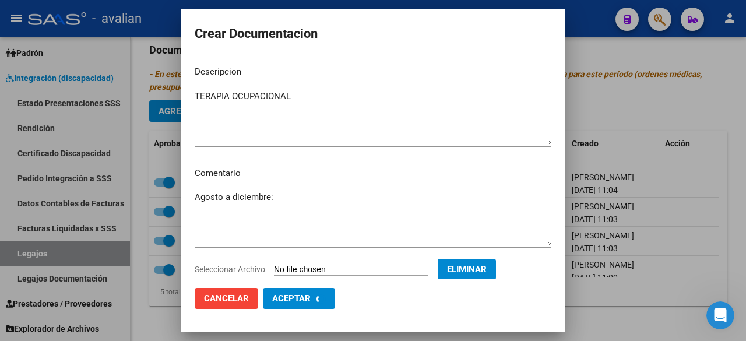
checkbox input "false"
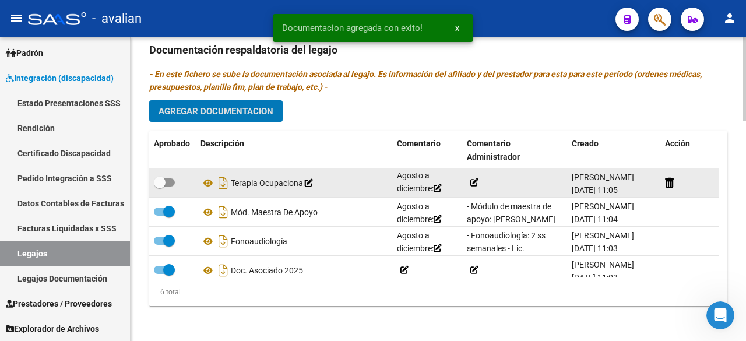
click at [478, 180] on icon at bounding box center [474, 182] width 8 height 8
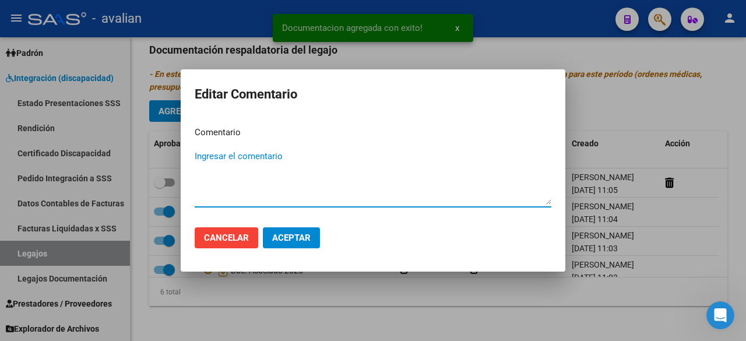
paste textarea "- Terapia Ocupacional: 2 ss semanales - [PERSON_NAME] (590633) - Valor resol. v…"
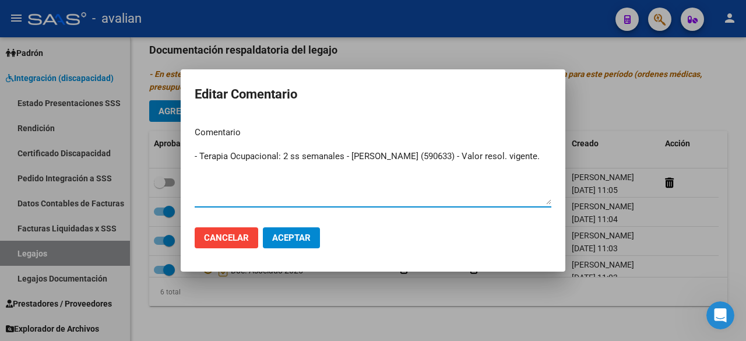
drag, startPoint x: 494, startPoint y: 158, endPoint x: 453, endPoint y: 157, distance: 40.8
click at [453, 157] on textarea "- Terapia Ocupacional: 2 ss semanales - [PERSON_NAME] (590633) - Valor resol. v…" at bounding box center [373, 177] width 357 height 55
type textarea "- Terapia Ocupacional: 2 ss semanales - [PERSON_NAME] - Valor resol. vigente."
click at [288, 237] on span "Aceptar" at bounding box center [291, 238] width 38 height 10
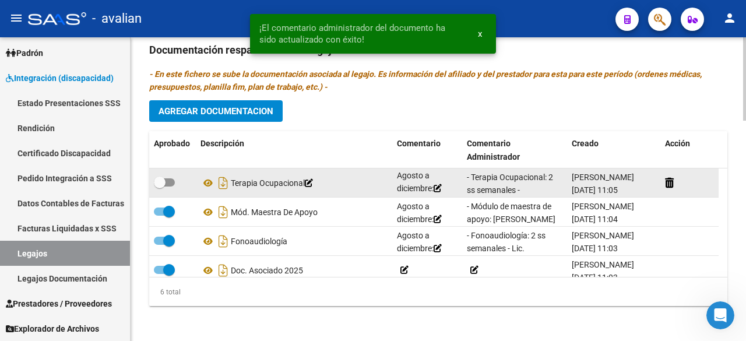
click at [170, 182] on span at bounding box center [164, 182] width 21 height 8
click at [160, 187] on input "checkbox" at bounding box center [159, 187] width 1 height 1
checkbox input "true"
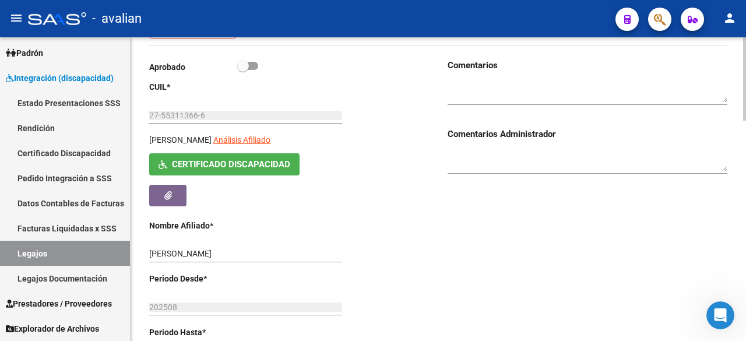
scroll to position [0, 0]
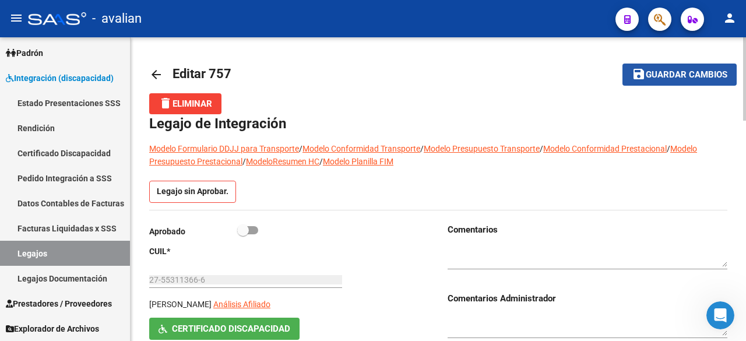
click at [525, 84] on button "save Guardar cambios" at bounding box center [679, 75] width 114 height 22
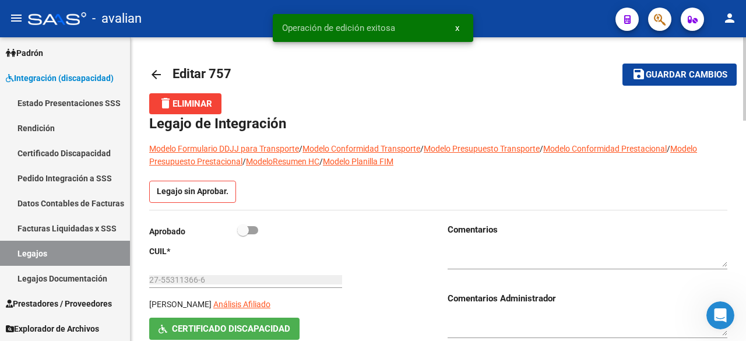
click at [254, 230] on span at bounding box center [247, 230] width 21 height 8
click at [243, 234] on input "checkbox" at bounding box center [242, 234] width 1 height 1
checkbox input "true"
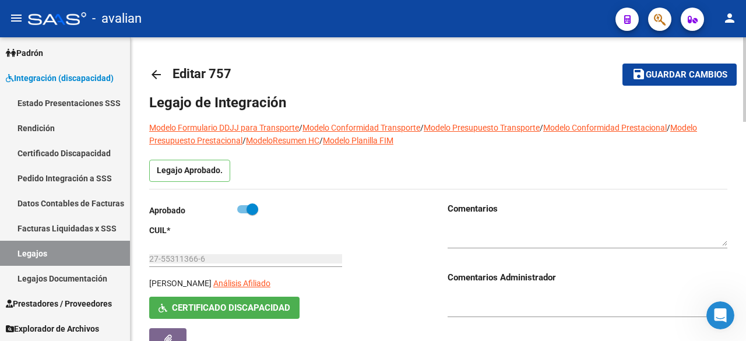
click at [518, 230] on textarea at bounding box center [588, 235] width 280 height 22
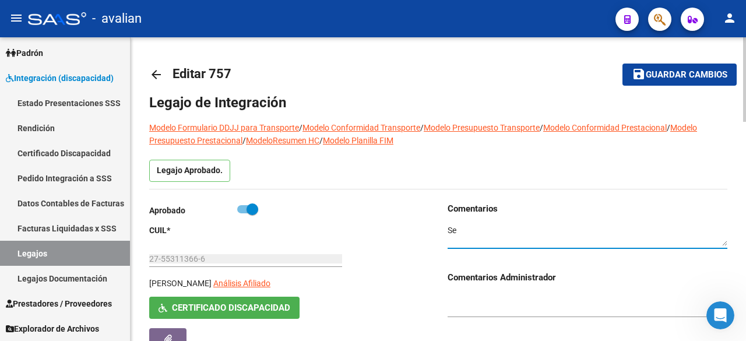
type textarea "S"
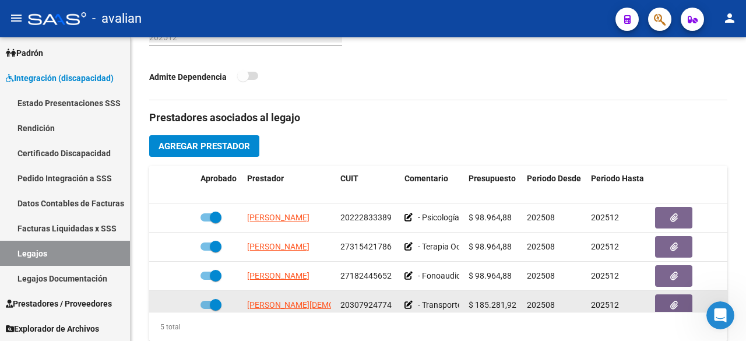
scroll to position [525, 0]
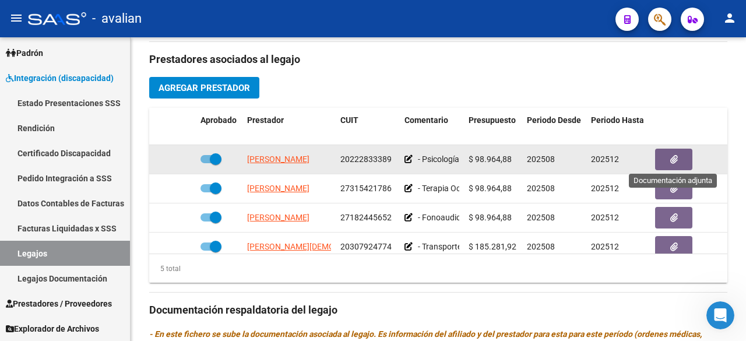
click at [525, 157] on button "button" at bounding box center [673, 160] width 37 height 22
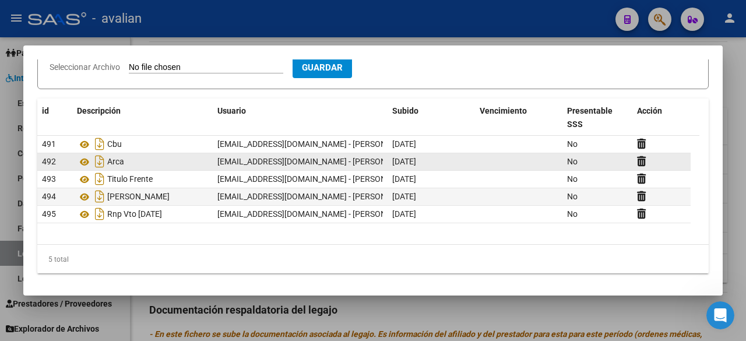
scroll to position [33, 0]
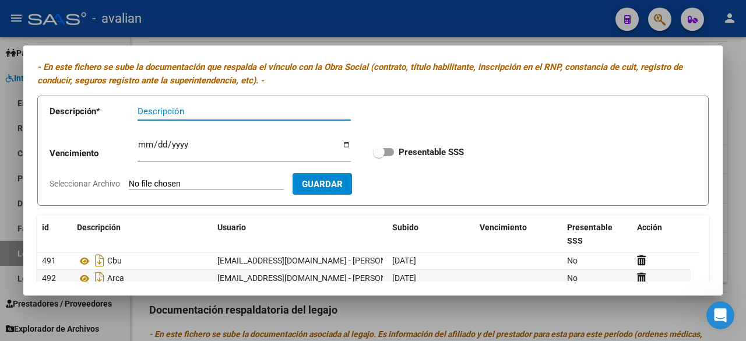
click at [386, 146] on label "Presentable SSS" at bounding box center [418, 152] width 91 height 14
click at [379, 156] on input "Presentable SSS" at bounding box center [378, 156] width 1 height 1
checkbox input "true"
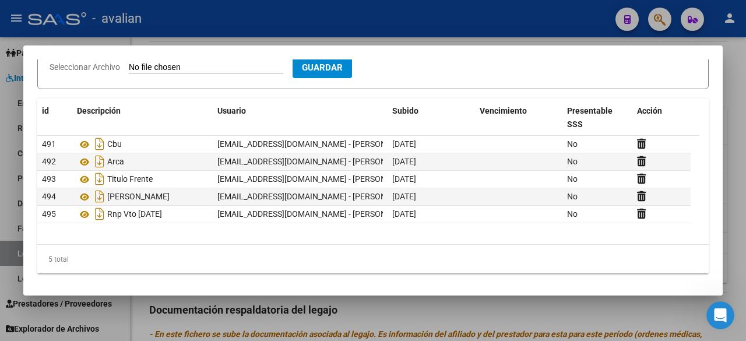
scroll to position [0, 0]
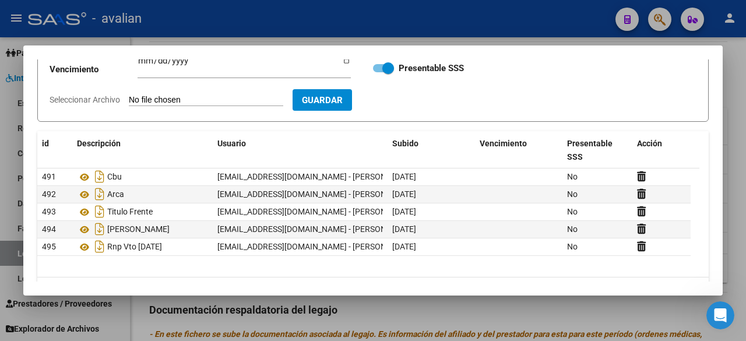
click at [523, 20] on div at bounding box center [373, 170] width 746 height 341
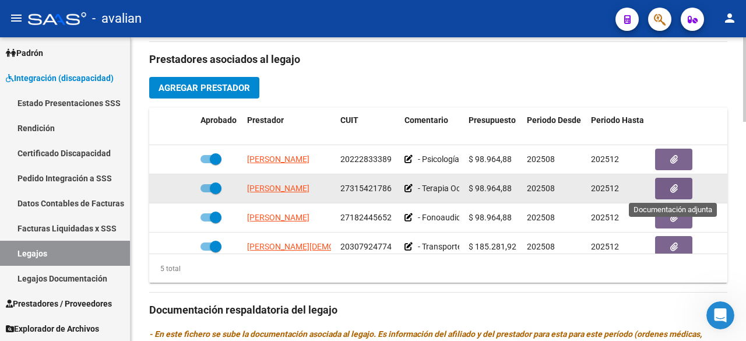
click at [525, 192] on button "button" at bounding box center [673, 189] width 37 height 22
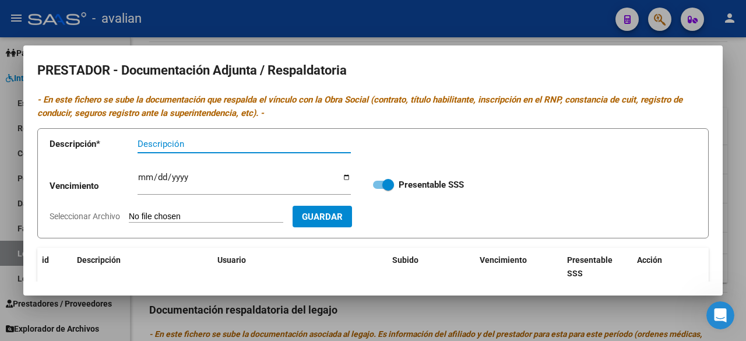
click at [512, 12] on div at bounding box center [373, 170] width 746 height 341
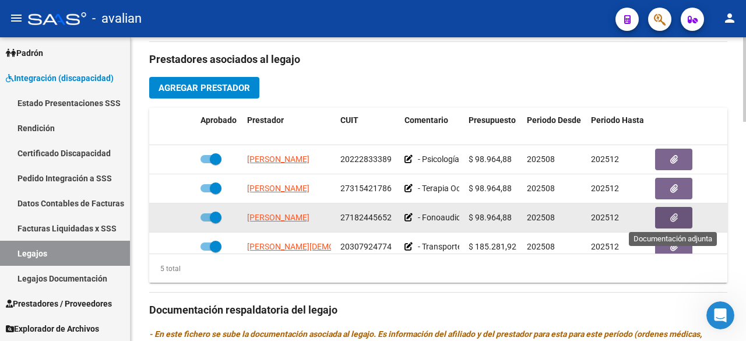
click at [525, 219] on button "button" at bounding box center [673, 218] width 37 height 22
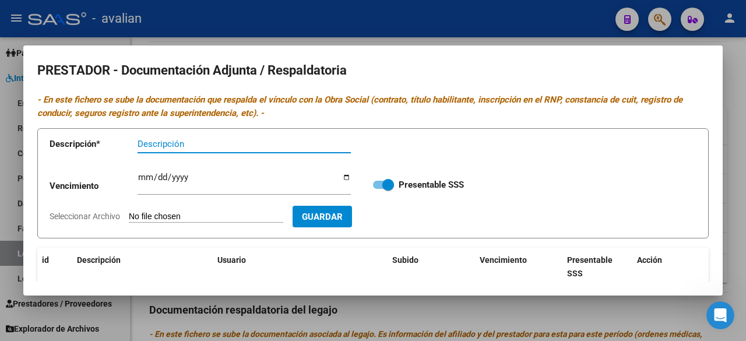
click at [512, 17] on div at bounding box center [373, 170] width 746 height 341
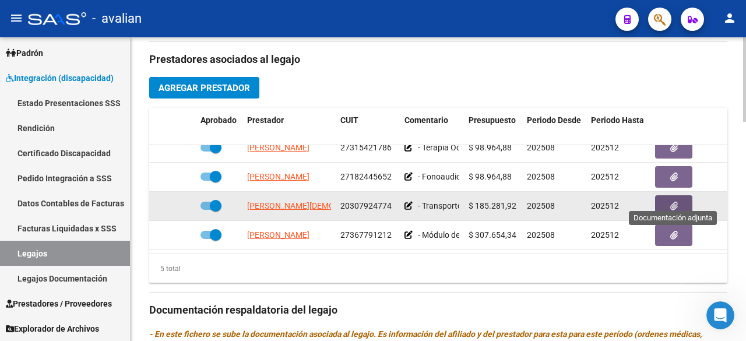
click at [525, 202] on icon "button" at bounding box center [674, 206] width 8 height 9
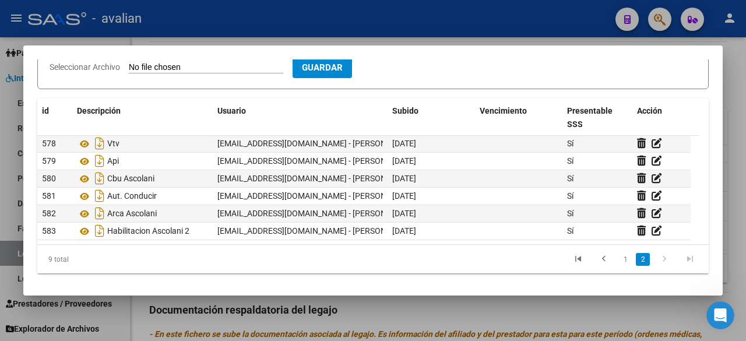
click at [525, 21] on div at bounding box center [373, 170] width 746 height 341
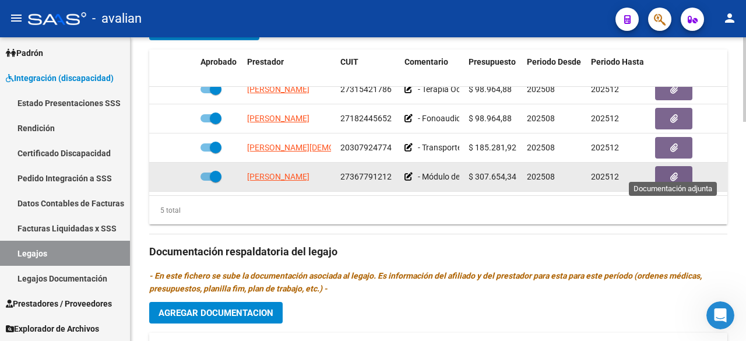
click at [525, 173] on icon "button" at bounding box center [674, 177] width 8 height 9
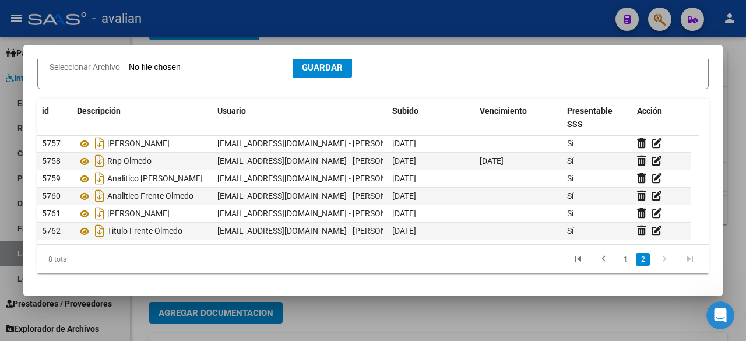
click at [439, 20] on div at bounding box center [373, 170] width 746 height 341
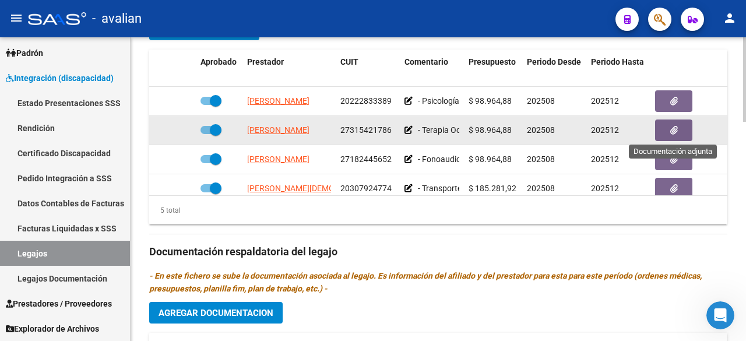
click at [525, 130] on button "button" at bounding box center [673, 130] width 37 height 22
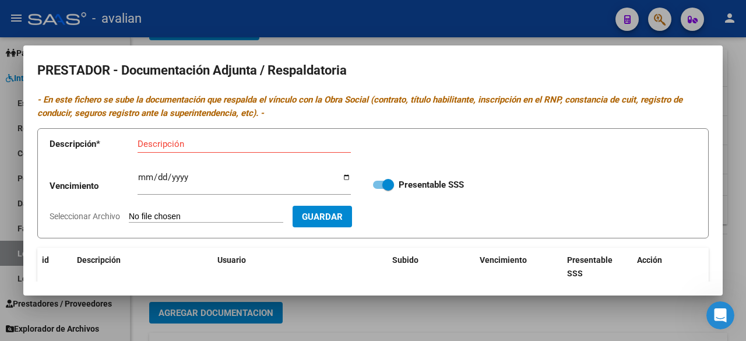
click at [446, 6] on div at bounding box center [373, 170] width 746 height 341
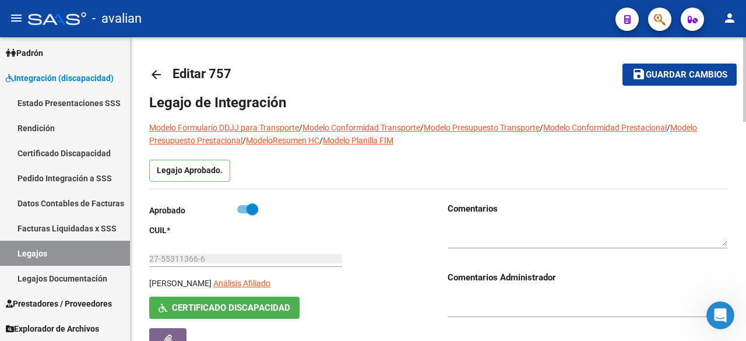
click at [494, 230] on textarea at bounding box center [588, 235] width 280 height 22
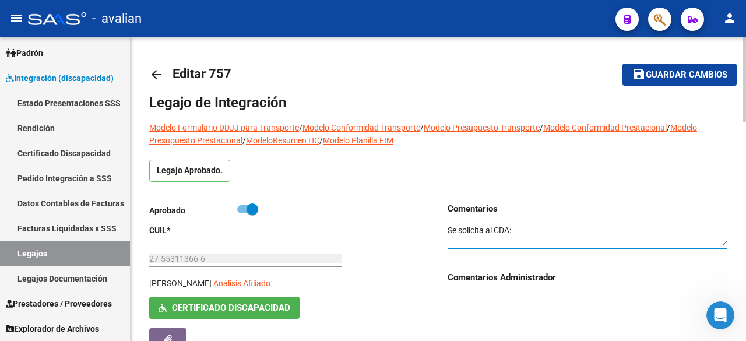
paste textarea "TO: Copia póliza"
click at [525, 230] on textarea at bounding box center [588, 235] width 280 height 22
click at [514, 228] on textarea at bounding box center [588, 235] width 280 height 22
type textarea "Se solicita al CDA: - TO: Copia póliza.-"
click at [525, 79] on span "Guardar cambios" at bounding box center [687, 75] width 82 height 10
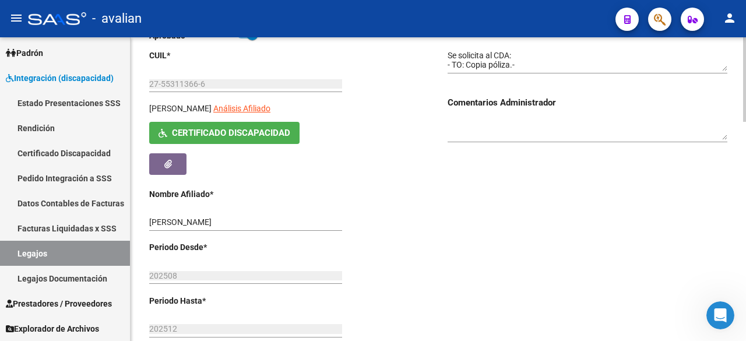
scroll to position [117, 0]
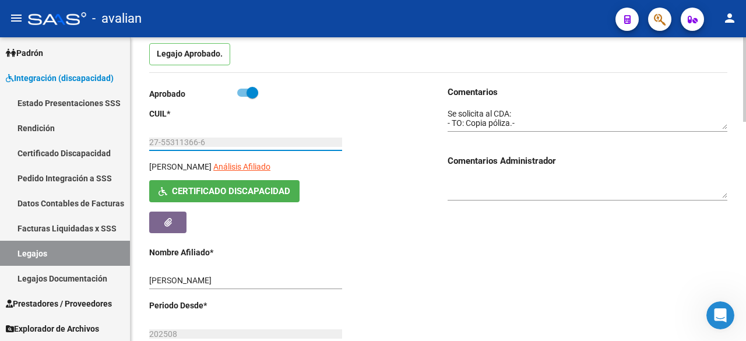
drag, startPoint x: 151, startPoint y: 139, endPoint x: 207, endPoint y: 140, distance: 56.5
click at [207, 140] on input "27-55311366-6" at bounding box center [245, 143] width 193 height 10
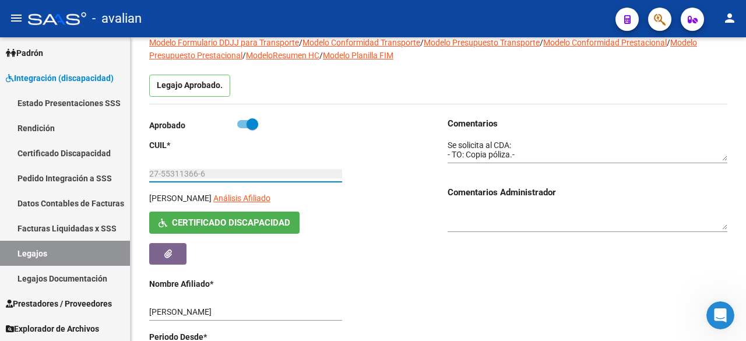
scroll to position [0, 0]
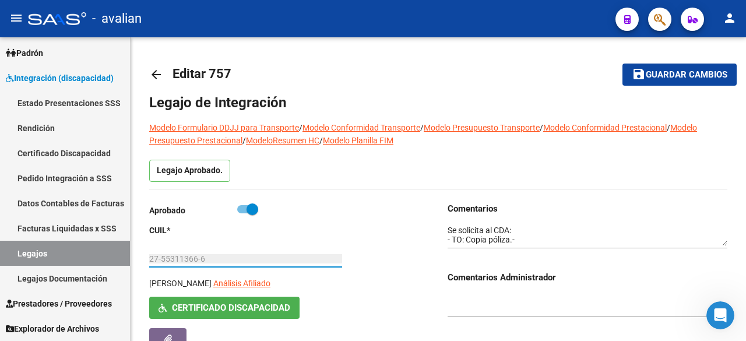
click at [525, 79] on span "Guardar cambios" at bounding box center [687, 75] width 82 height 10
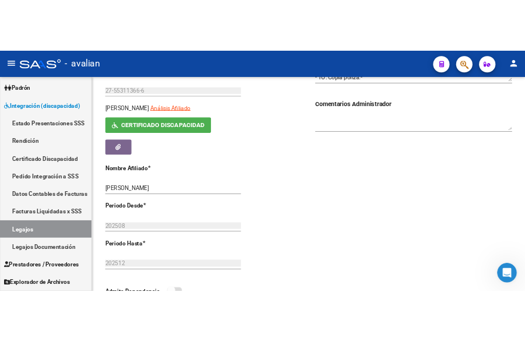
scroll to position [27, 0]
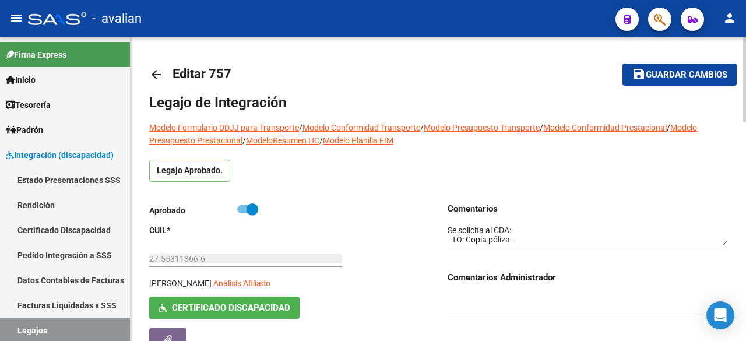
click at [525, 79] on span "Guardar cambios" at bounding box center [687, 75] width 82 height 10
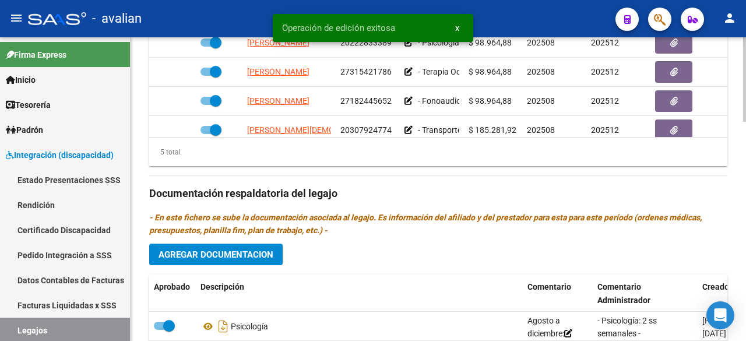
scroll to position [785, 0]
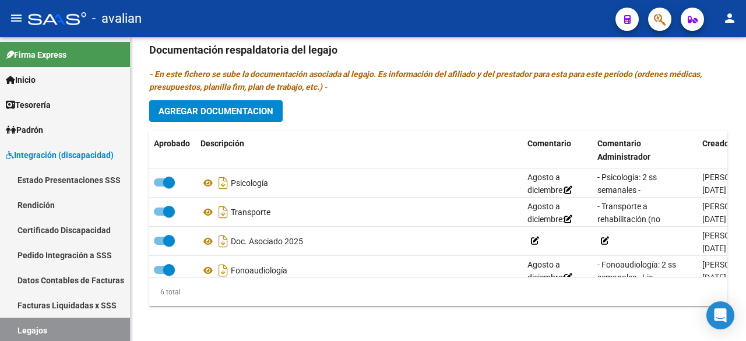
click at [318, 11] on div "- avalian" at bounding box center [317, 19] width 578 height 26
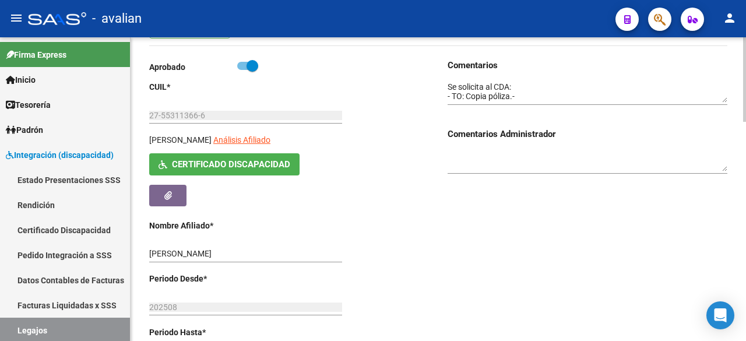
scroll to position [0, 0]
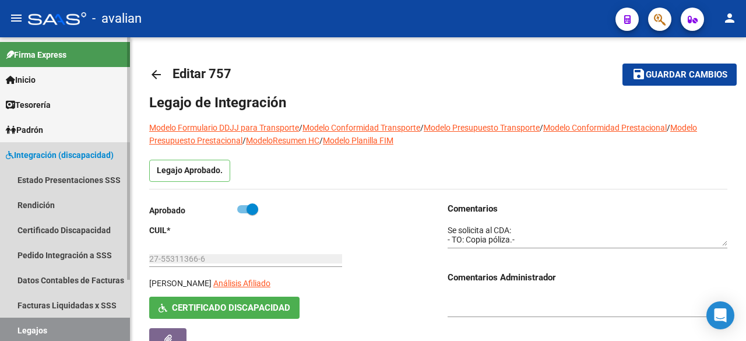
click at [29, 329] on link "Legajos" at bounding box center [65, 330] width 130 height 25
